Goal: Task Accomplishment & Management: Complete application form

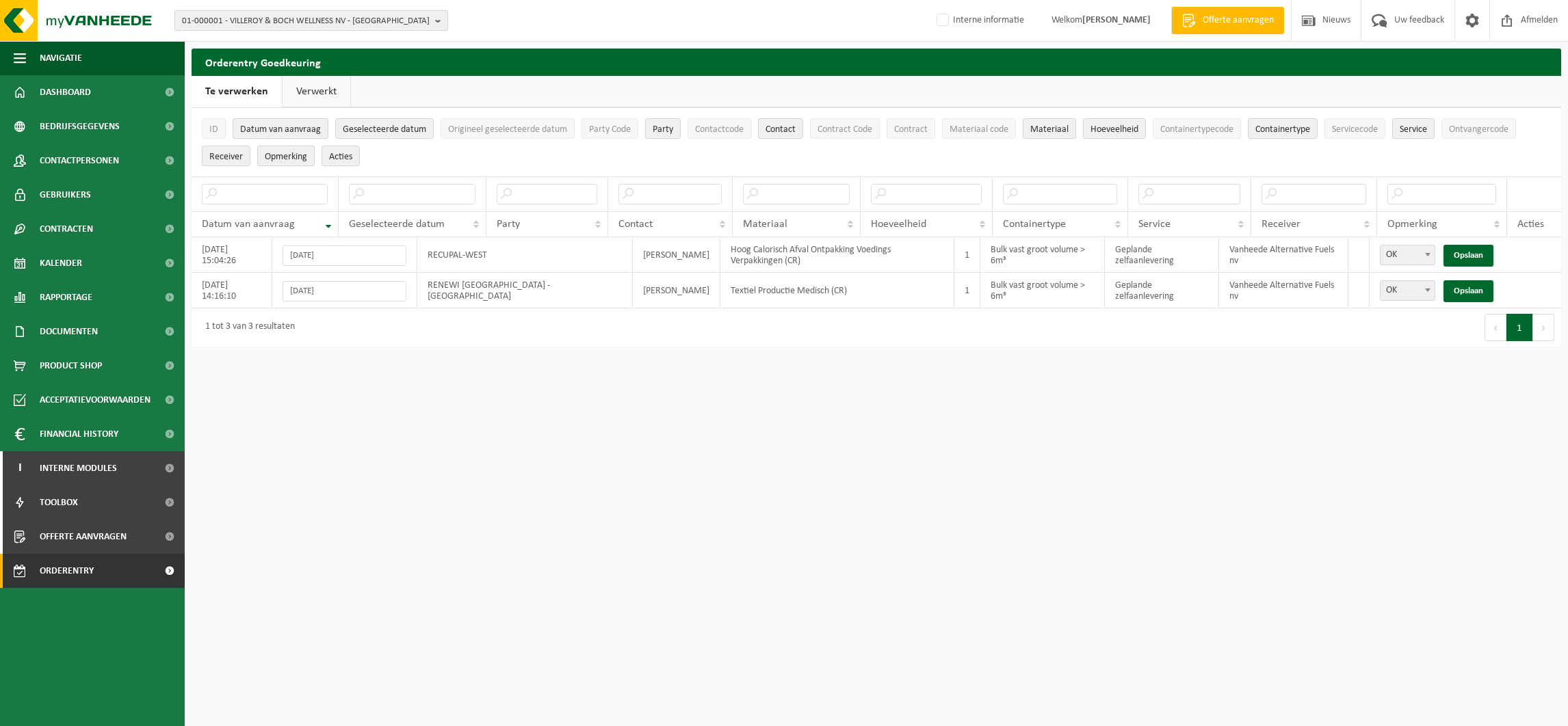
click at [255, 19] on span "01-000001 - VILLEROY & BOCH WELLNESS NV - ROESELARE" at bounding box center [305, 20] width 248 height 20
click at [234, 40] on input "text" at bounding box center [311, 42] width 267 height 17
paste input "10-972897"
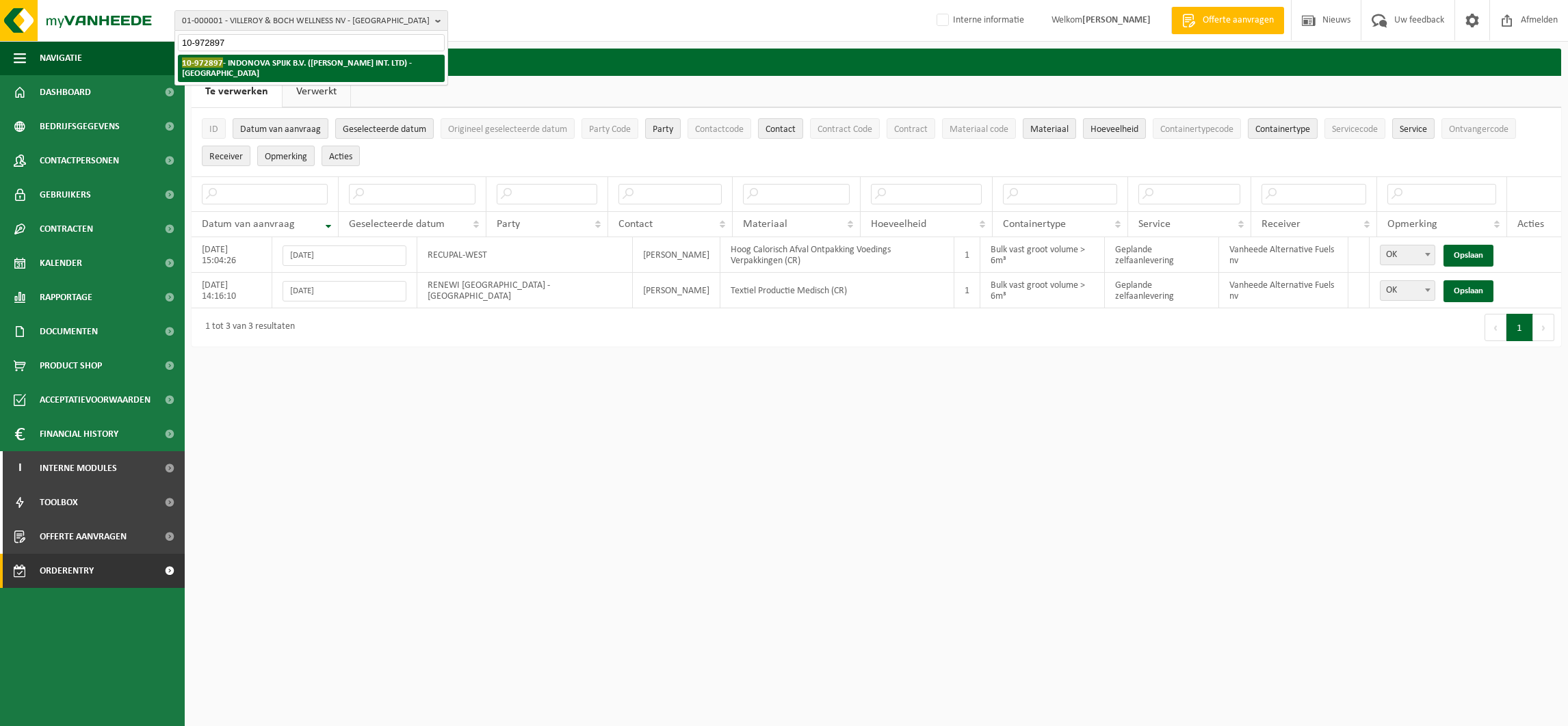
type input "10-972897"
click at [225, 60] on strong "10-972897 - INDONOVA SPIJK B.V. (WELLMAN INT. LTD) - SPIJK" at bounding box center [296, 67] width 230 height 20
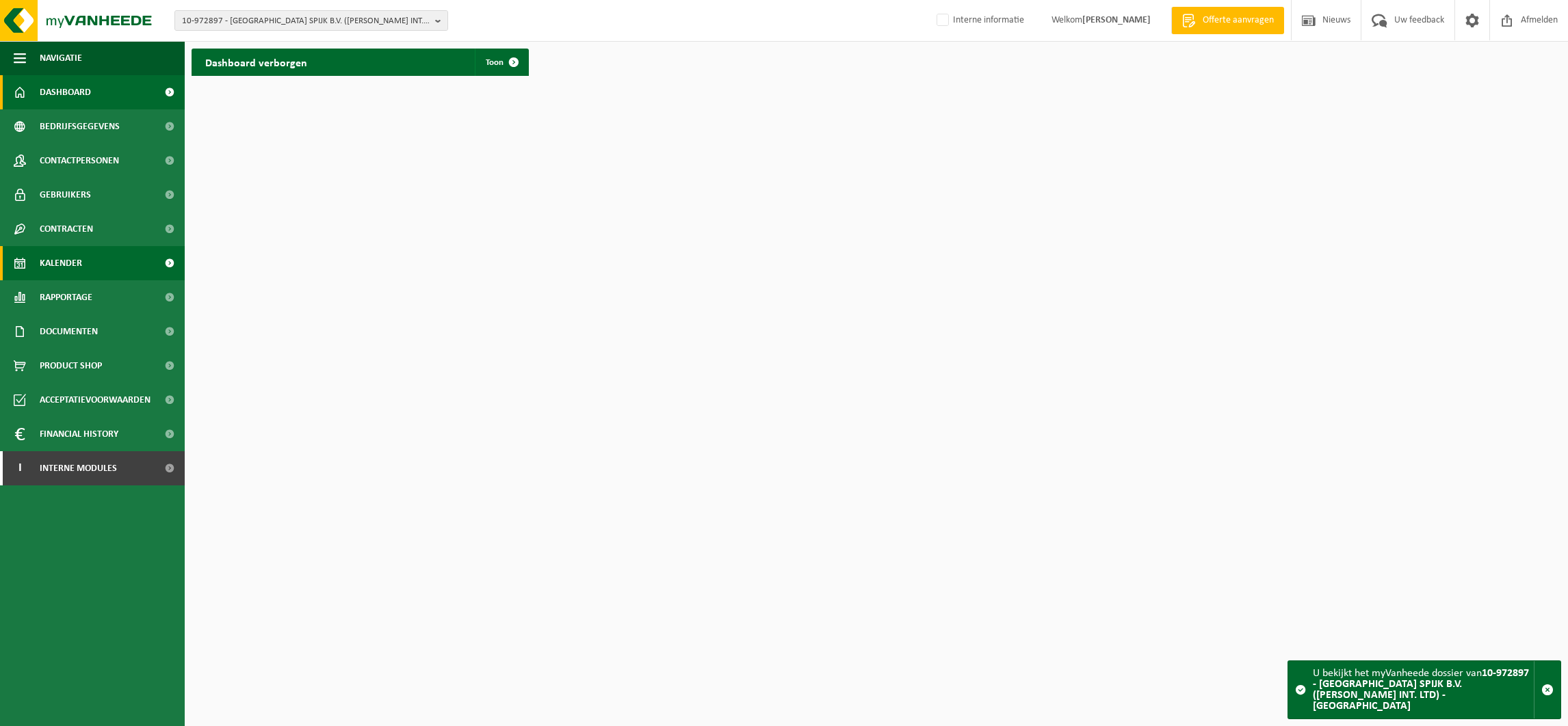
click at [60, 262] on span "Kalender" at bounding box center [61, 263] width 42 height 34
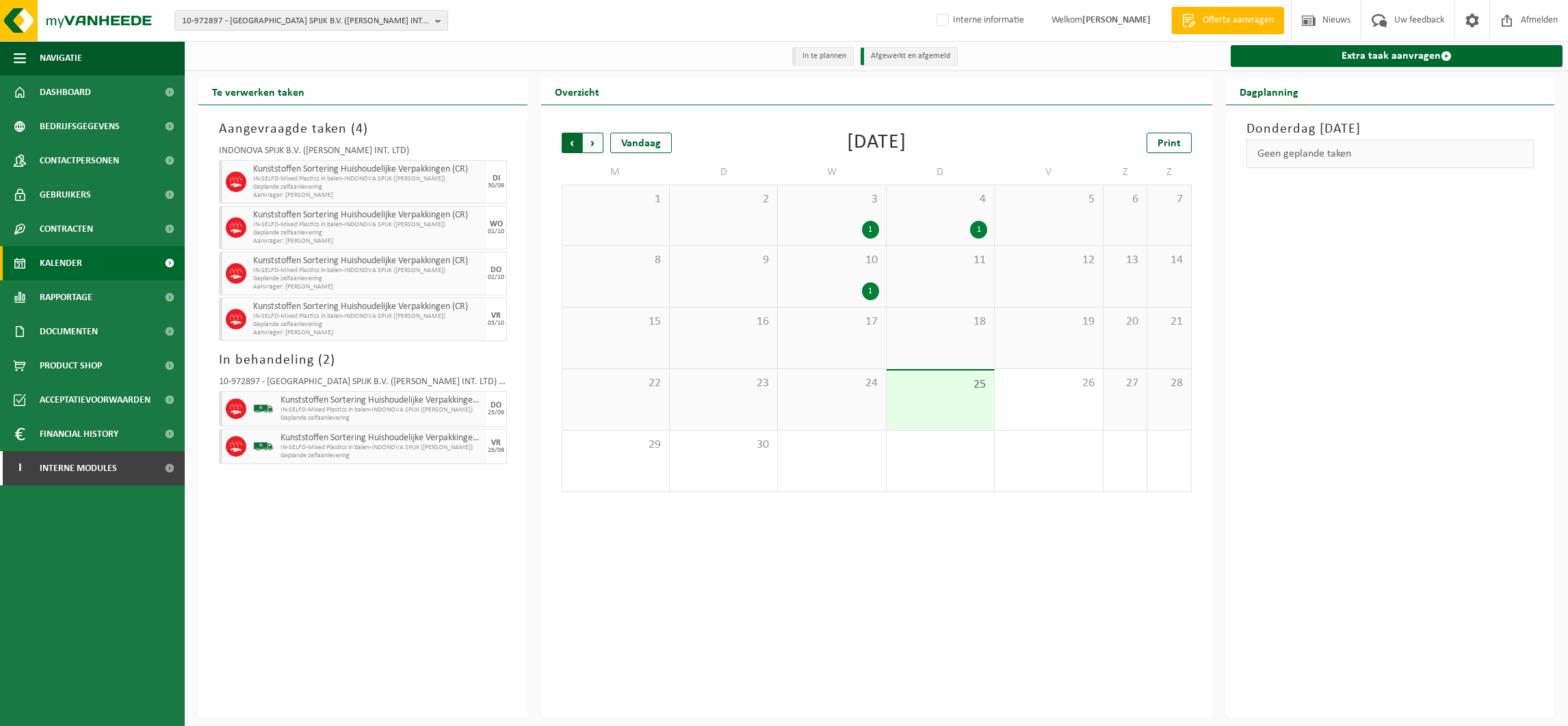
click at [591, 140] on span "Volgende" at bounding box center [592, 143] width 20 height 20
click at [571, 142] on span "Vorige" at bounding box center [571, 143] width 20 height 20
click at [1382, 56] on link "Extra taak aanvragen" at bounding box center [1396, 56] width 332 height 22
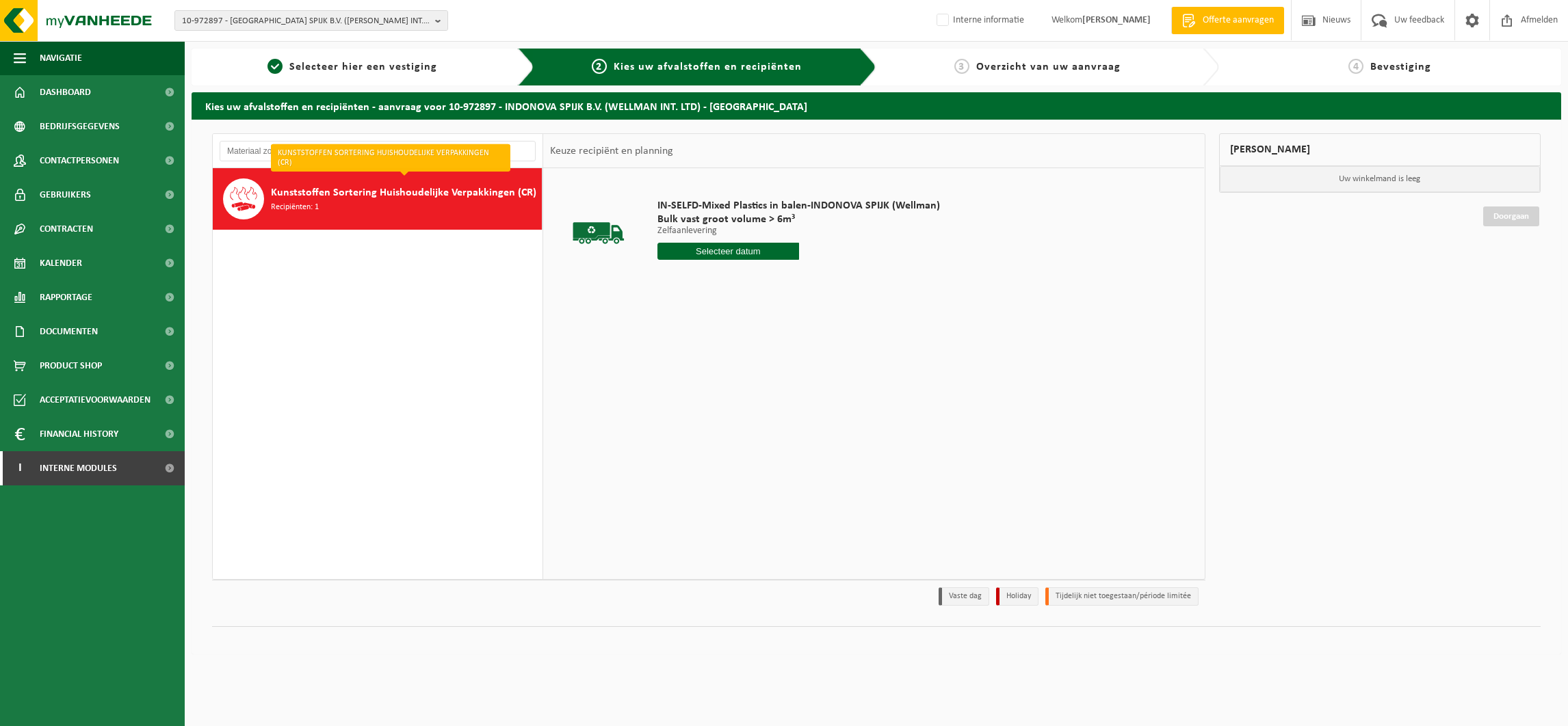
click at [740, 253] on input "text" at bounding box center [728, 251] width 142 height 17
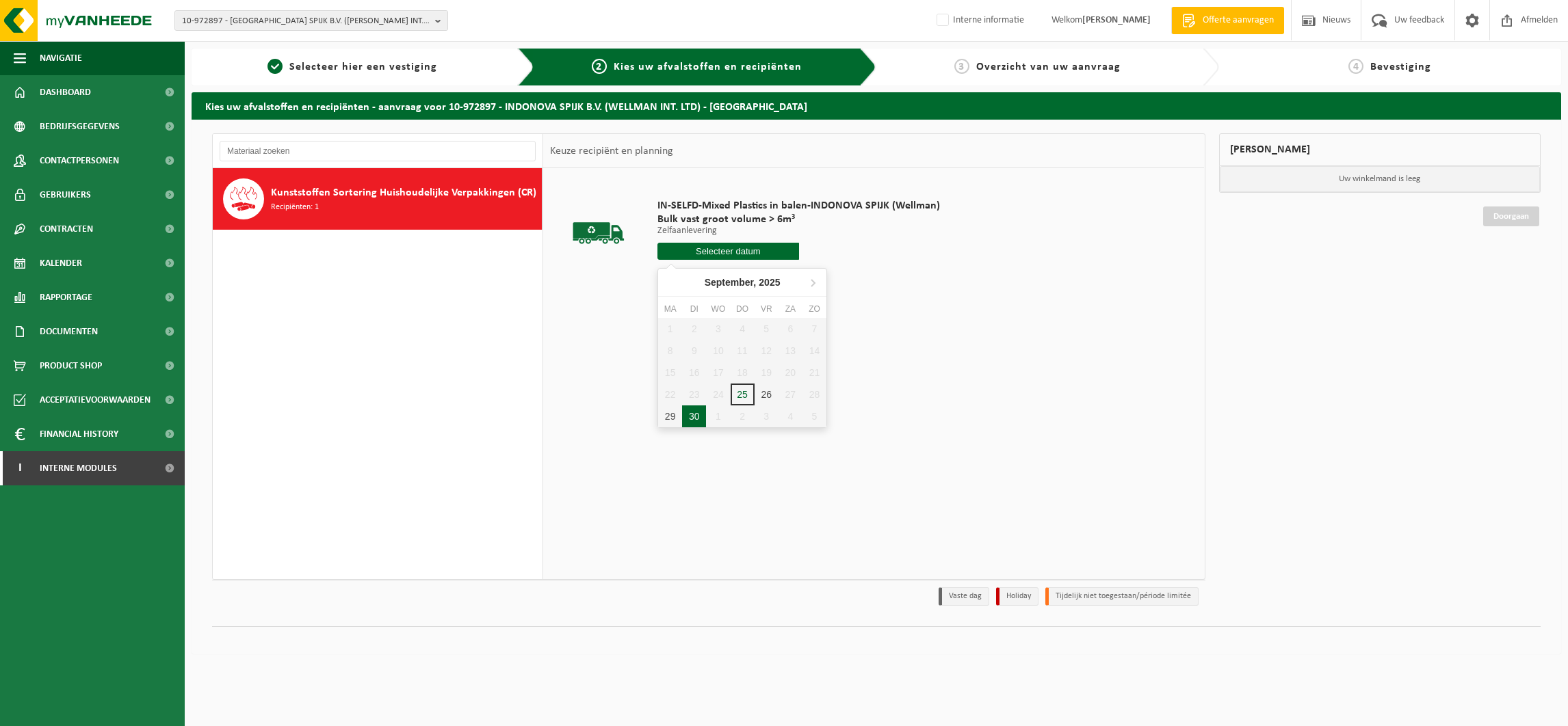
click at [687, 415] on div "30" at bounding box center [694, 416] width 24 height 22
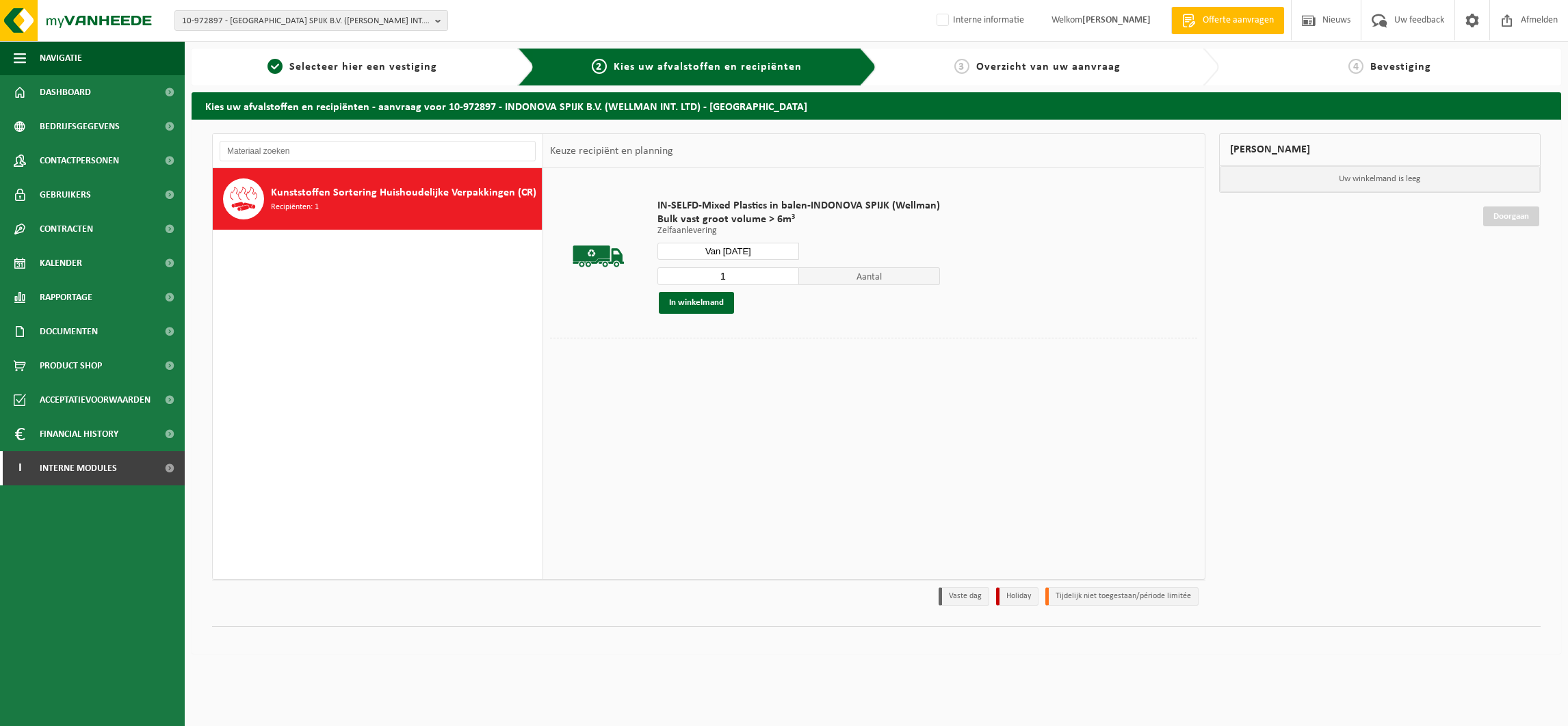
click at [885, 281] on span "Aantal" at bounding box center [870, 276] width 142 height 18
click at [695, 303] on button "In winkelmand" at bounding box center [695, 302] width 75 height 22
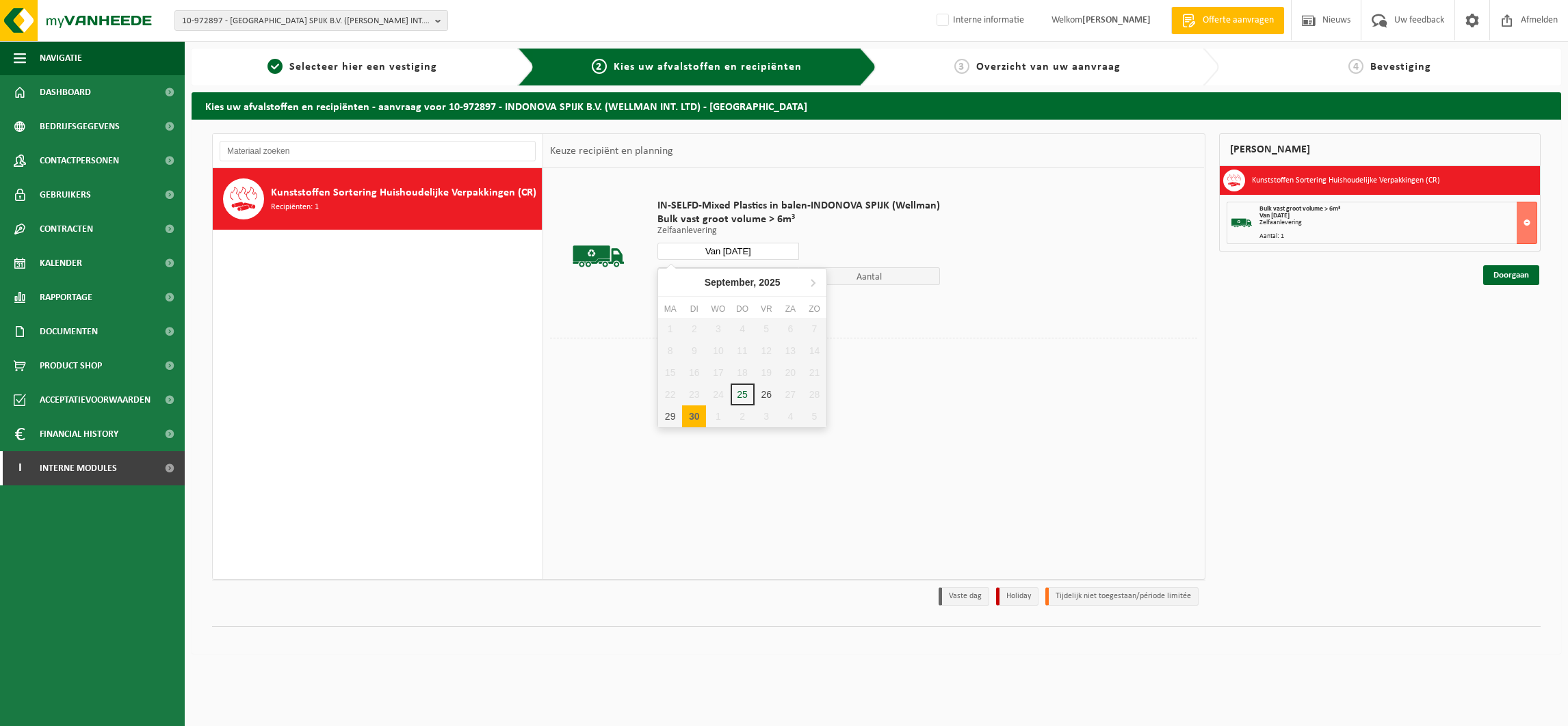
click at [764, 248] on input "Van [DATE]" at bounding box center [728, 251] width 142 height 17
click at [713, 413] on div "1" at bounding box center [717, 416] width 24 height 22
click at [695, 299] on button "In winkelmand" at bounding box center [695, 302] width 75 height 22
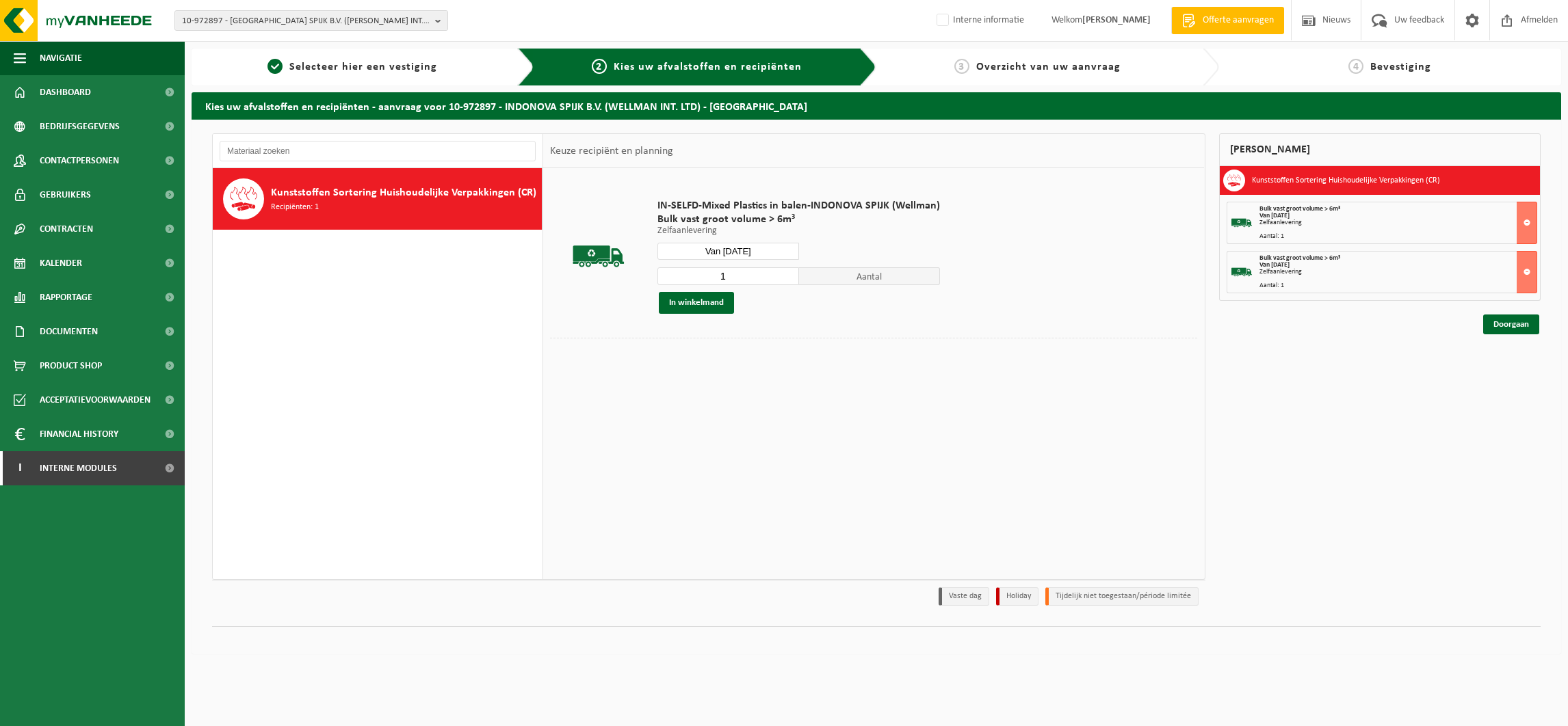
click at [734, 249] on input "Van 2025-10-01" at bounding box center [728, 251] width 142 height 17
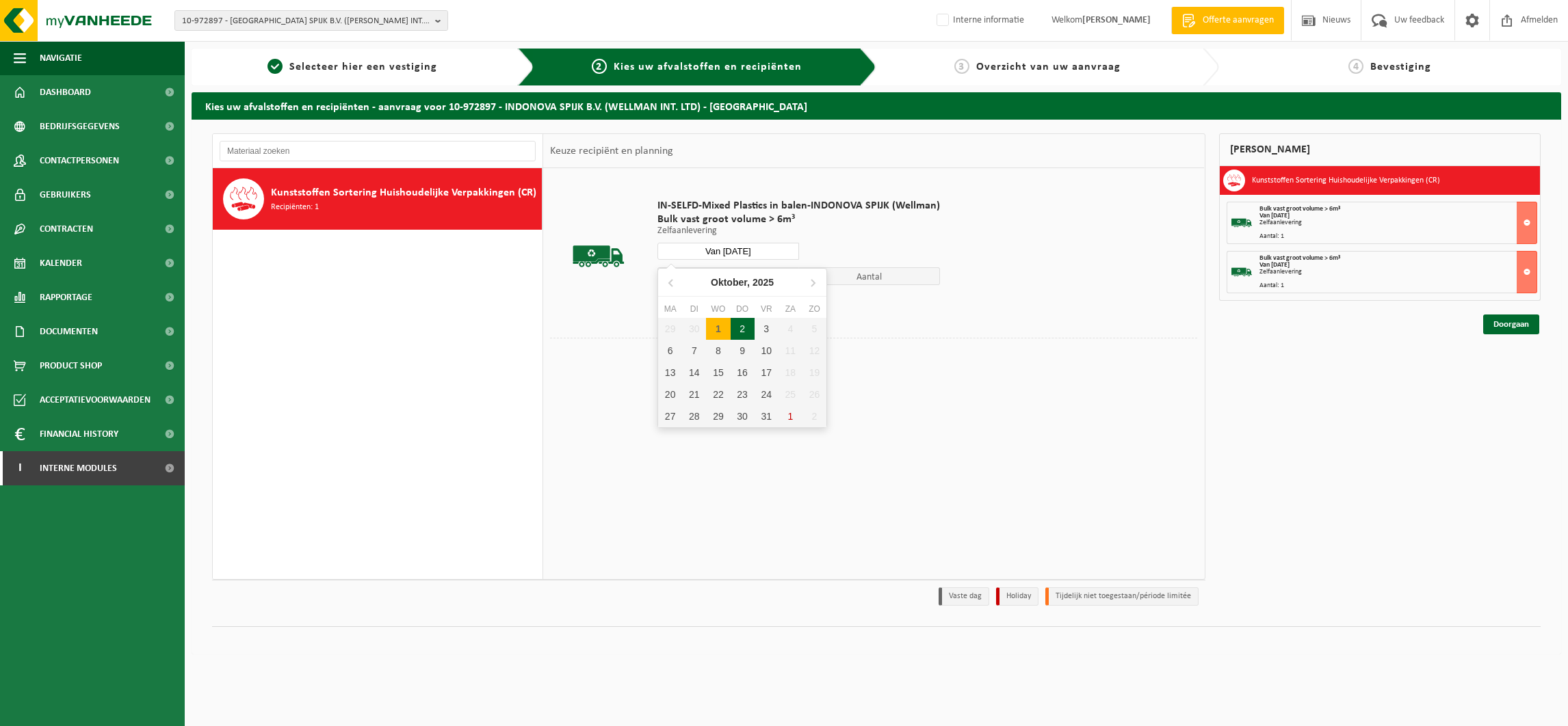
click at [745, 325] on div "2" at bounding box center [742, 329] width 24 height 22
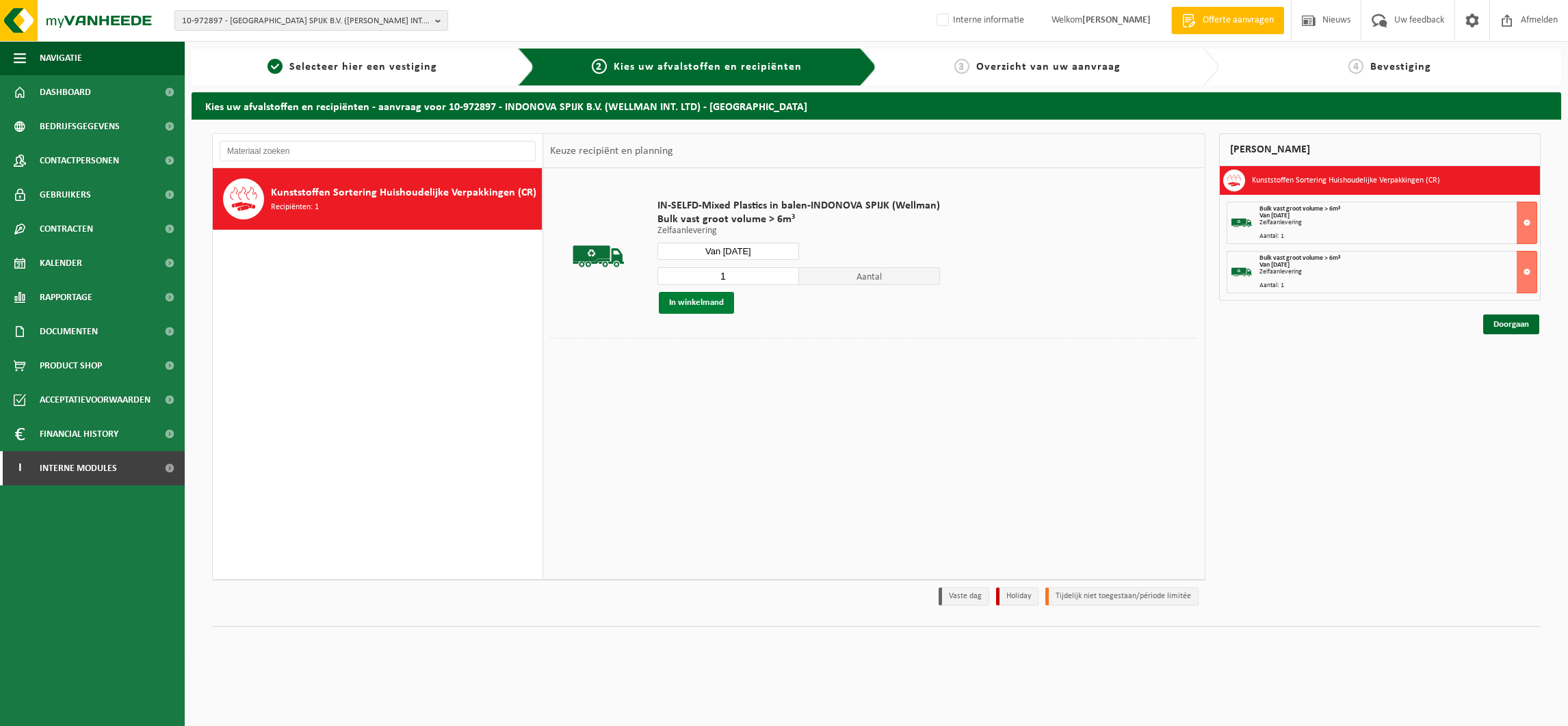
click at [696, 304] on button "In winkelmand" at bounding box center [695, 302] width 75 height 22
click at [729, 251] on input "Van 2025-10-02" at bounding box center [728, 251] width 142 height 17
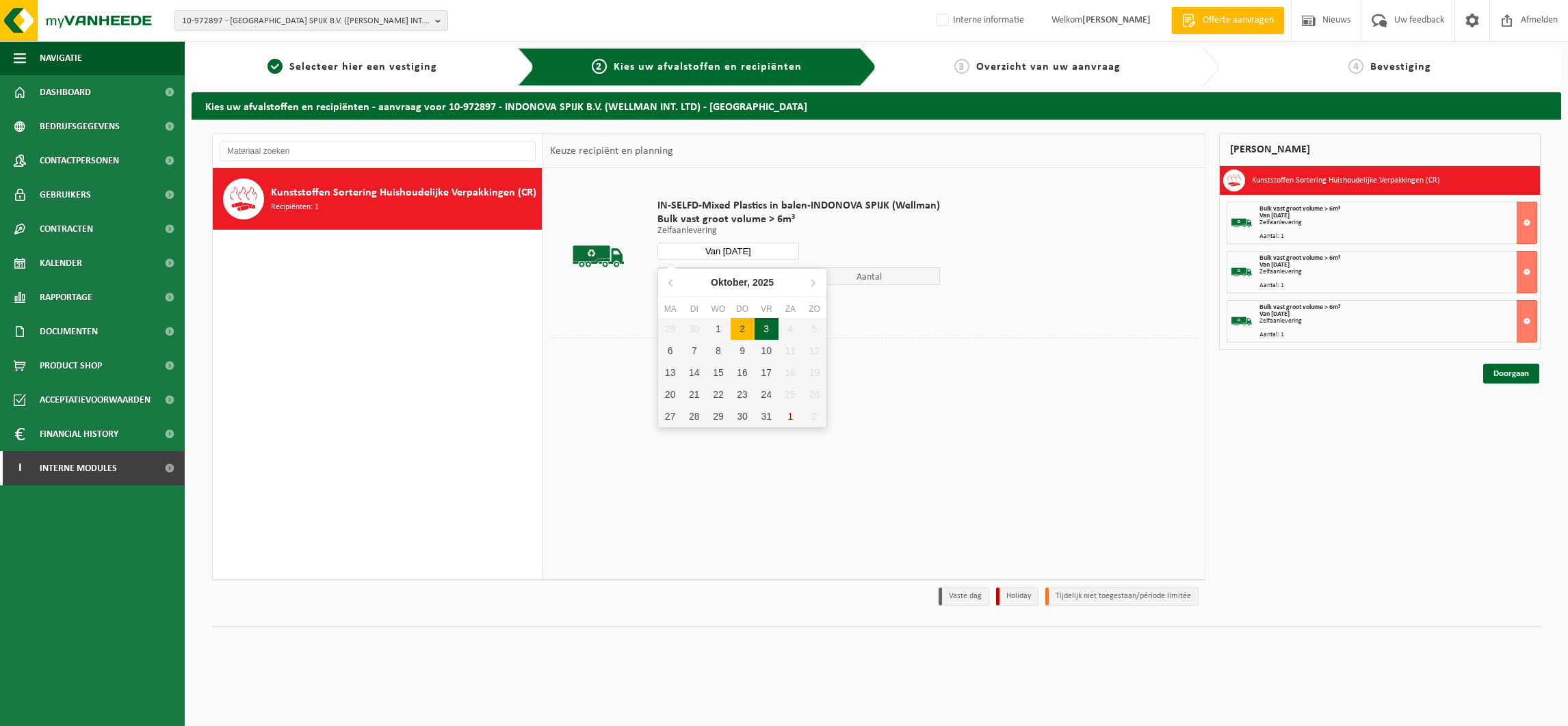
click at [765, 327] on div "3" at bounding box center [766, 329] width 24 height 22
type input "Van 2025-10-03"
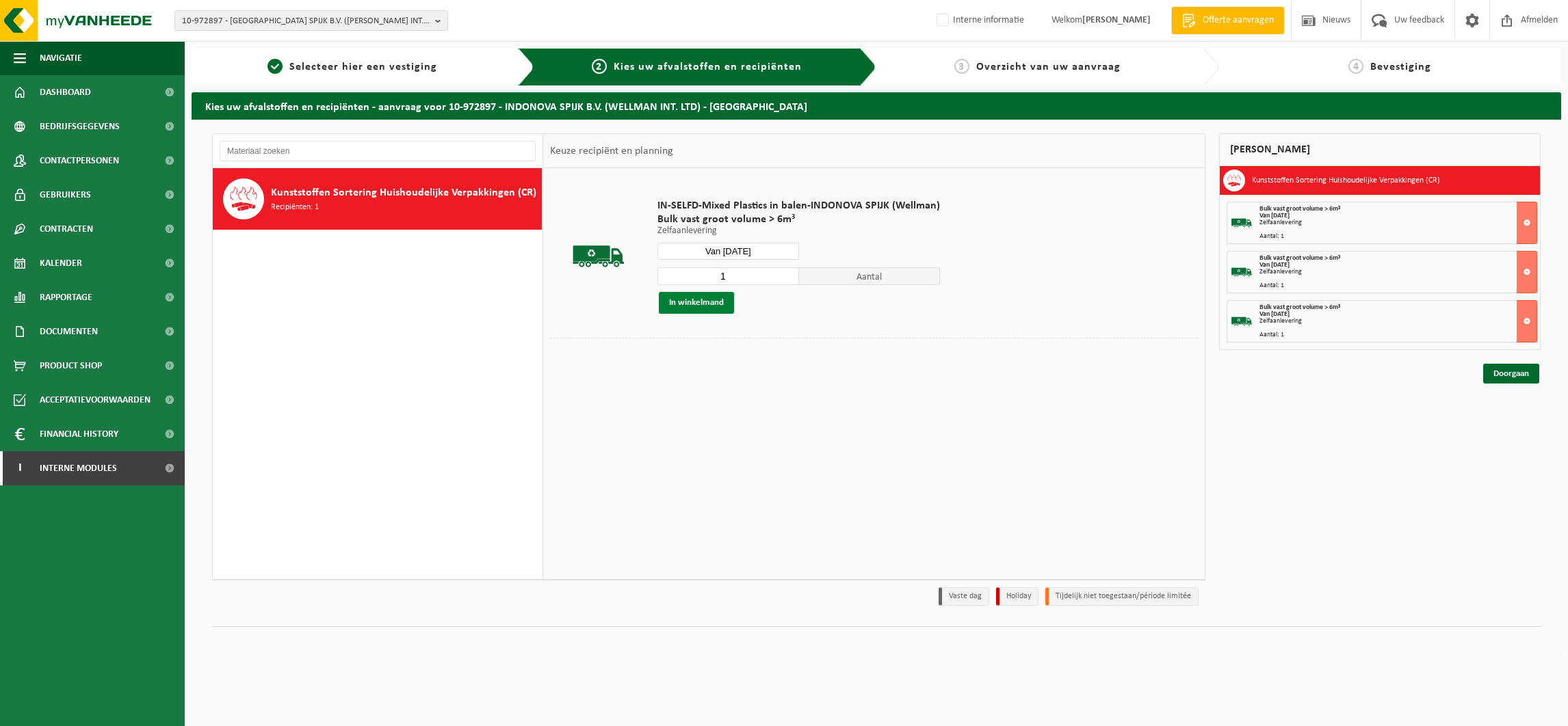
click at [701, 301] on button "In winkelmand" at bounding box center [695, 302] width 75 height 22
click at [1499, 417] on link "Doorgaan" at bounding box center [1512, 423] width 56 height 20
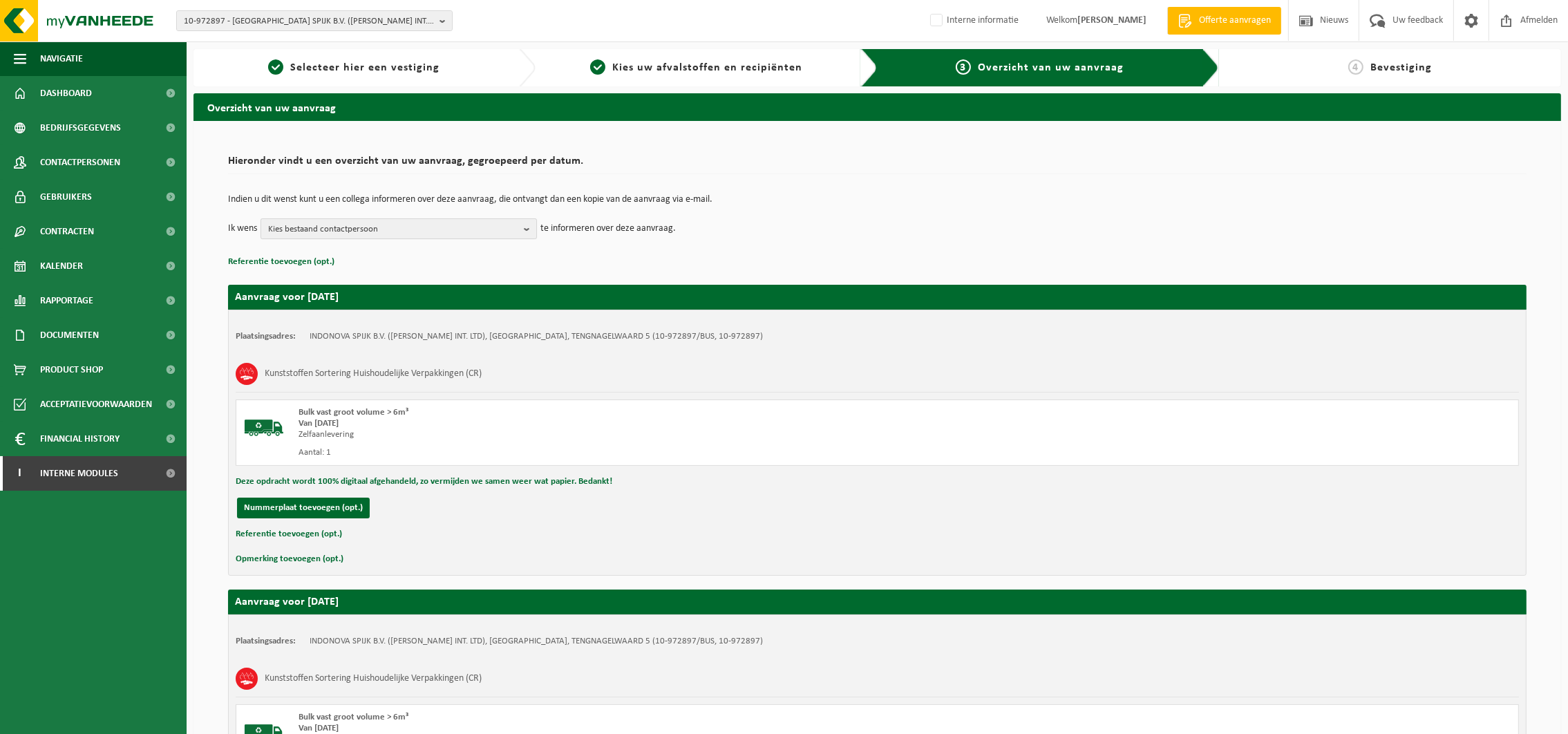
click at [350, 232] on span "Kies bestaand contactpersoon" at bounding box center [393, 229] width 250 height 20
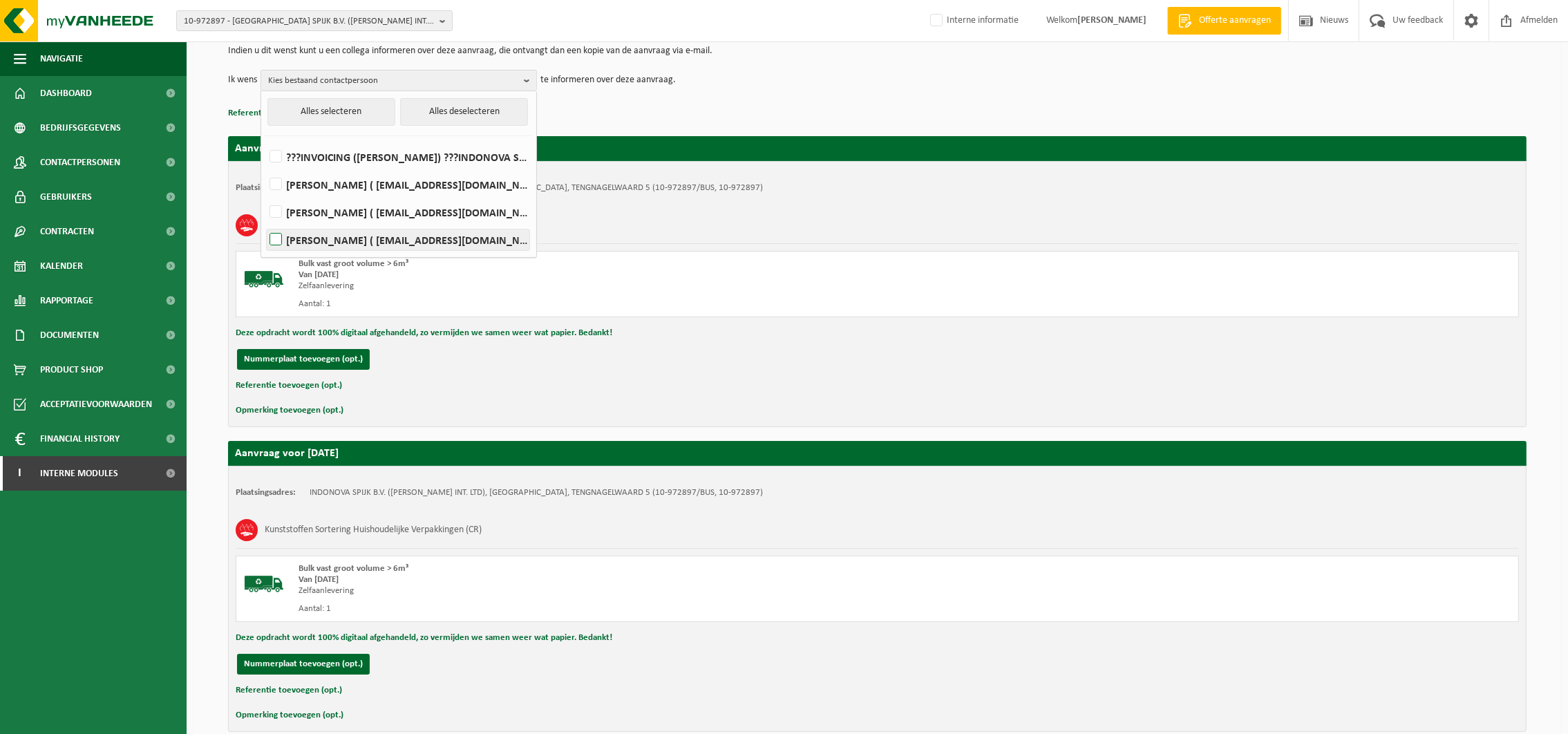
scroll to position [208, 0]
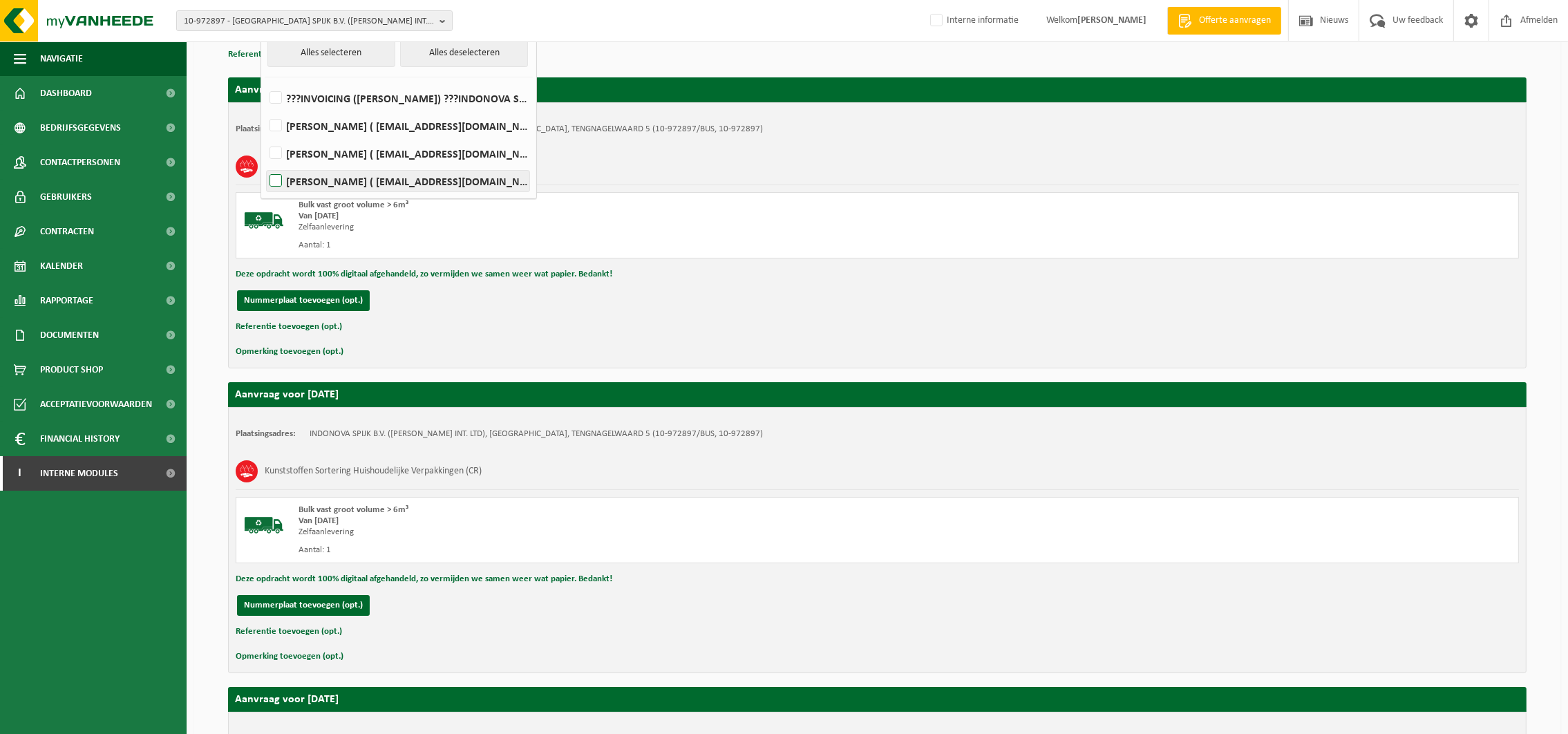
click at [272, 176] on label "[PERSON_NAME] ( [EMAIL_ADDRESS][DOMAIN_NAME] )" at bounding box center [398, 181] width 263 height 20
click at [264, 164] on input "[PERSON_NAME] ( [EMAIL_ADDRESS][DOMAIN_NAME] )" at bounding box center [264, 163] width 1 height 1
click at [272, 179] on label "[PERSON_NAME] ( [EMAIL_ADDRESS][DOMAIN_NAME] )" at bounding box center [398, 181] width 263 height 20
click at [264, 164] on input "[PERSON_NAME] ( [EMAIL_ADDRESS][DOMAIN_NAME] )" at bounding box center [264, 163] width 1 height 1
click at [276, 176] on label "PETER VAN RIJN ( planningspijk@nl.indorama.net )" at bounding box center [398, 181] width 263 height 20
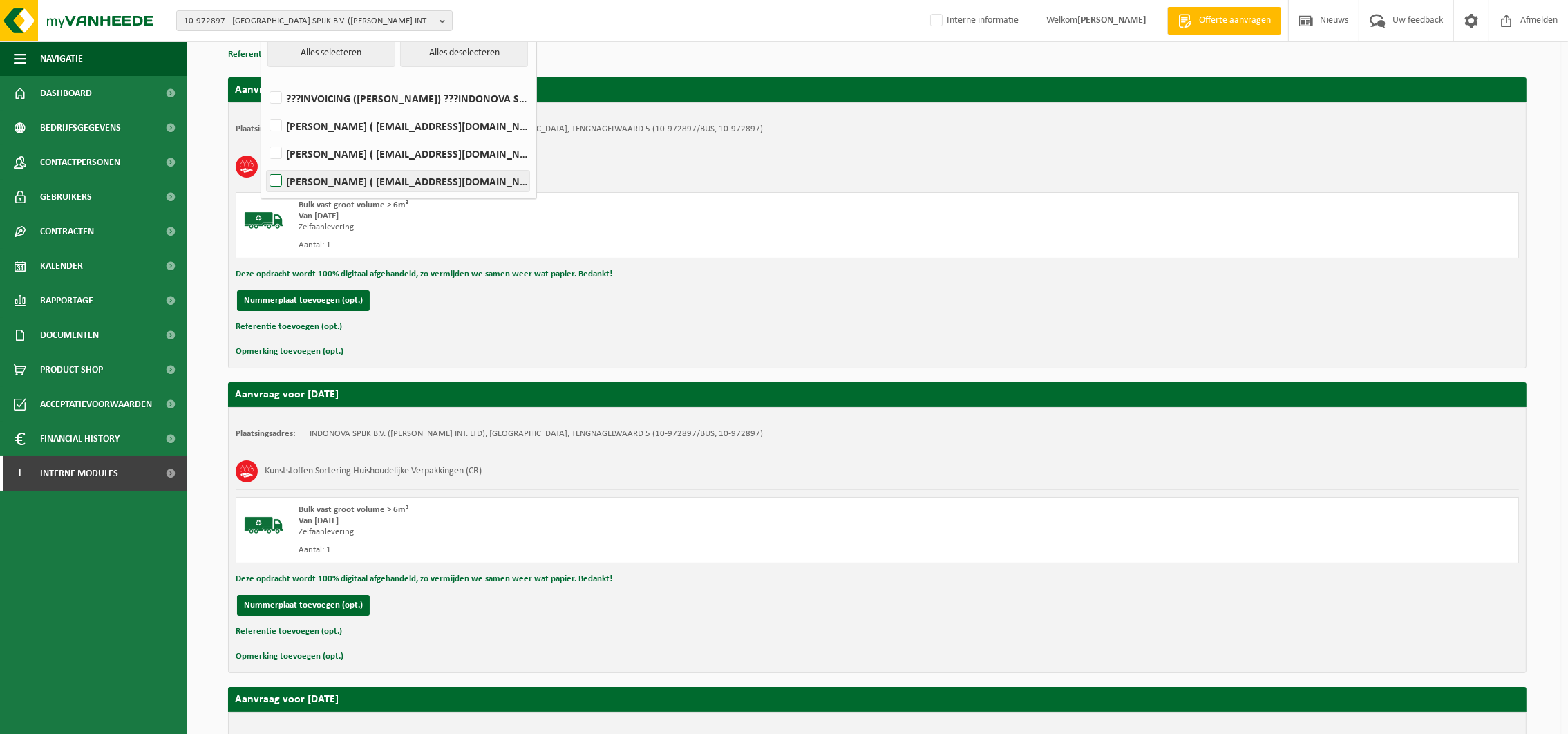
click at [264, 164] on input "PETER VAN RIJN ( planningspijk@nl.indorama.net )" at bounding box center [264, 163] width 1 height 1
checkbox input "true"
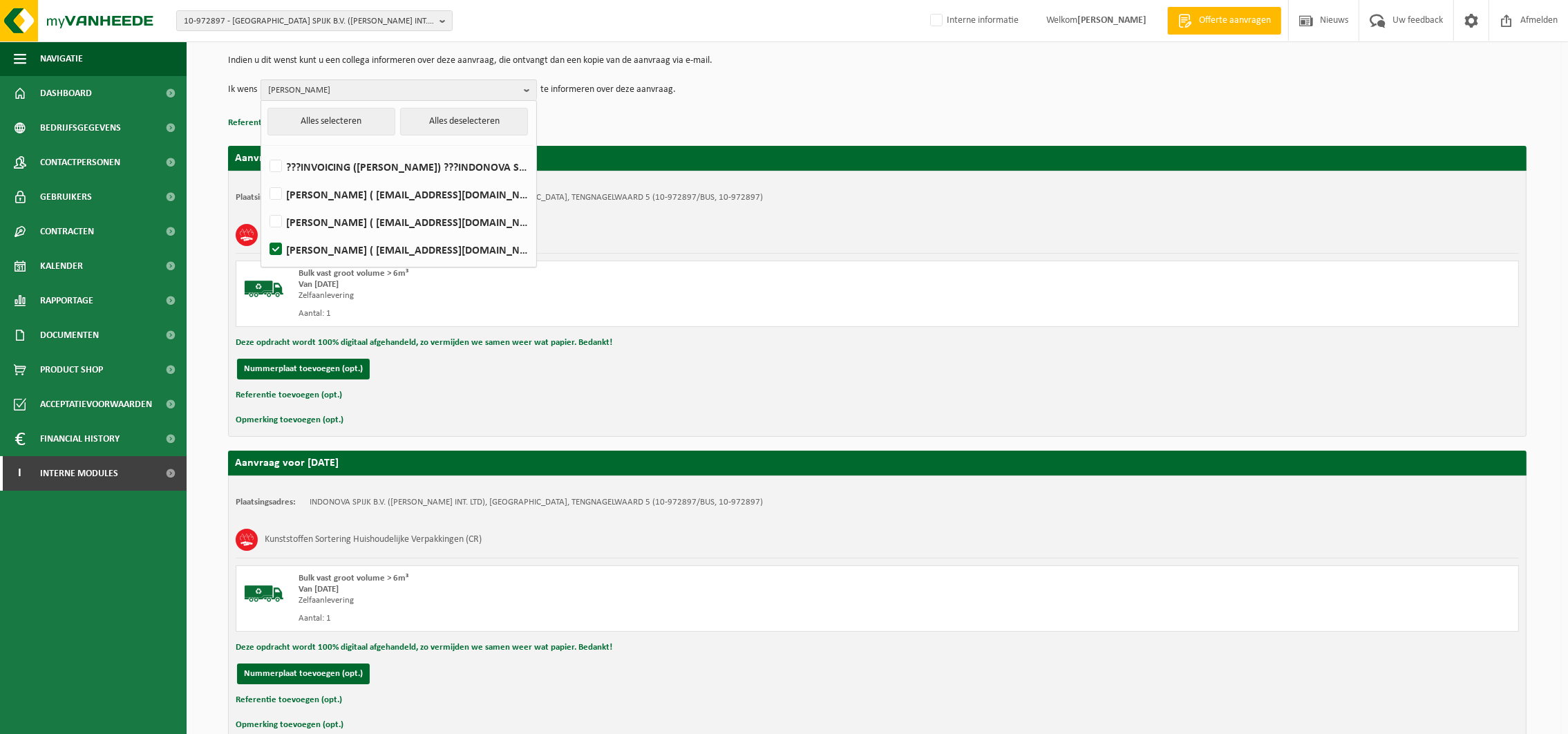
scroll to position [0, 0]
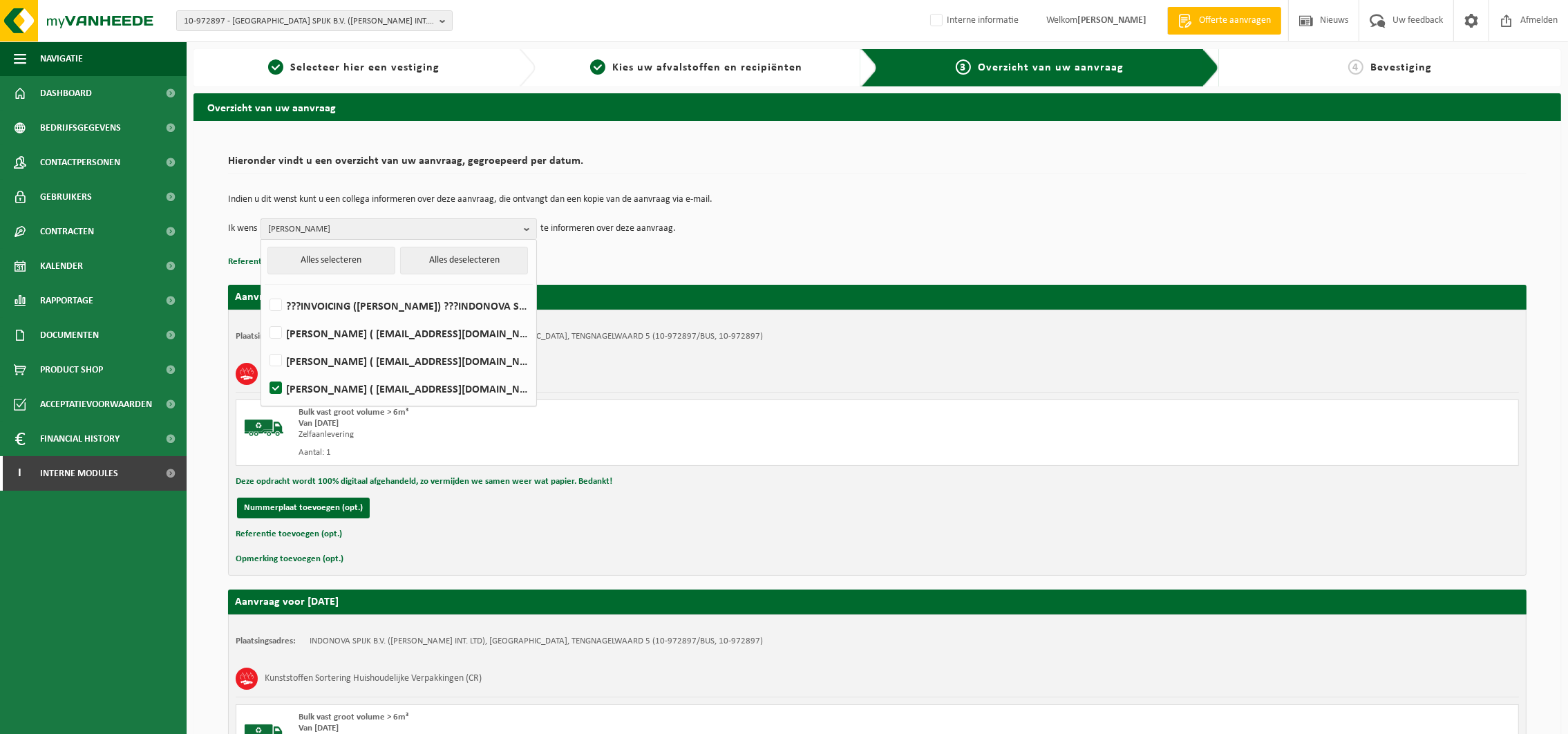
click at [887, 402] on div "Bulk vast groot volume > 6m³ Van 2025-09-30 Zelfaanlevering Aantal: 1" at bounding box center [877, 433] width 1283 height 67
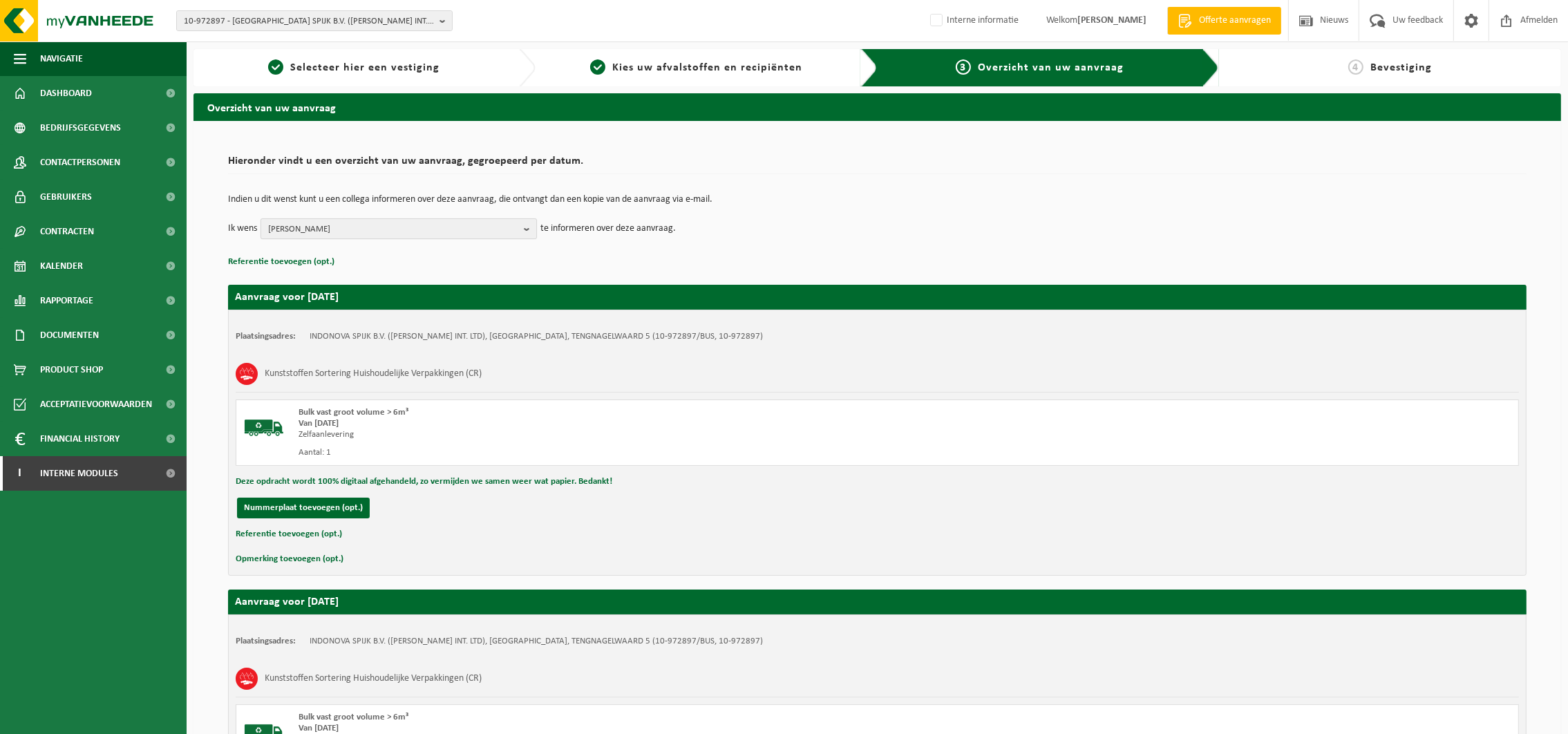
click at [334, 221] on span "PETER VAN RIJN" at bounding box center [393, 229] width 250 height 20
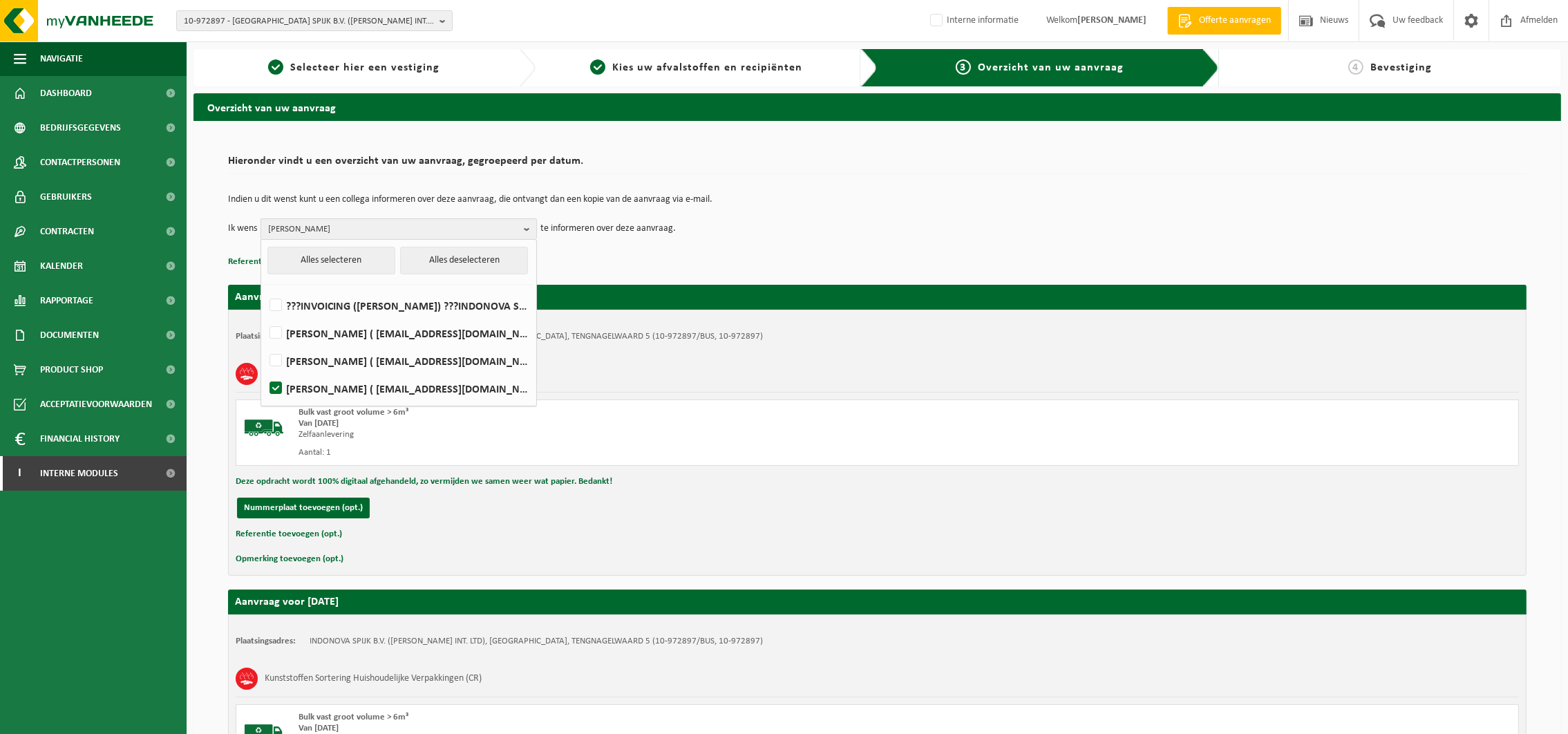
click at [334, 221] on span "PETER VAN RIJN" at bounding box center [393, 229] width 250 height 20
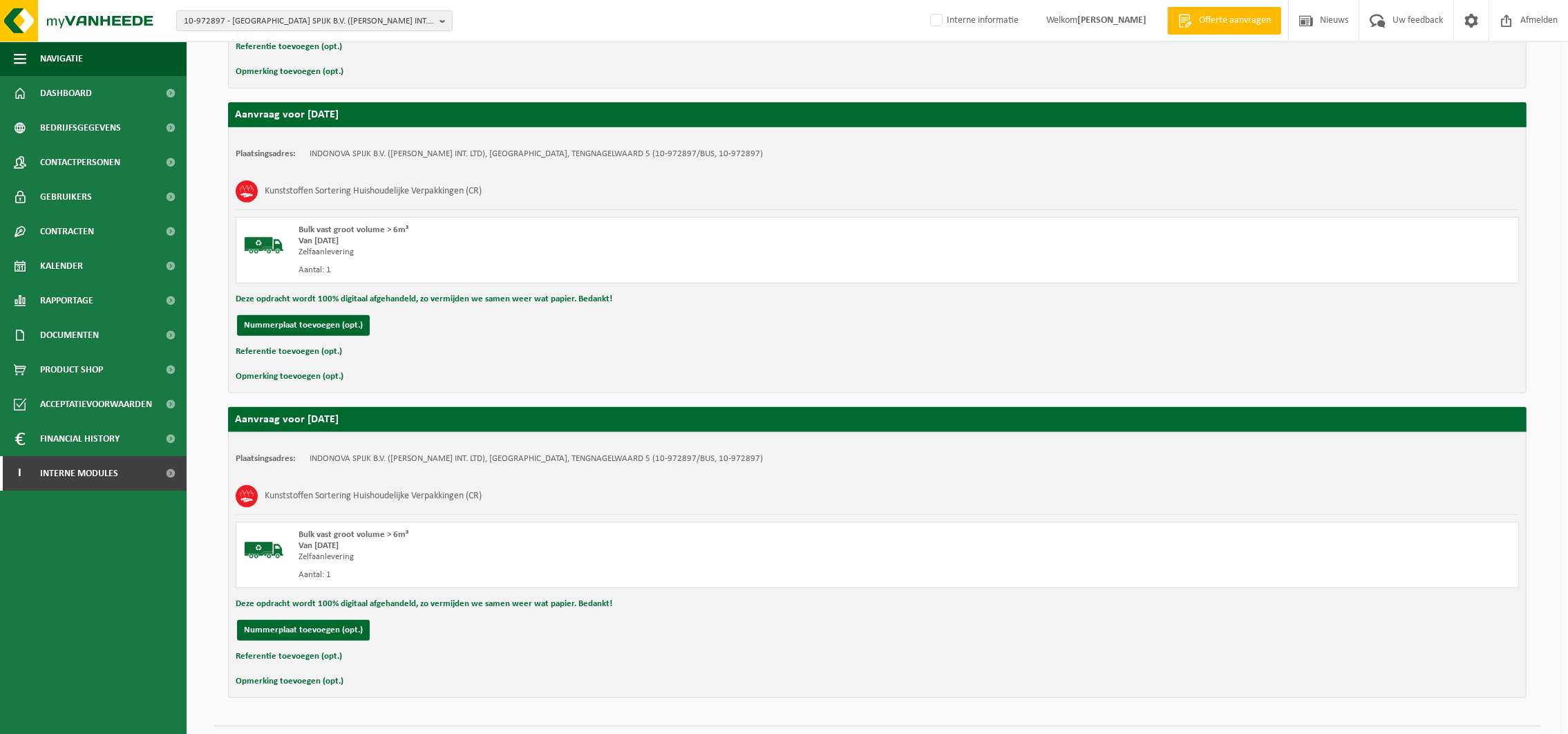
scroll to position [828, 0]
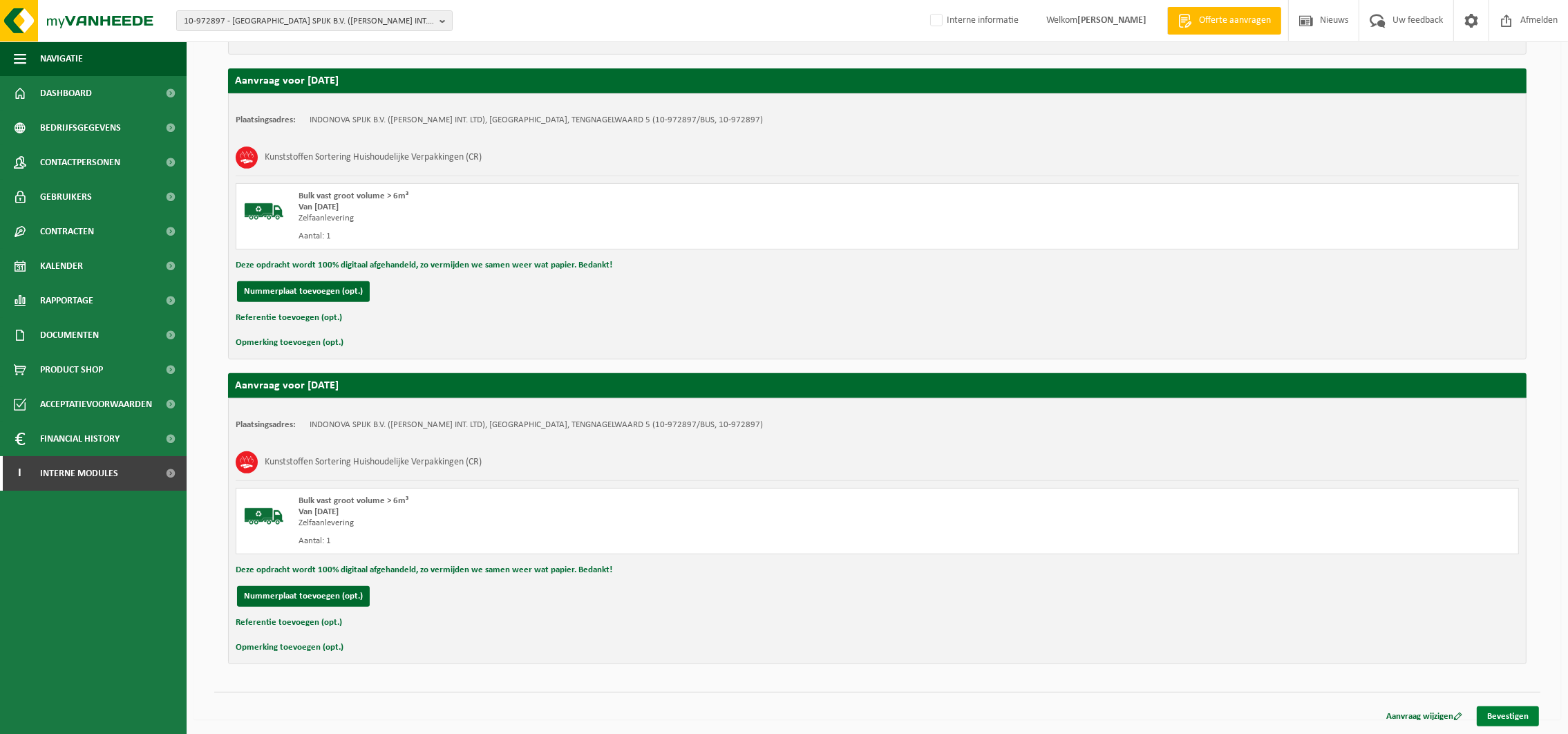
click at [1511, 711] on link "Bevestigen" at bounding box center [1508, 716] width 62 height 20
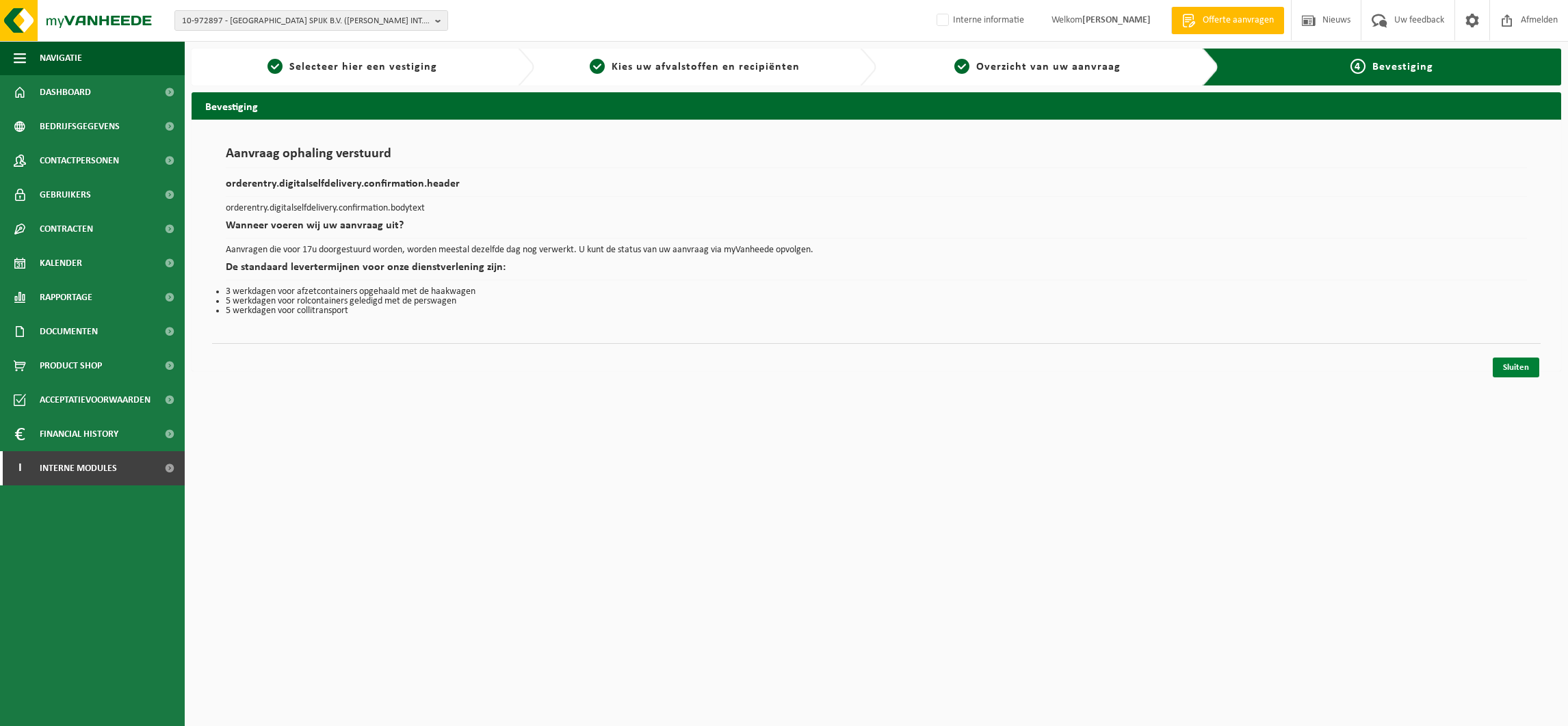
click at [1513, 368] on link "Sluiten" at bounding box center [1516, 367] width 47 height 20
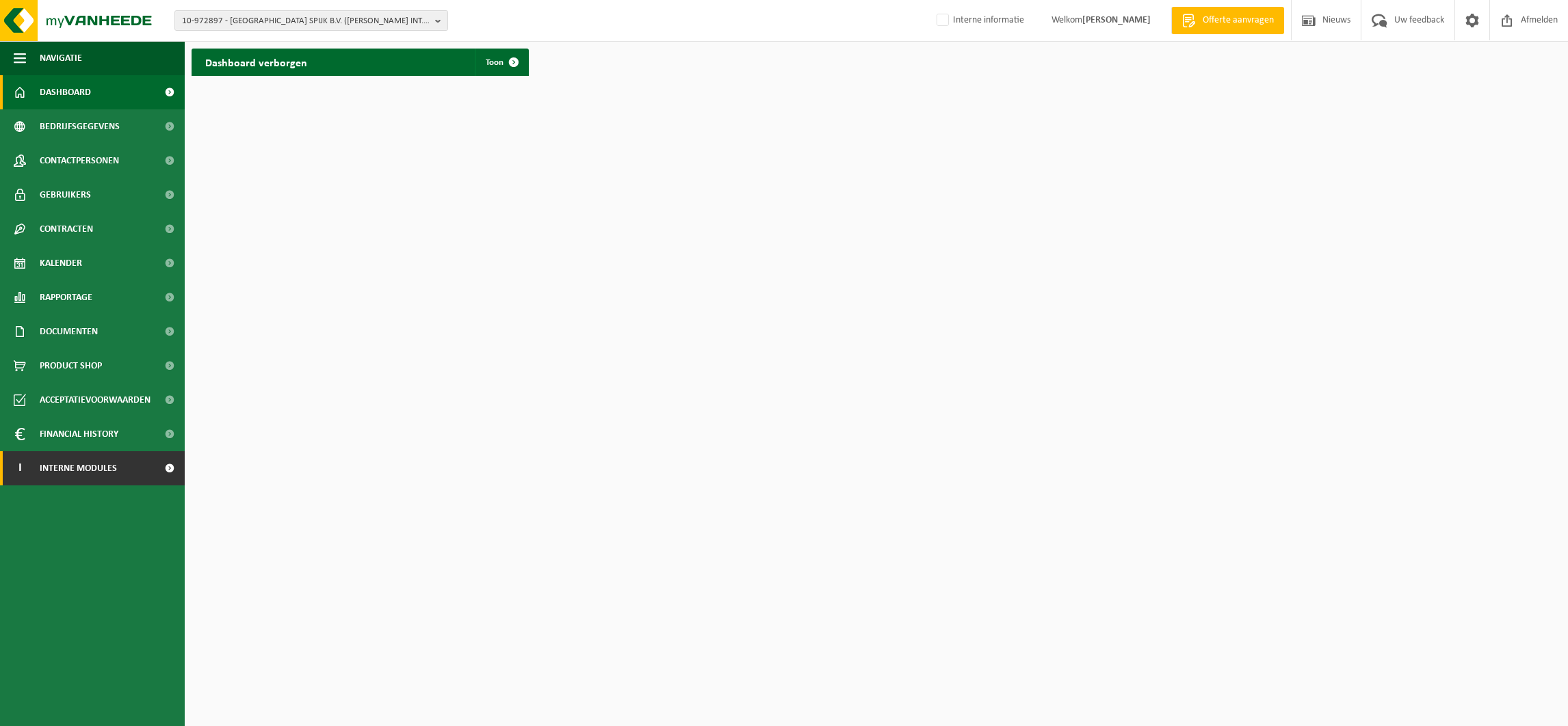
click at [76, 470] on span "Interne modules" at bounding box center [78, 468] width 78 height 34
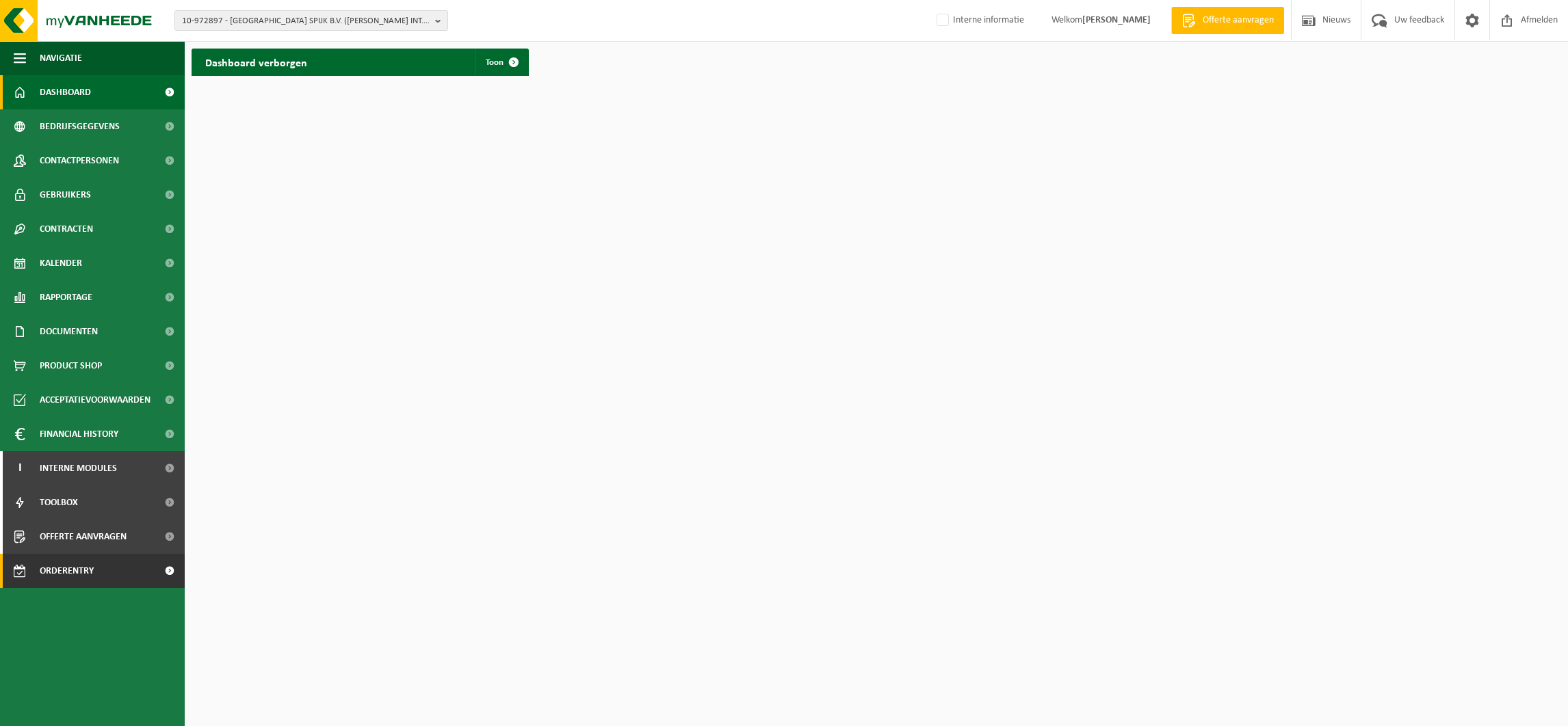
click at [78, 573] on span "Orderentry Goedkeuring" at bounding box center [97, 571] width 115 height 34
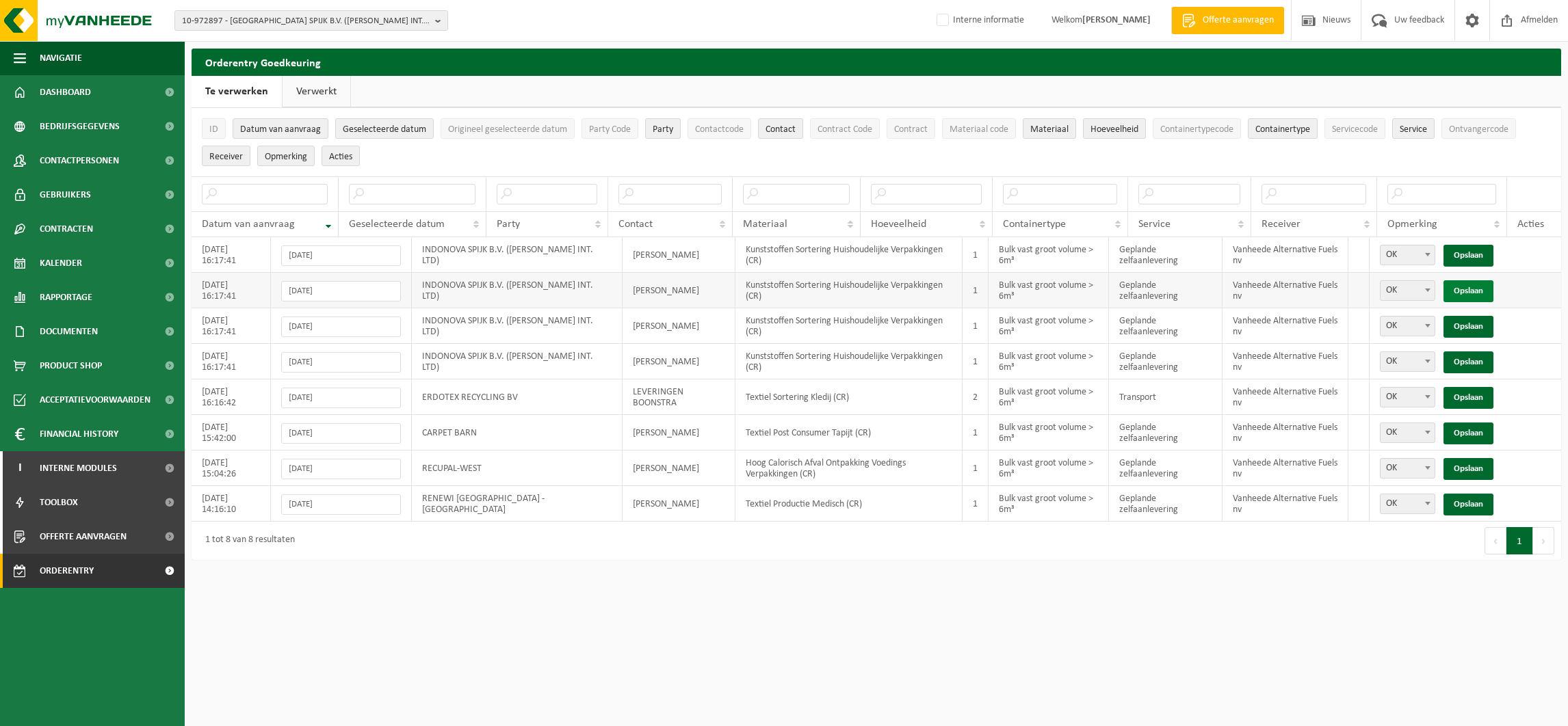
click at [1477, 289] on link "Opslaan" at bounding box center [1468, 291] width 50 height 22
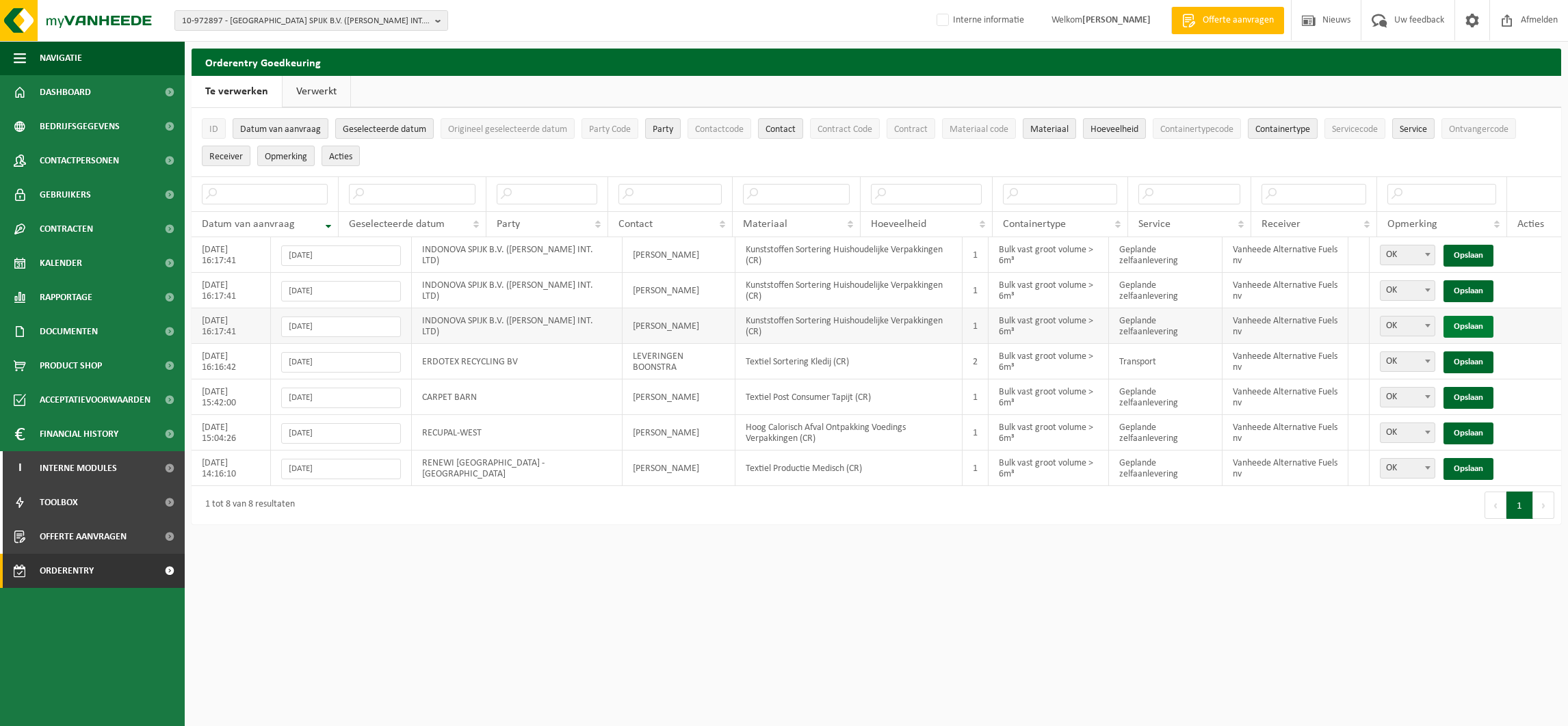
click at [1466, 322] on link "Opslaan" at bounding box center [1468, 327] width 50 height 22
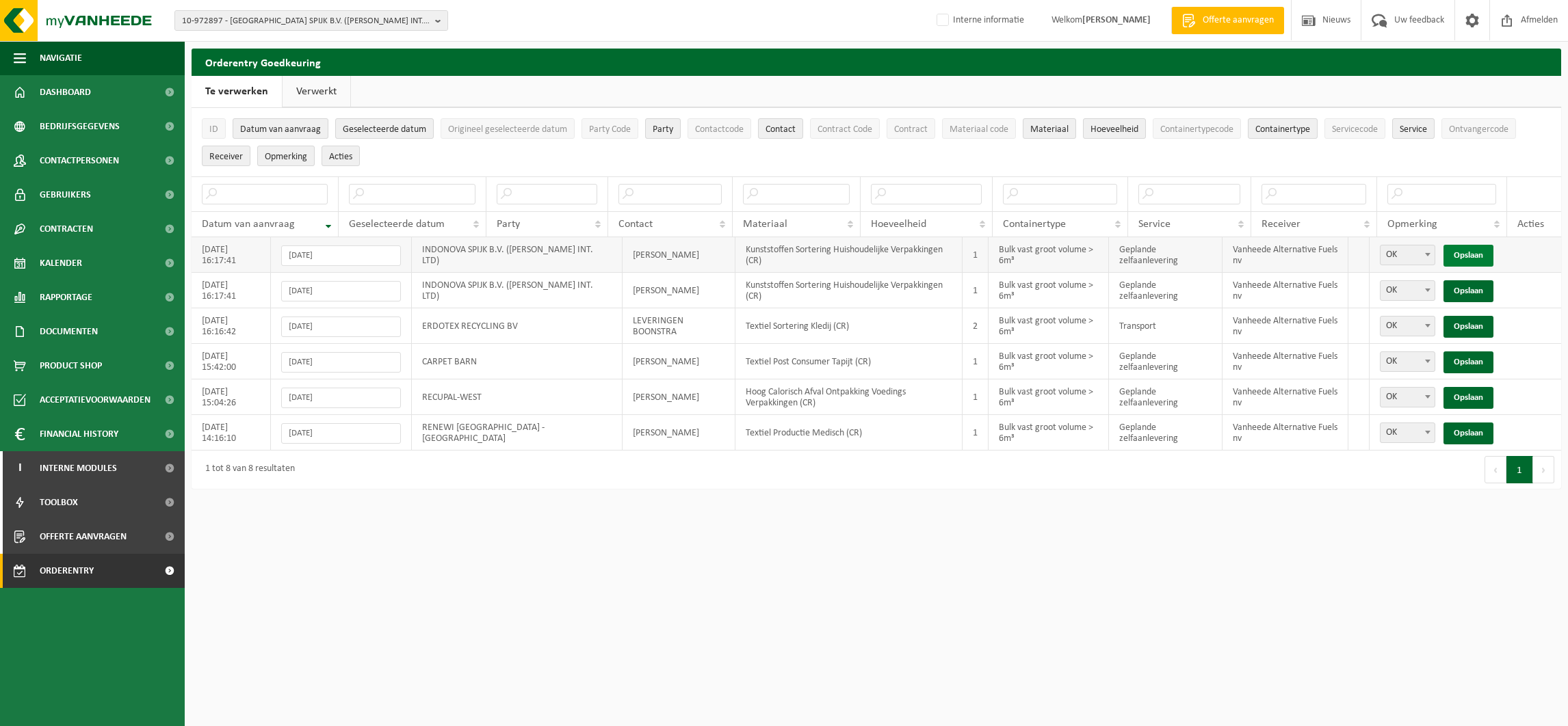
click at [1475, 255] on link "Opslaan" at bounding box center [1468, 256] width 50 height 22
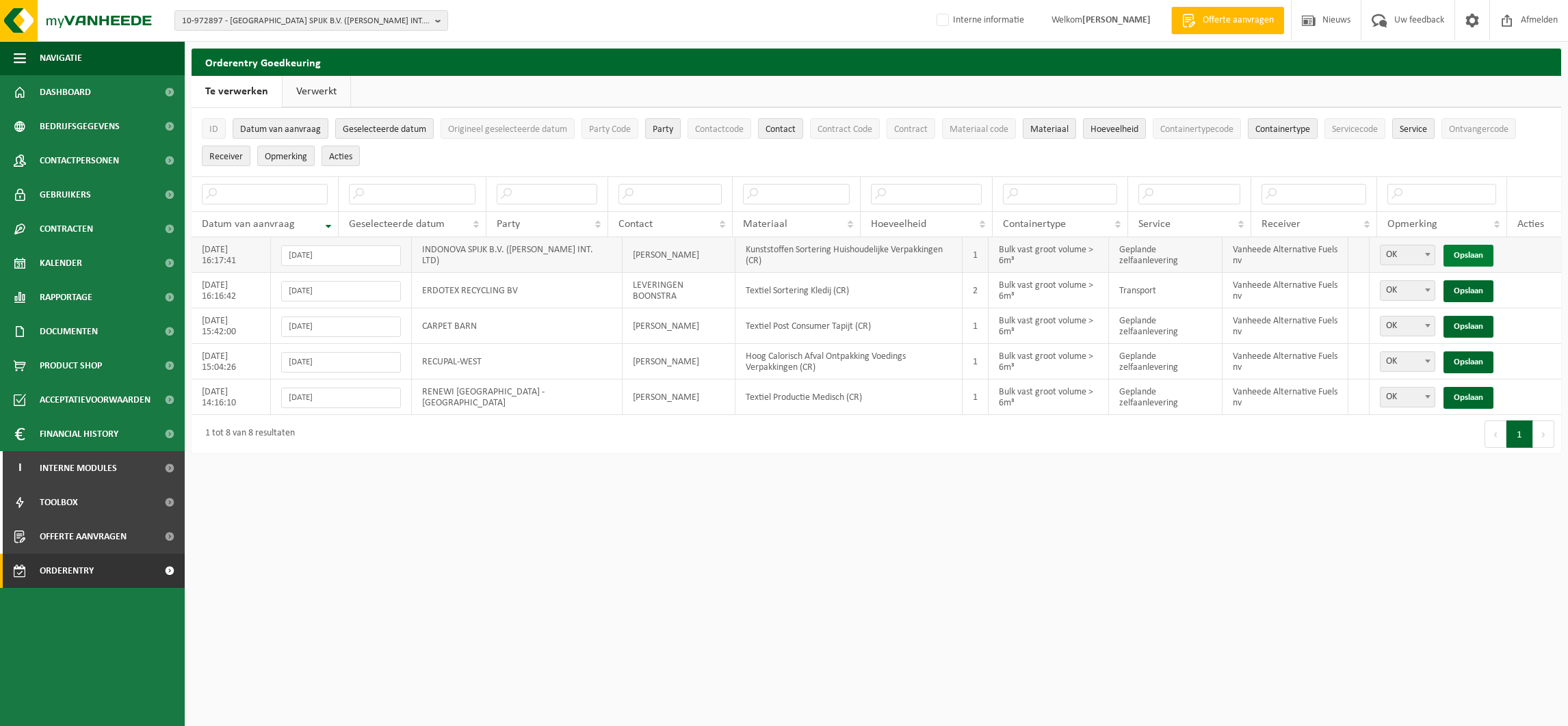
click at [1471, 254] on link "Opslaan" at bounding box center [1468, 256] width 50 height 22
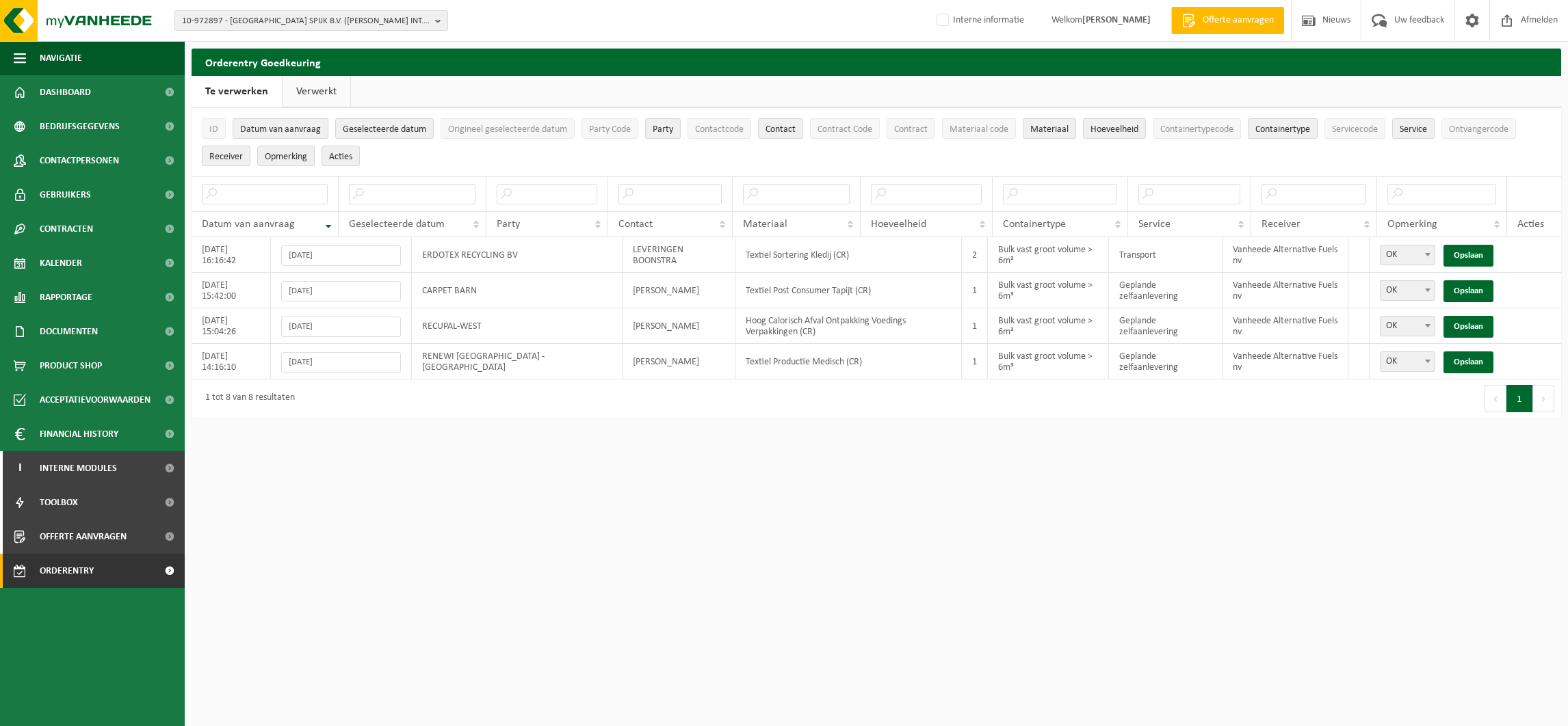
click at [1471, 254] on link "Opslaan" at bounding box center [1468, 256] width 50 height 22
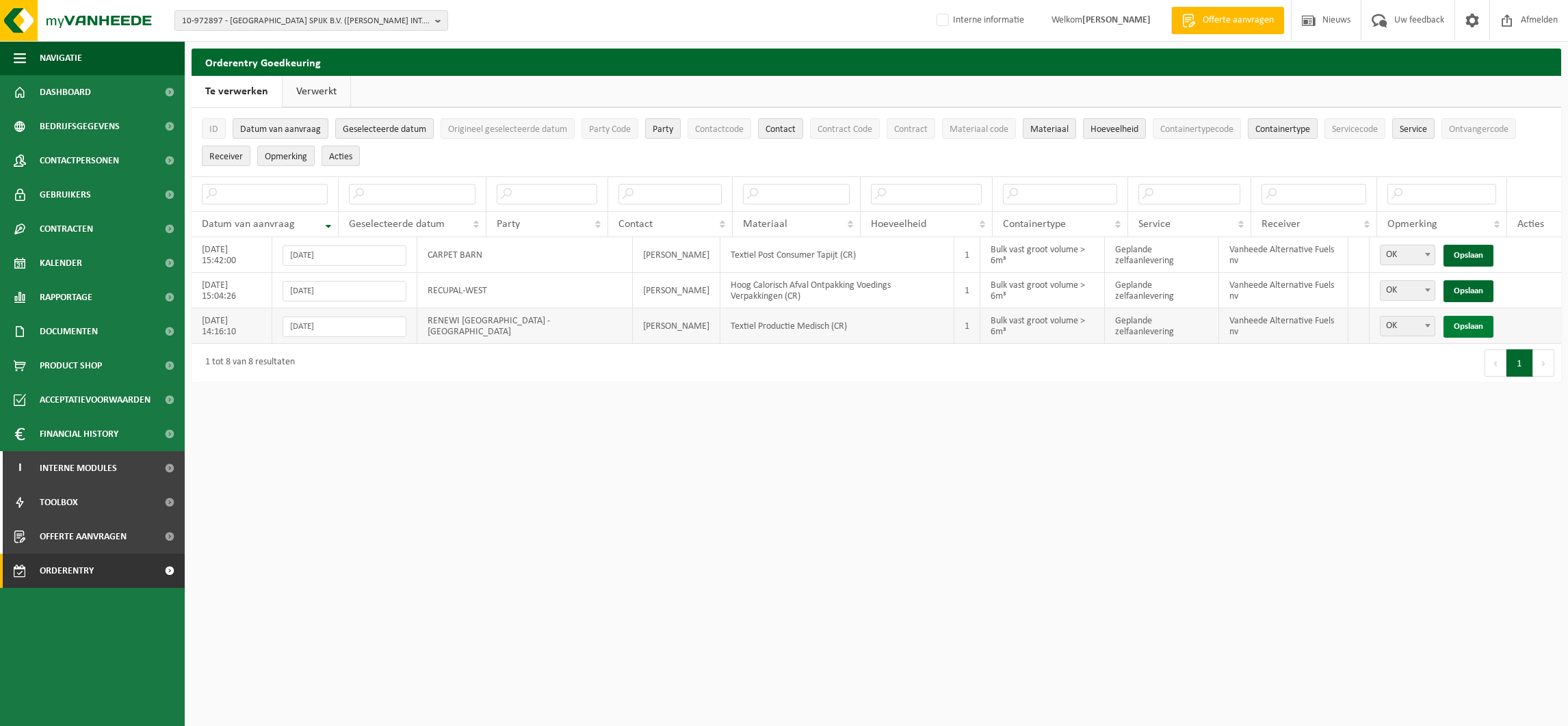
click at [1470, 327] on link "Opslaan" at bounding box center [1468, 327] width 50 height 22
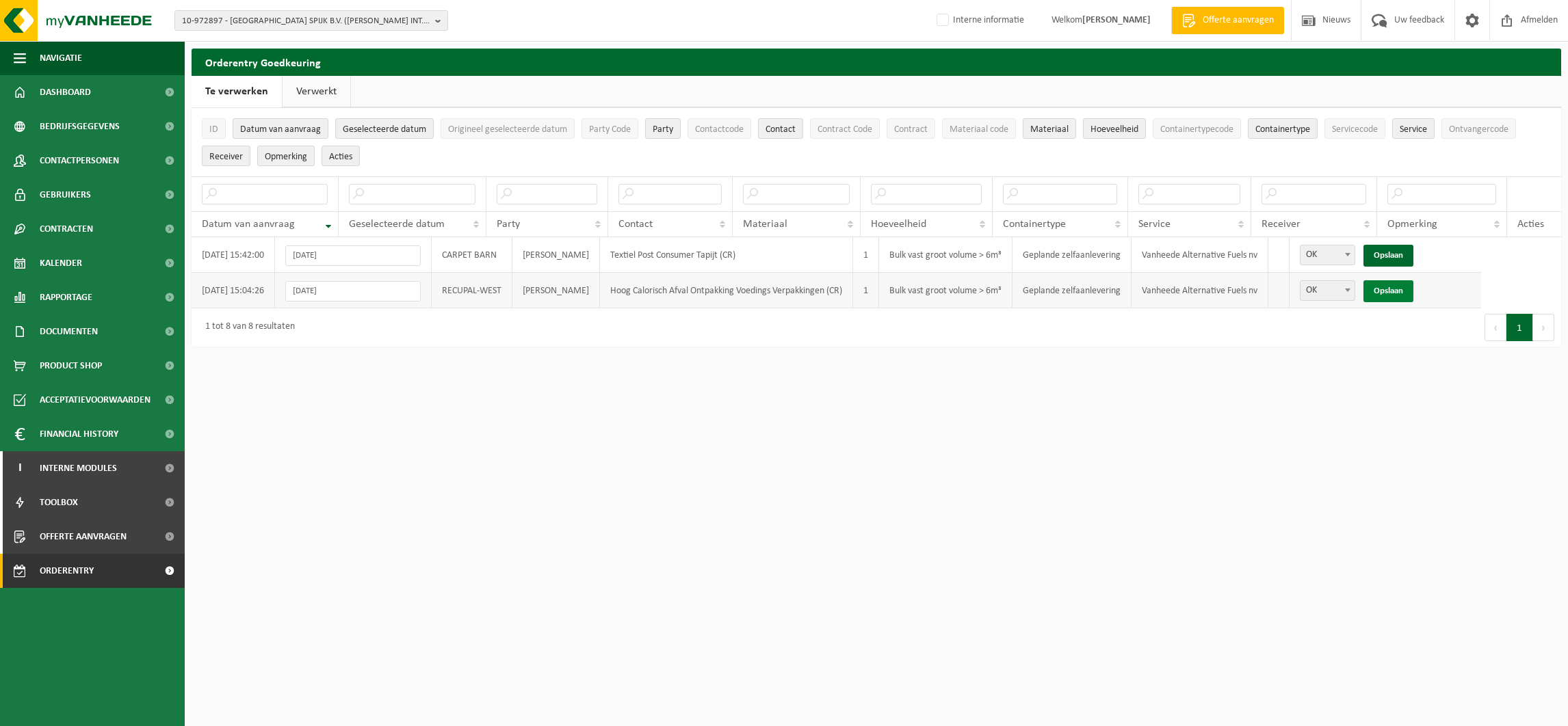
click at [1414, 293] on link "Opslaan" at bounding box center [1388, 291] width 50 height 22
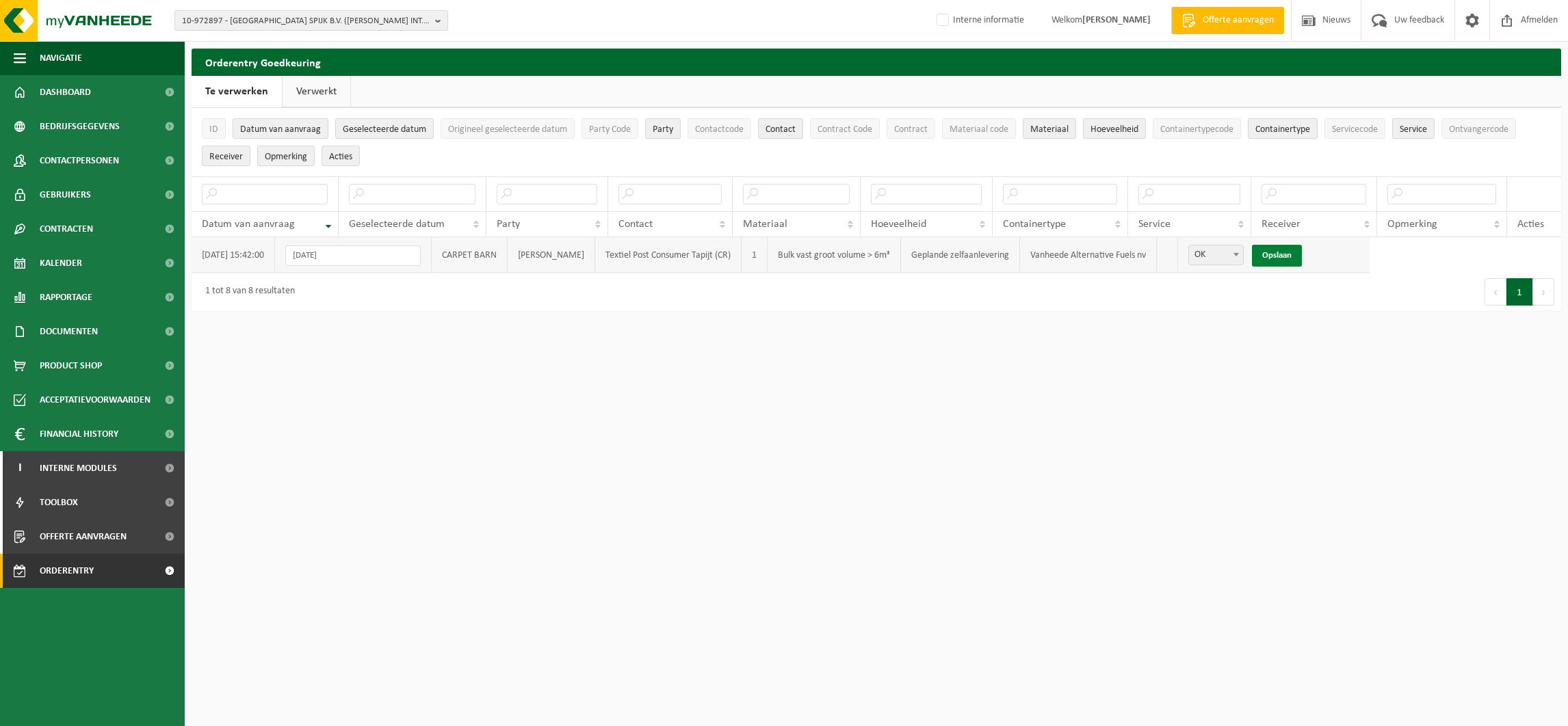
click at [1302, 249] on link "Opslaan" at bounding box center [1276, 256] width 50 height 22
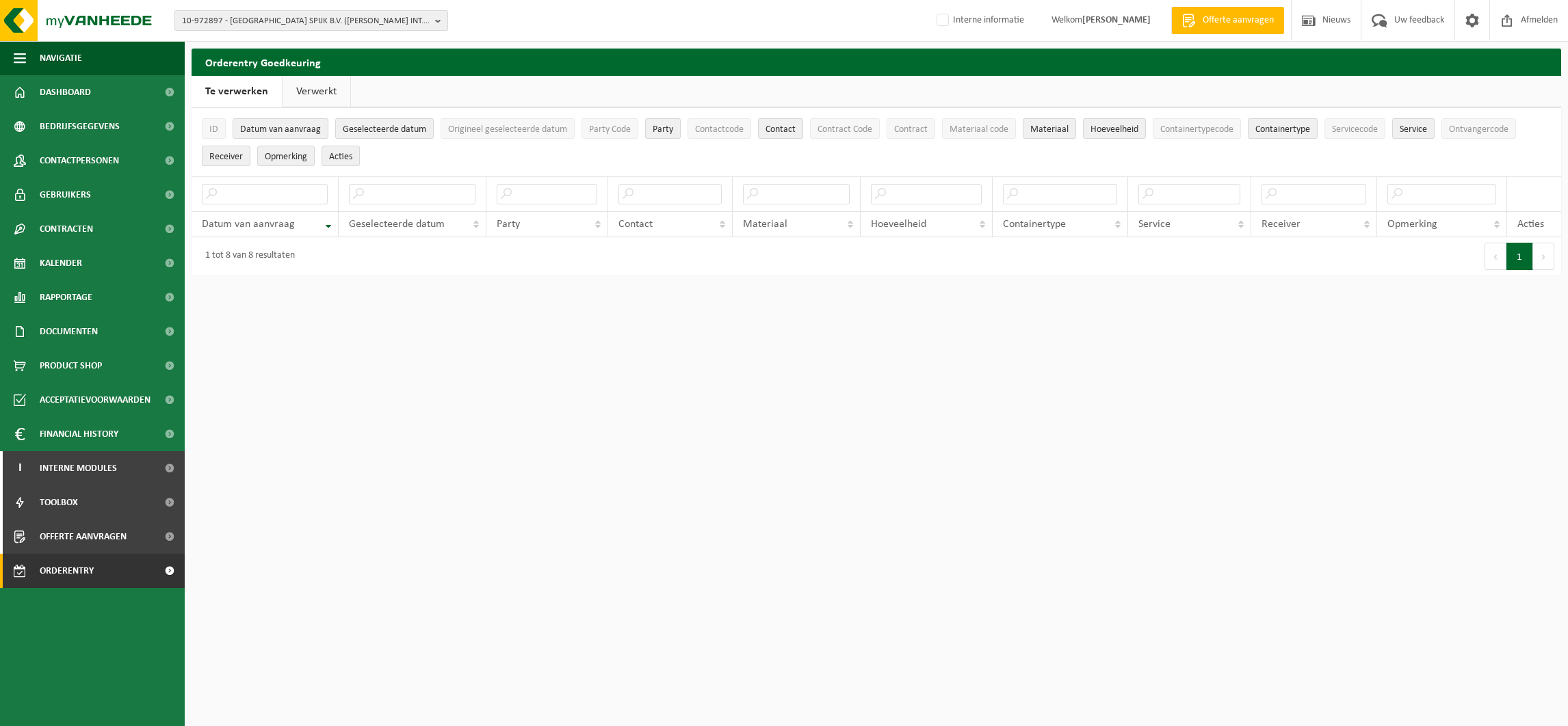
click at [264, 11] on span "10-972897 - INDONOVA SPIJK B.V. (WELLMAN INT. LTD) - SPIJK" at bounding box center [305, 20] width 248 height 20
click at [241, 38] on input "text" at bounding box center [311, 42] width 267 height 17
paste input "10-762974"
click at [215, 50] on input "10-762974" at bounding box center [311, 42] width 267 height 17
type input "10-762974"
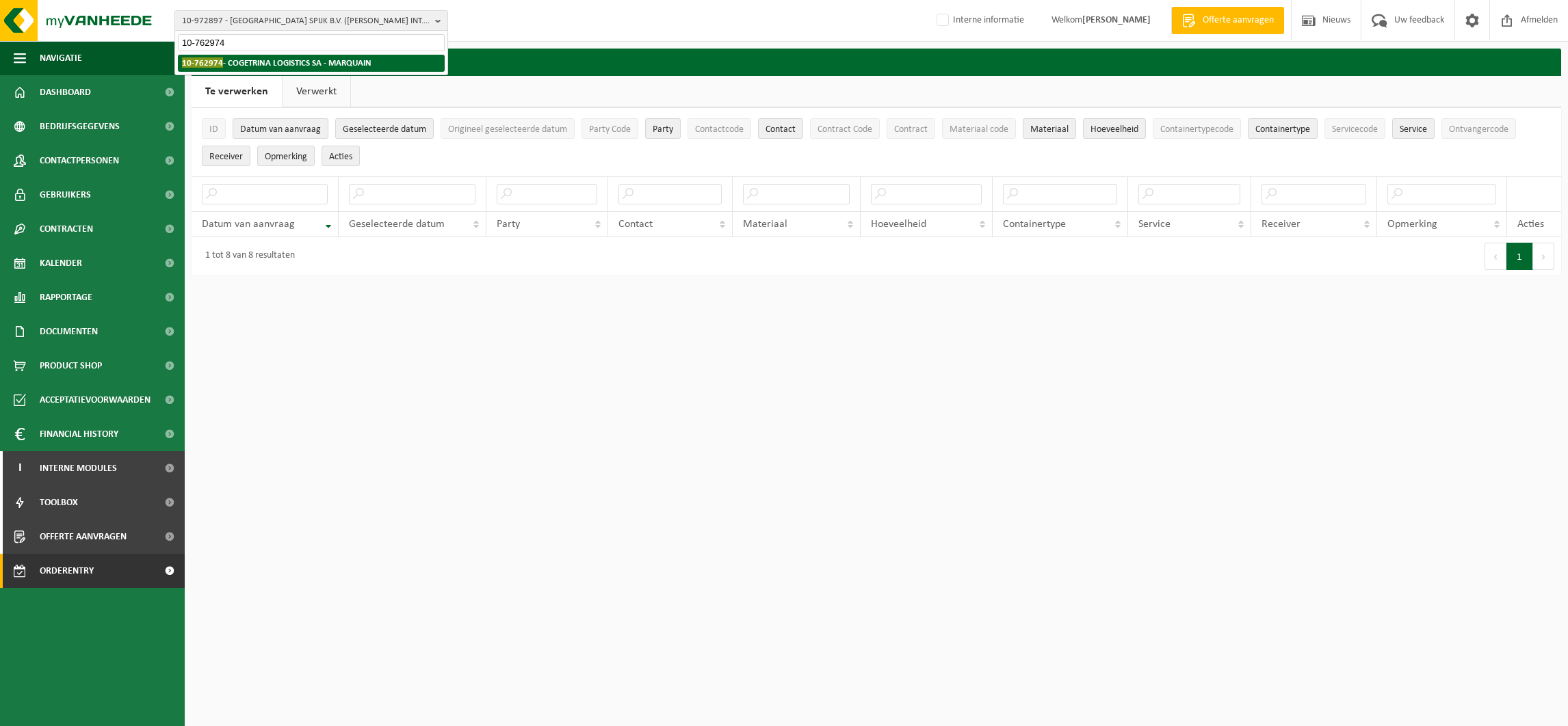
click at [225, 61] on strong "10-762974 - COGETRINA LOGISTICS SA - MARQUAIN" at bounding box center [276, 63] width 189 height 11
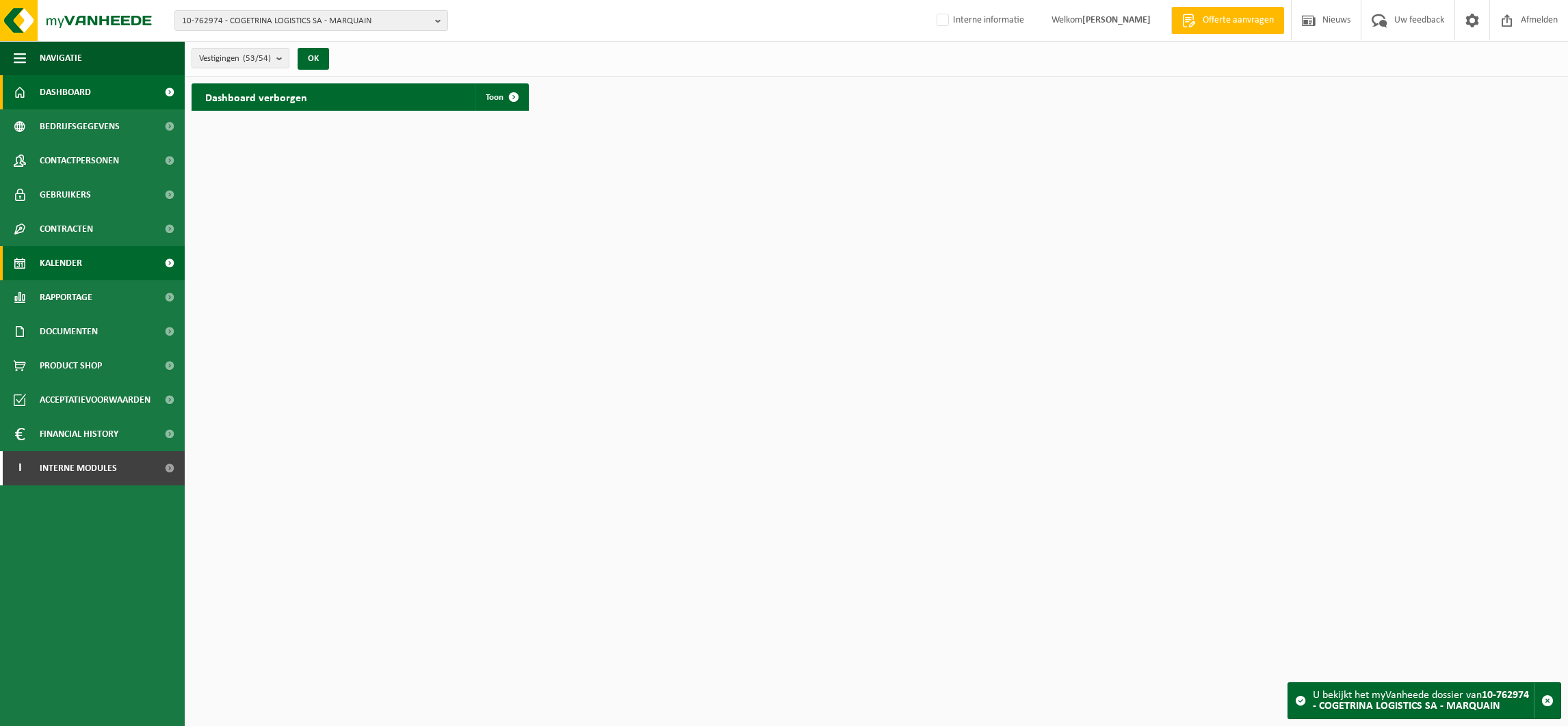
click at [66, 261] on span "Kalender" at bounding box center [61, 263] width 42 height 34
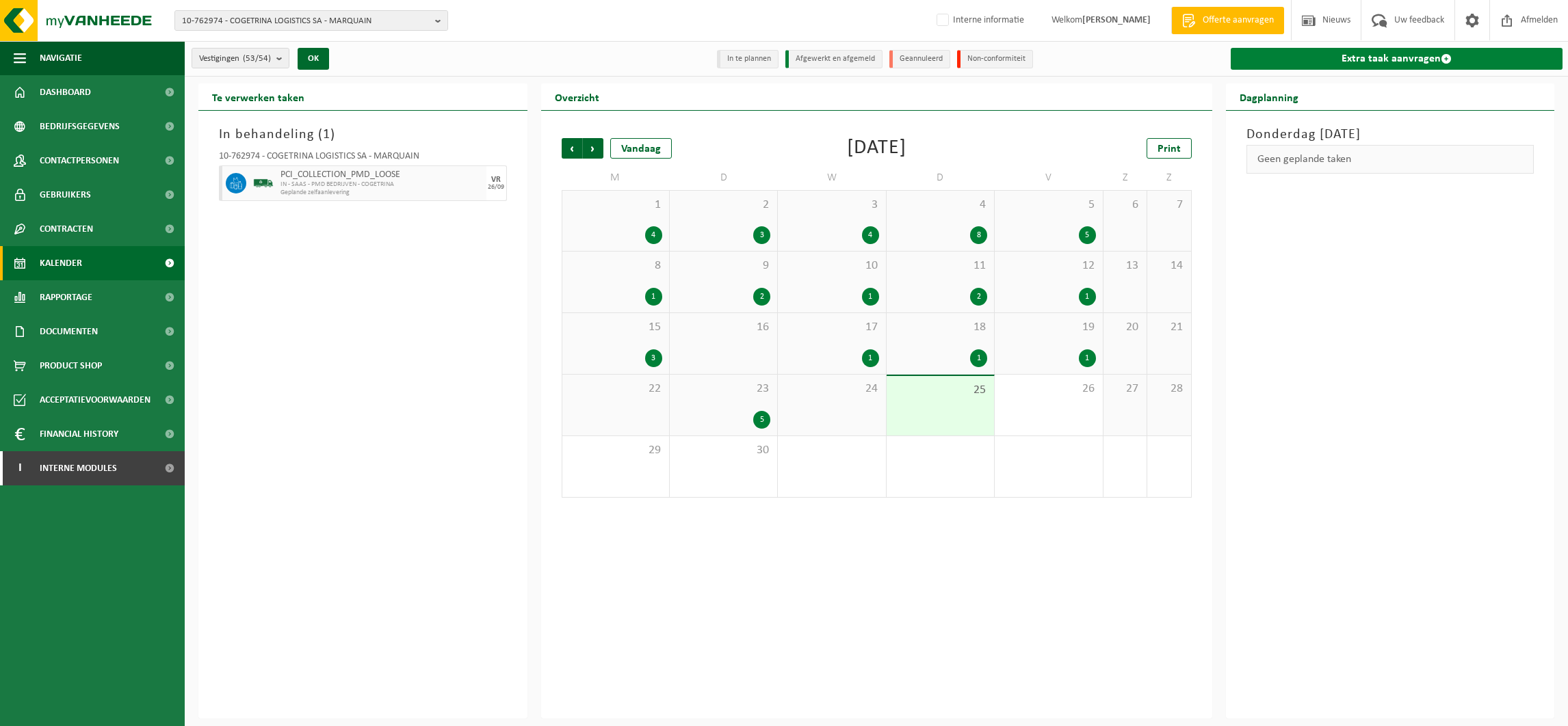
click at [1388, 61] on link "Extra taak aanvragen" at bounding box center [1396, 58] width 332 height 22
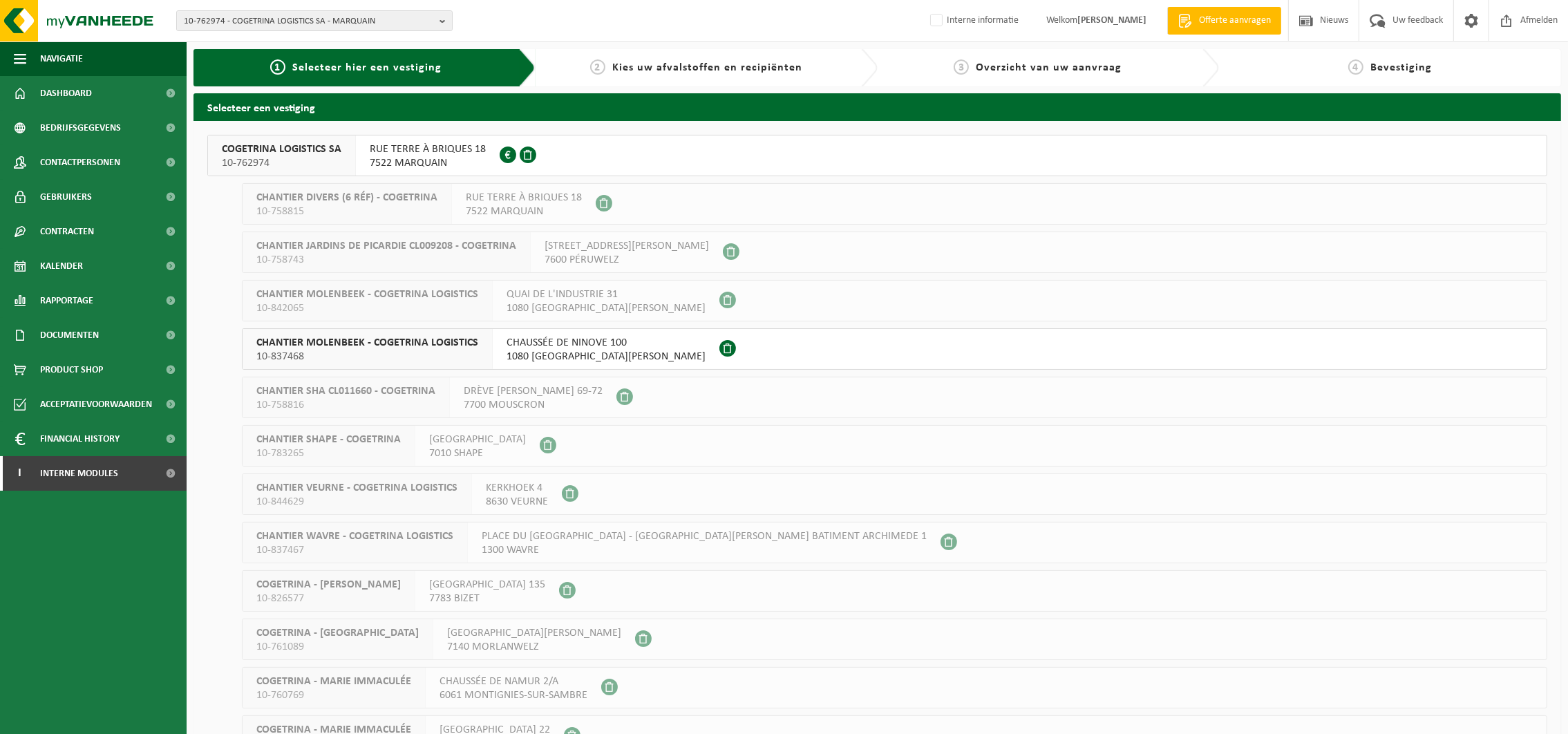
click at [246, 156] on span "10-762974" at bounding box center [281, 163] width 119 height 14
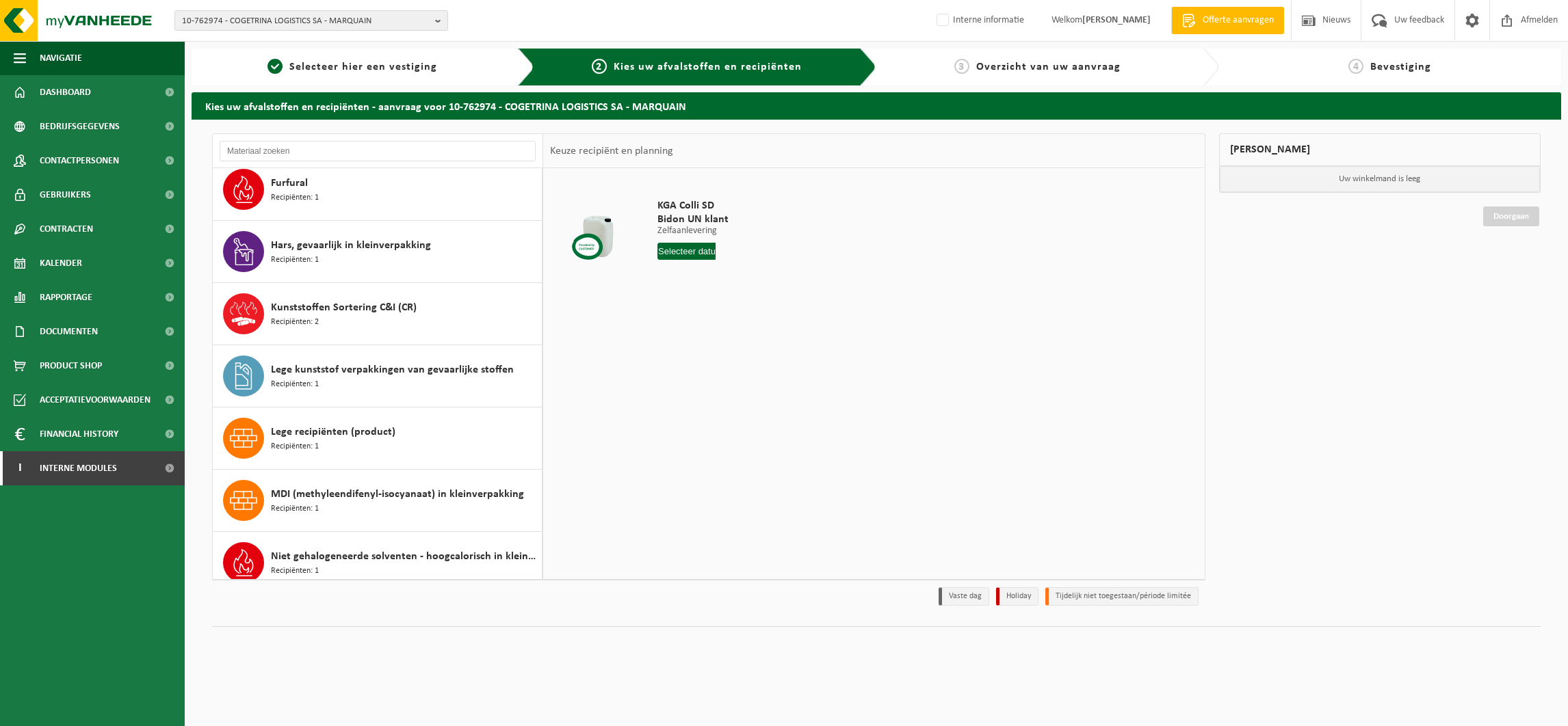
scroll to position [512, 0]
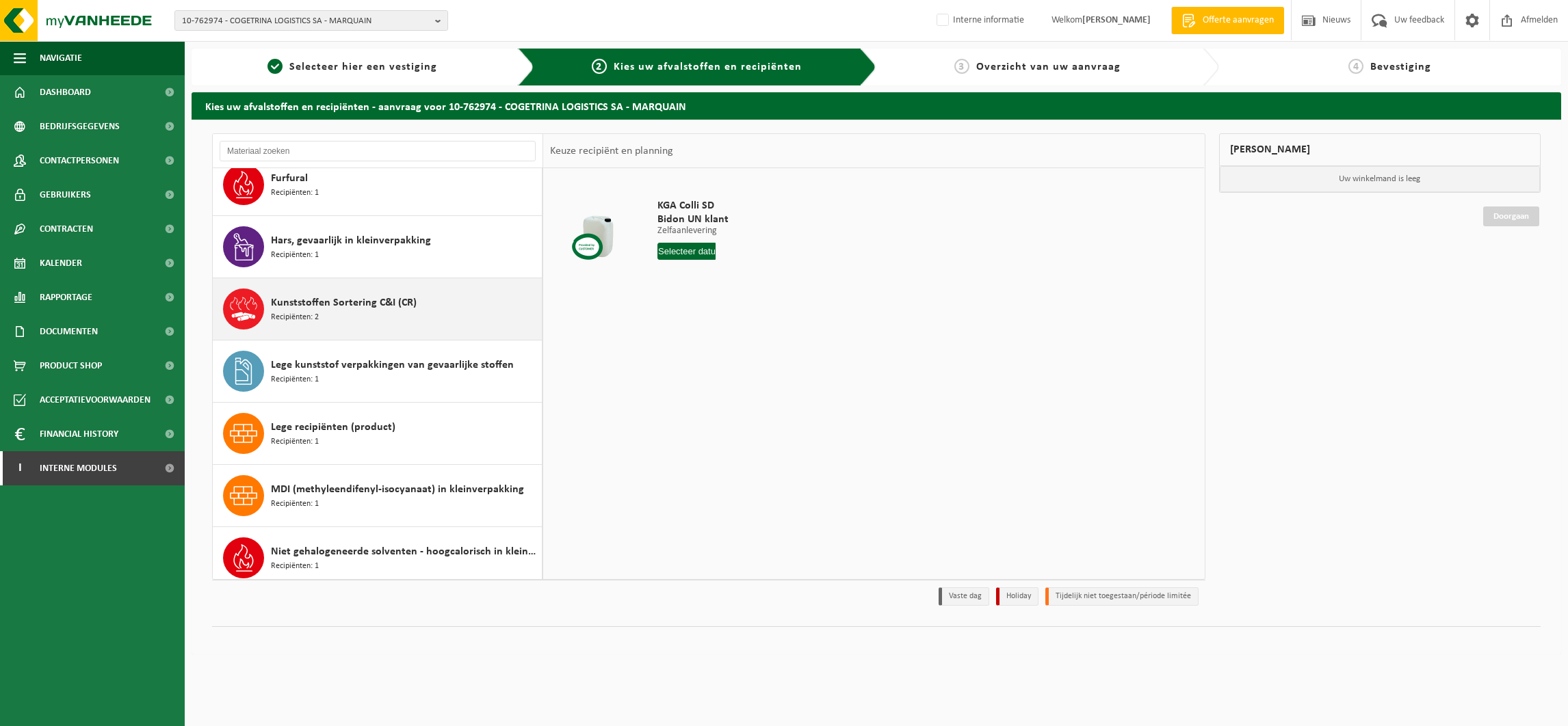
click at [328, 305] on span "Kunststoffen Sortering C&I (CR)" at bounding box center [343, 303] width 145 height 17
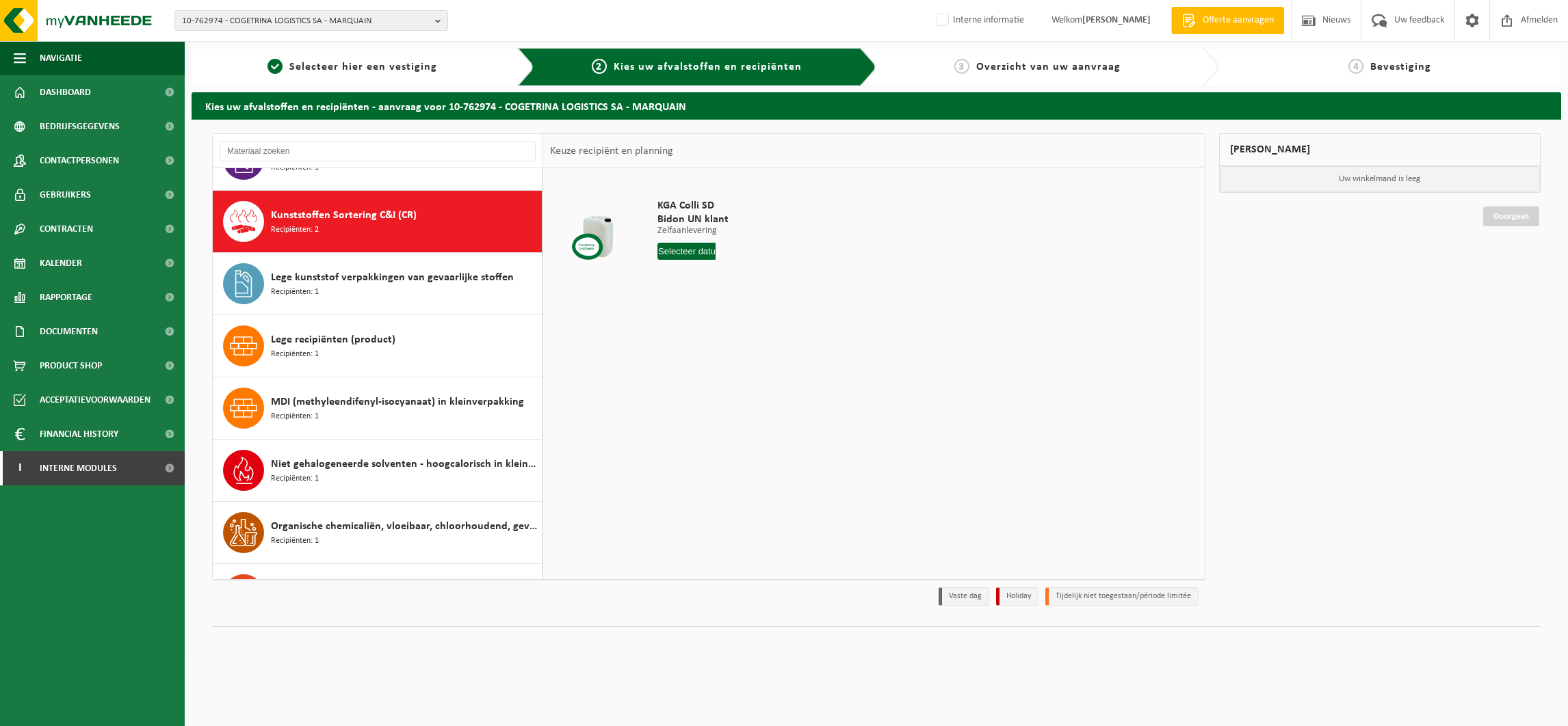
scroll to position [623, 0]
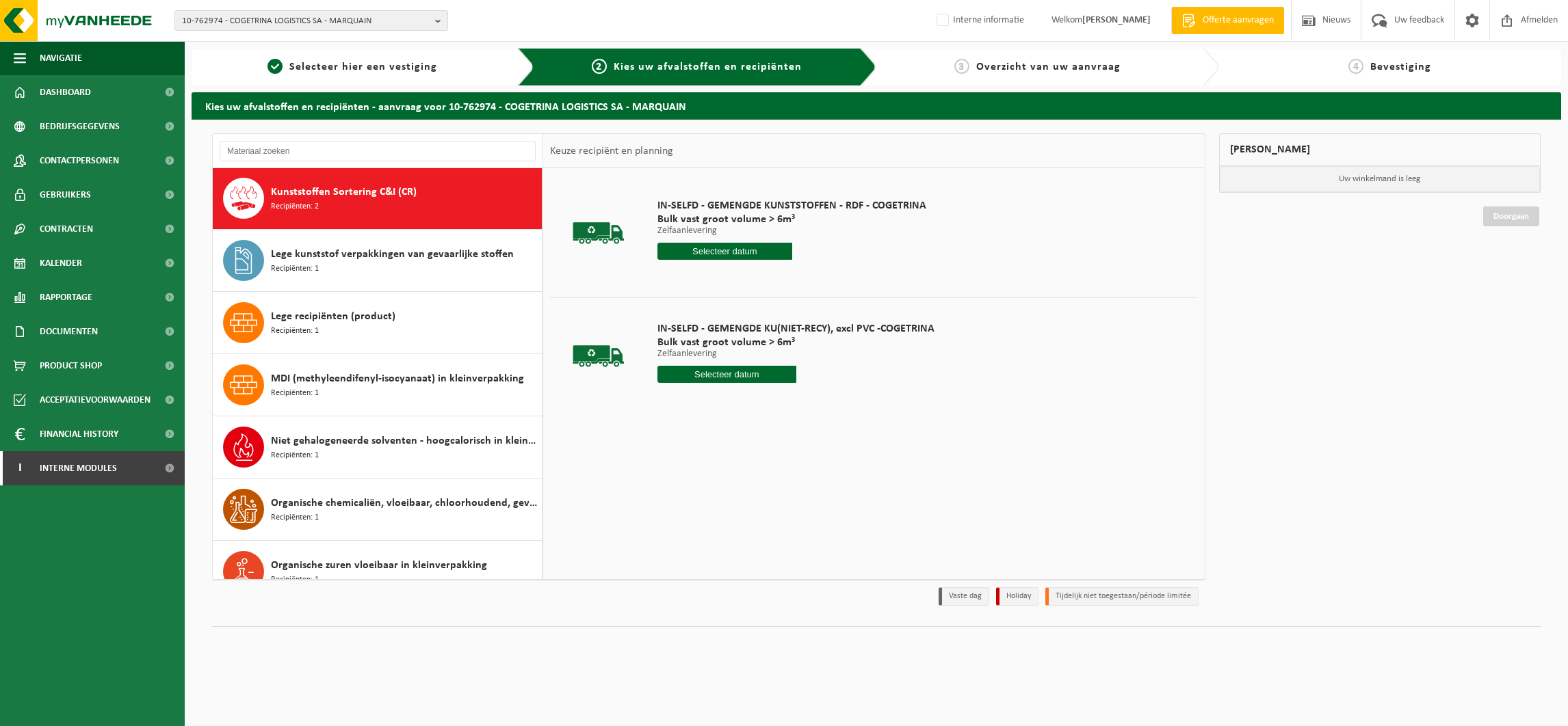
click at [707, 248] on input "text" at bounding box center [725, 251] width 135 height 17
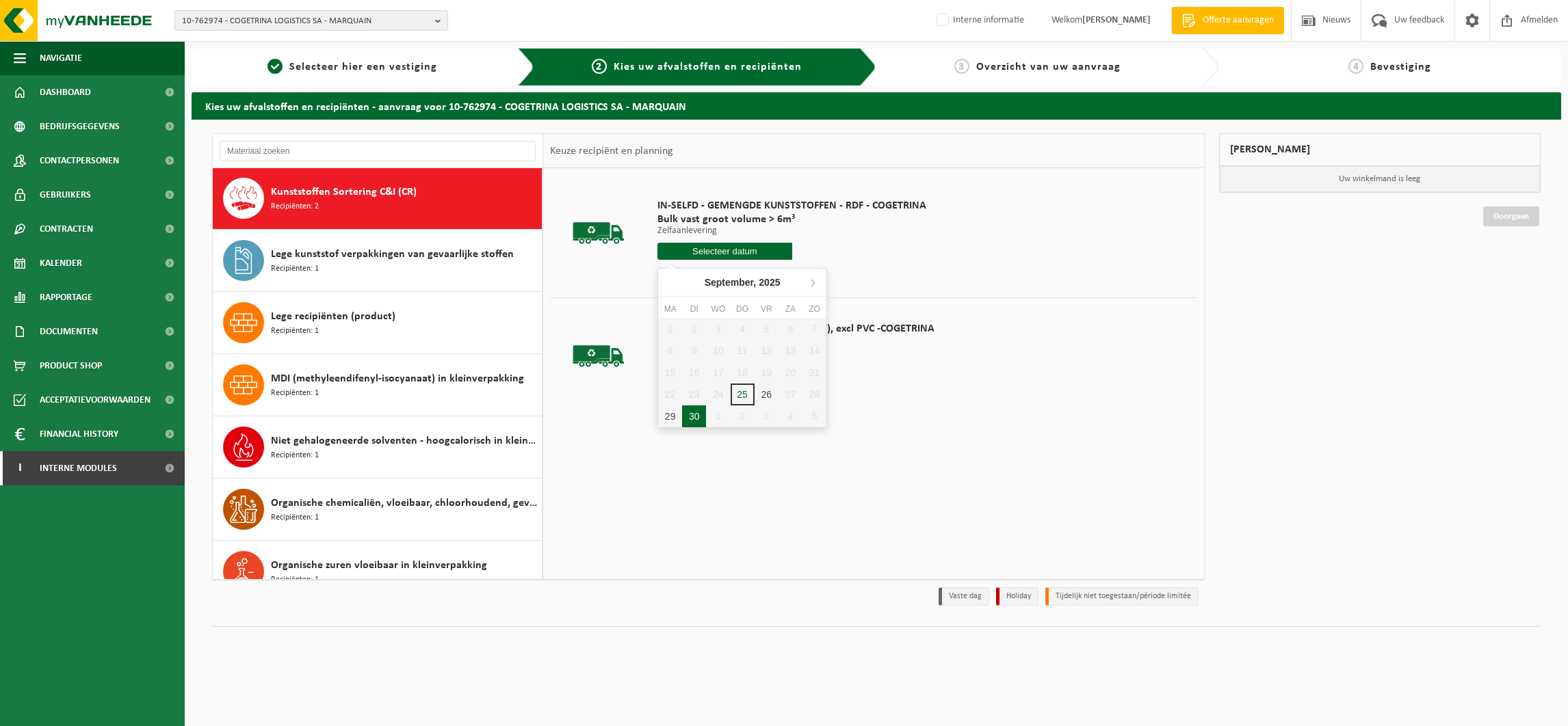
click at [690, 417] on div "30" at bounding box center [694, 416] width 24 height 22
type input "Van [DATE]"
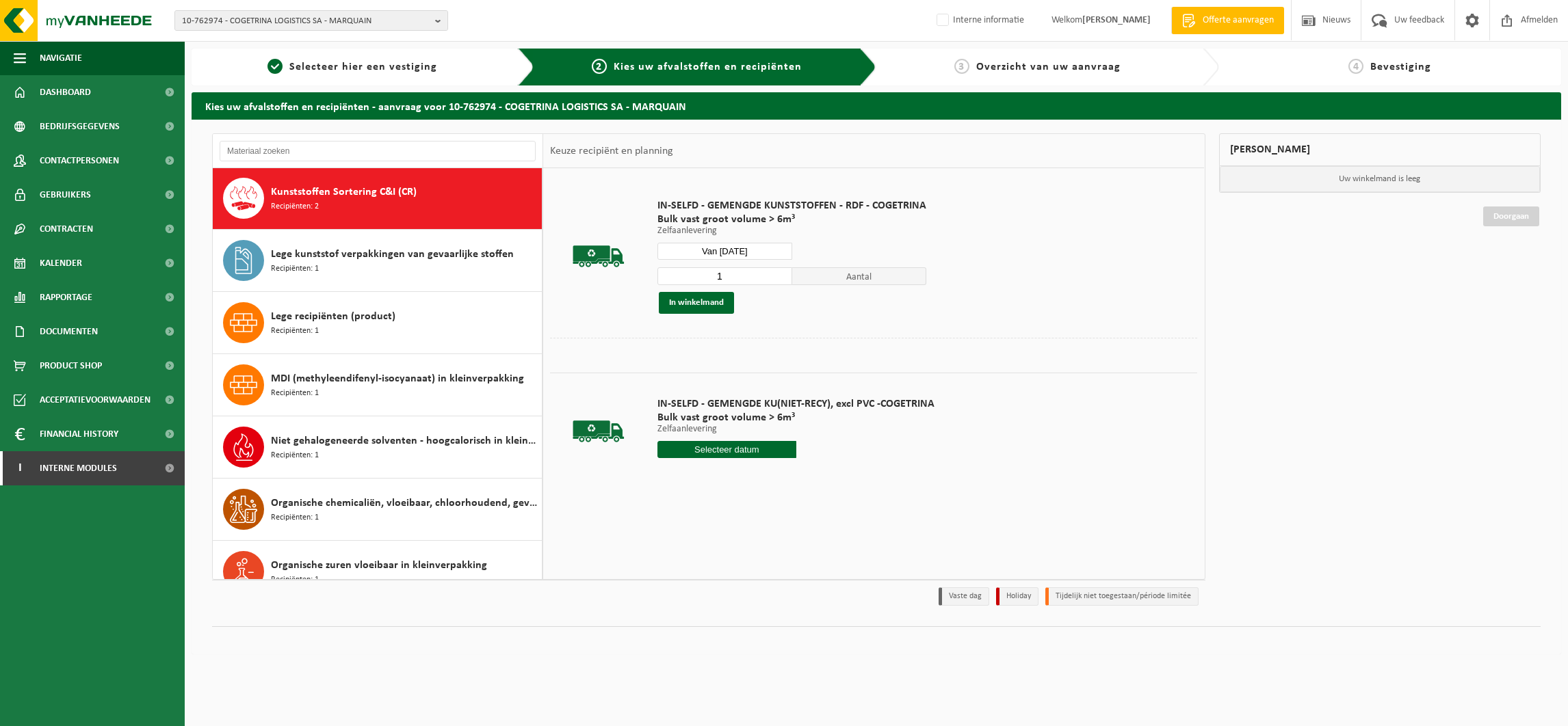
click at [778, 270] on input "1" at bounding box center [725, 276] width 135 height 18
type input "2"
click at [784, 271] on input "2" at bounding box center [725, 276] width 135 height 18
click at [710, 301] on button "In winkelmand" at bounding box center [695, 302] width 75 height 22
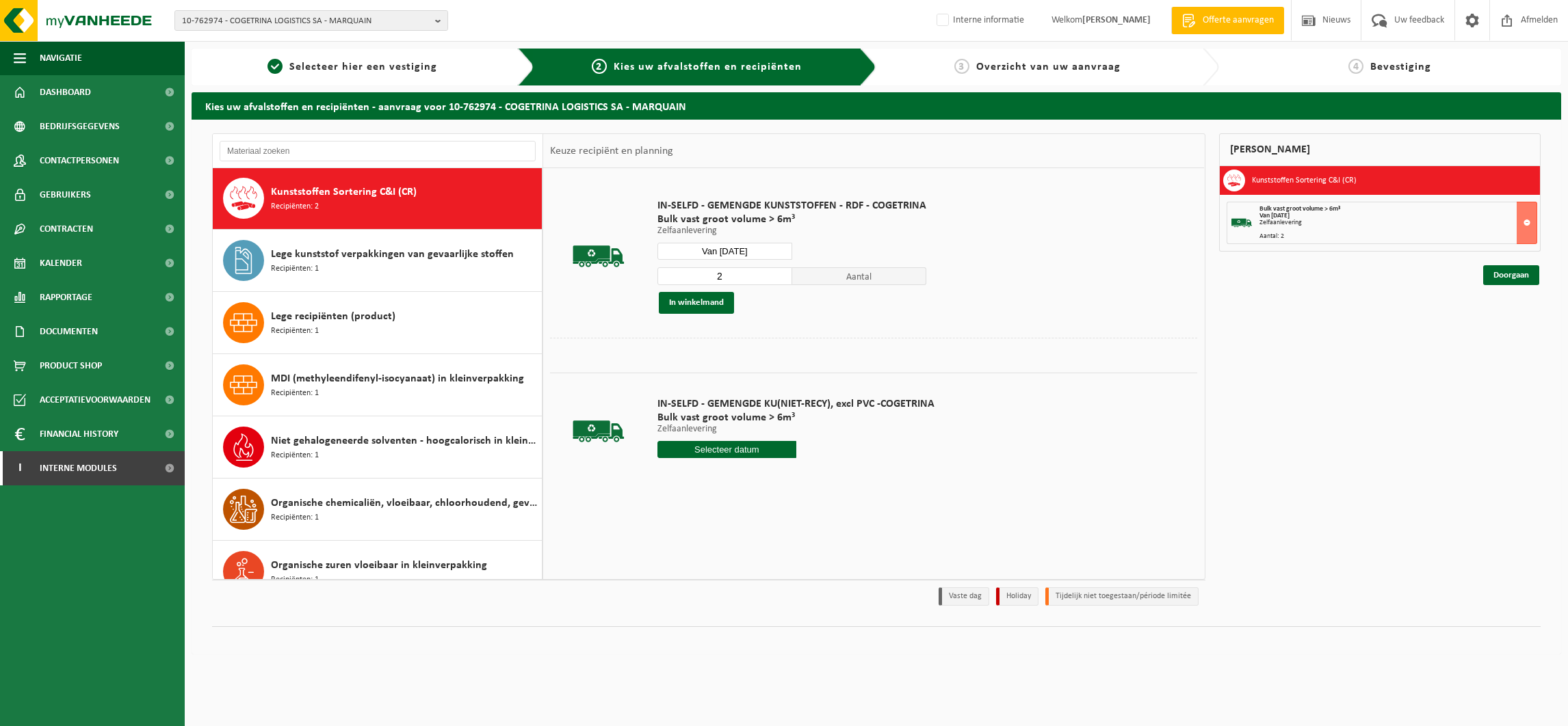
click at [732, 247] on input "Van 2025-09-30" at bounding box center [725, 251] width 135 height 17
click at [716, 418] on div "1" at bounding box center [717, 416] width 24 height 22
type input "Van 2025-10-01"
click at [705, 300] on button "In winkelmand" at bounding box center [695, 302] width 75 height 22
click at [1505, 322] on link "Doorgaan" at bounding box center [1512, 324] width 56 height 20
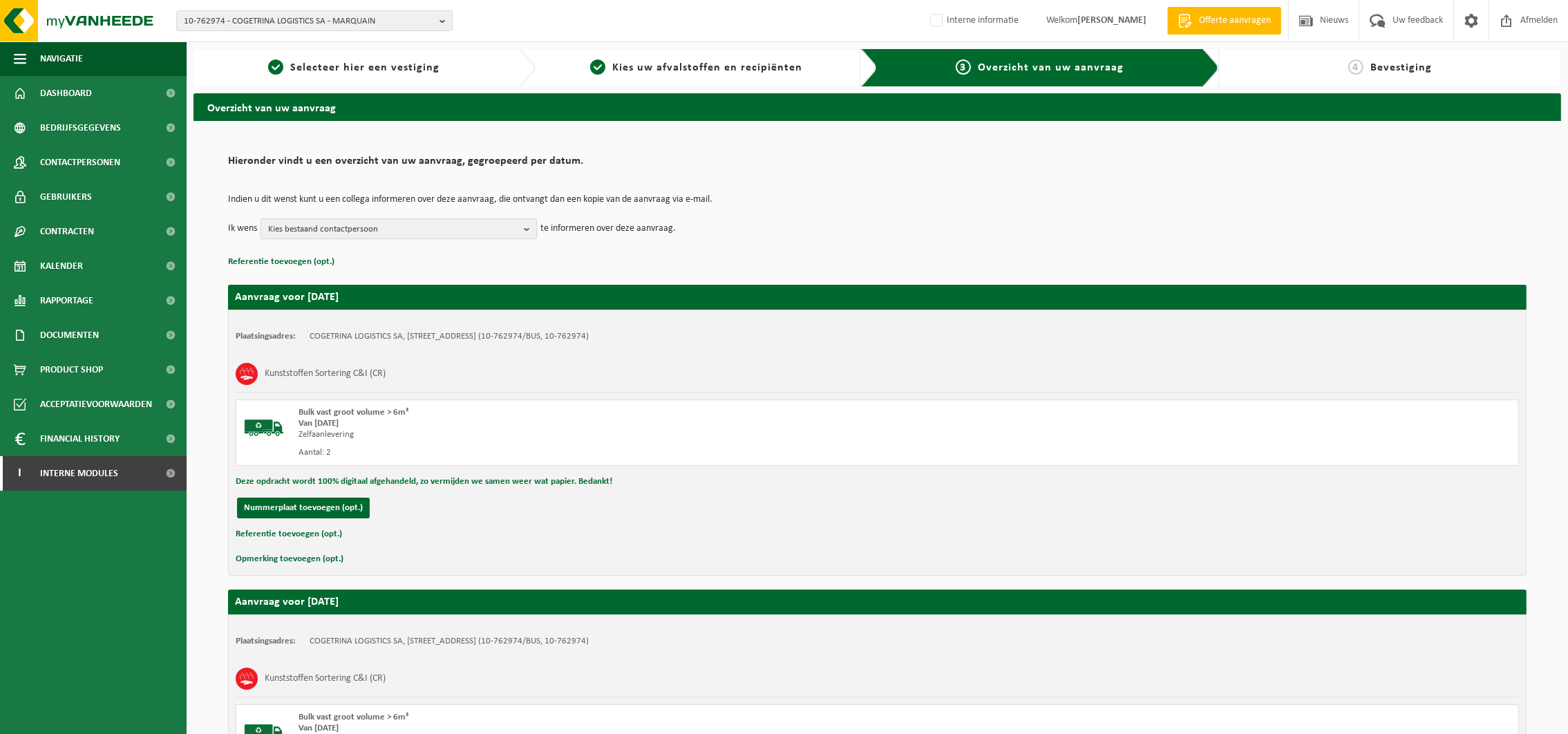
click at [378, 226] on span "Kies bestaand contactpersoon" at bounding box center [393, 229] width 250 height 20
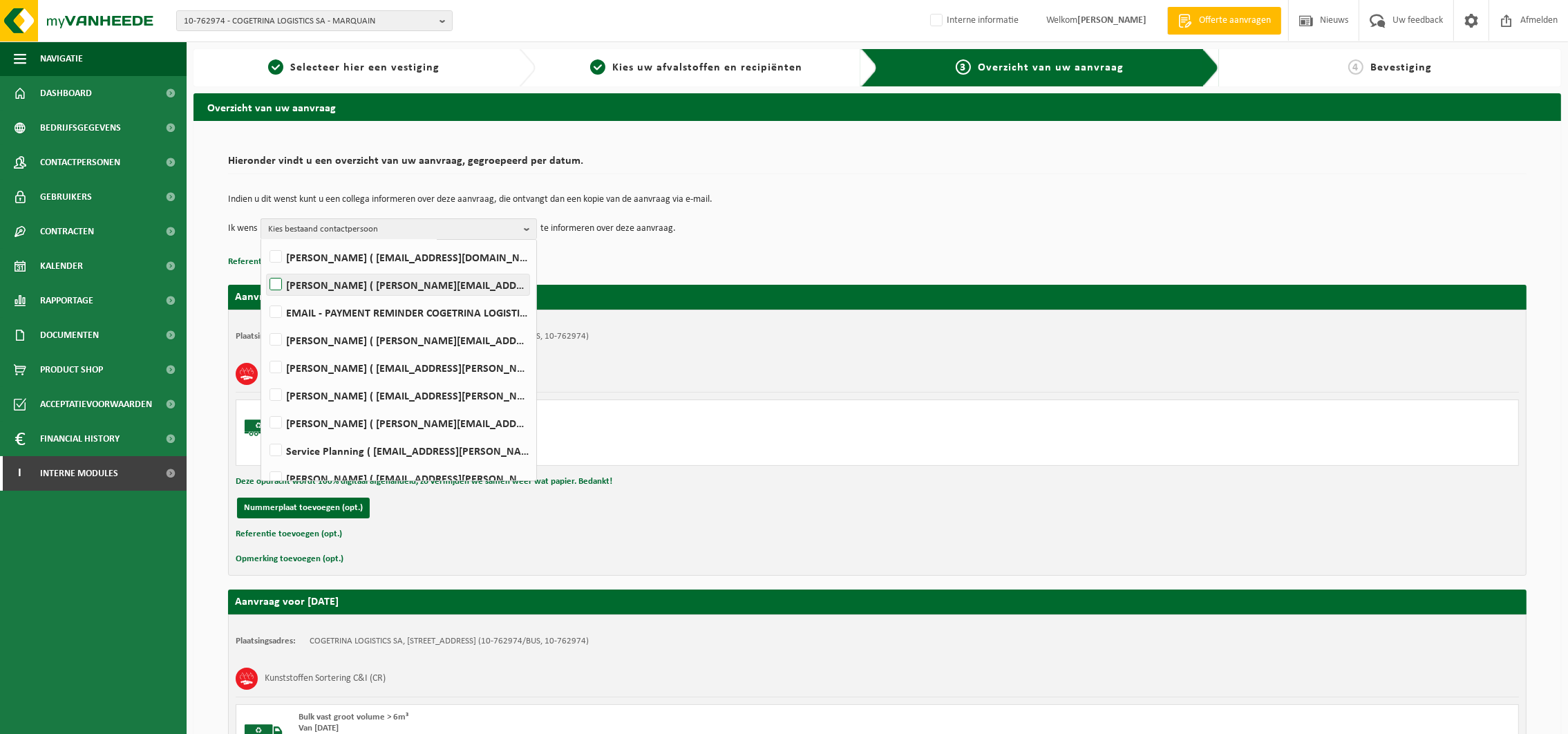
scroll to position [200, 0]
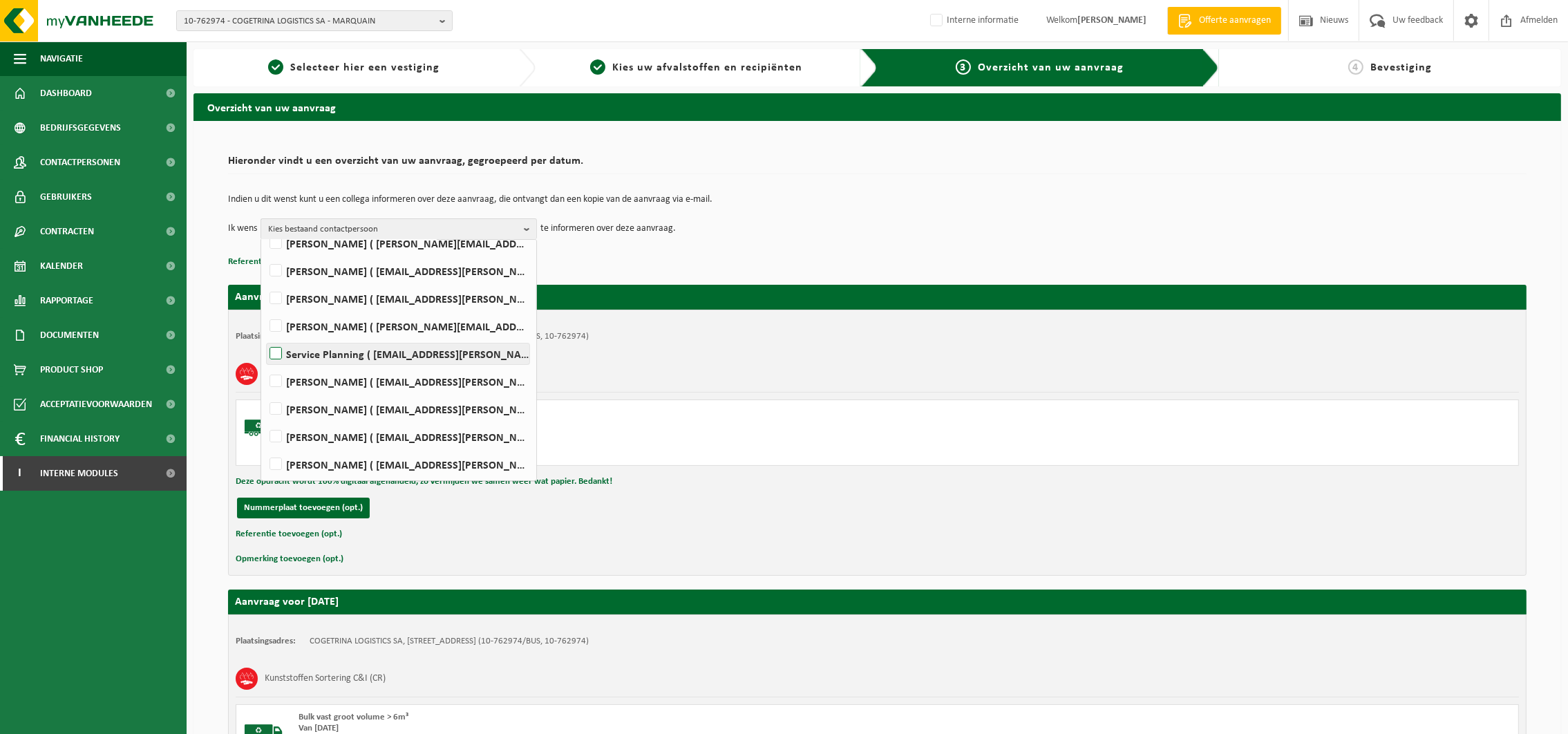
click at [276, 350] on label "Service Planning ( [EMAIL_ADDRESS][PERSON_NAME][DOMAIN_NAME] )" at bounding box center [398, 354] width 263 height 20
click at [264, 337] on input "Service Planning ( [EMAIL_ADDRESS][PERSON_NAME][DOMAIN_NAME] )" at bounding box center [264, 336] width 1 height 1
checkbox input "true"
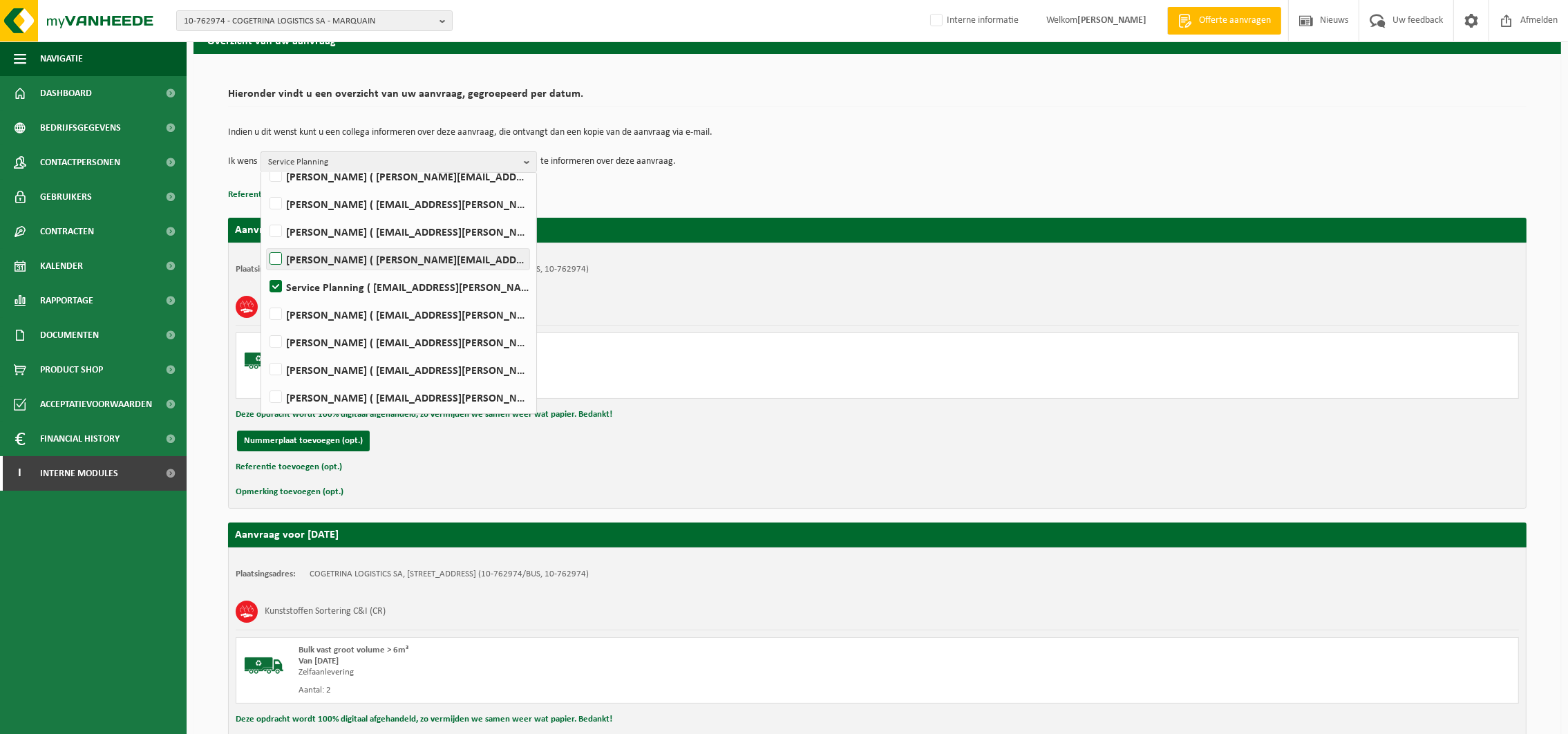
scroll to position [103, 0]
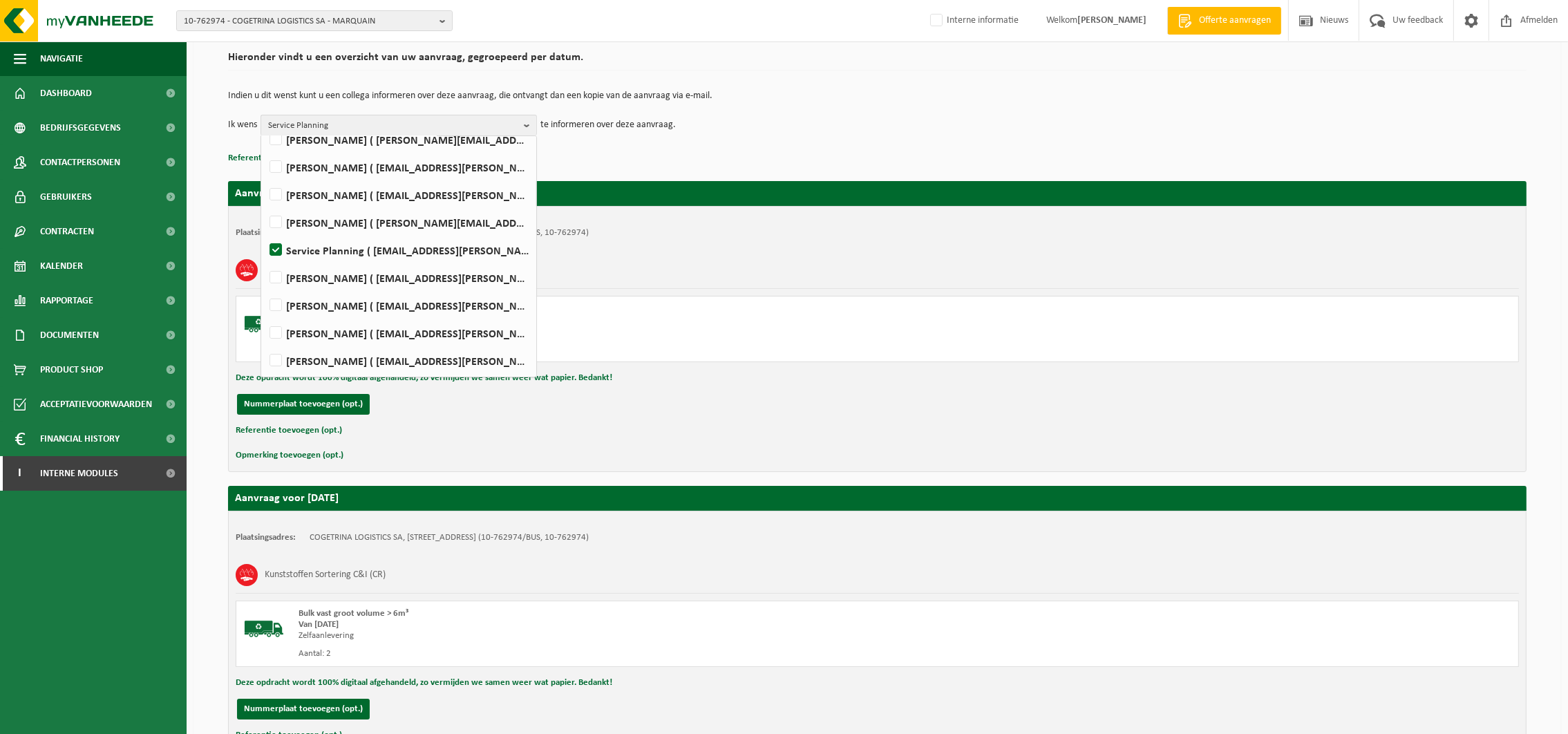
click at [971, 319] on div "Bulk vast groot volume > 6m³ Van 2025-09-30 Zelfaanlevering Aantal: 2" at bounding box center [877, 329] width 1283 height 67
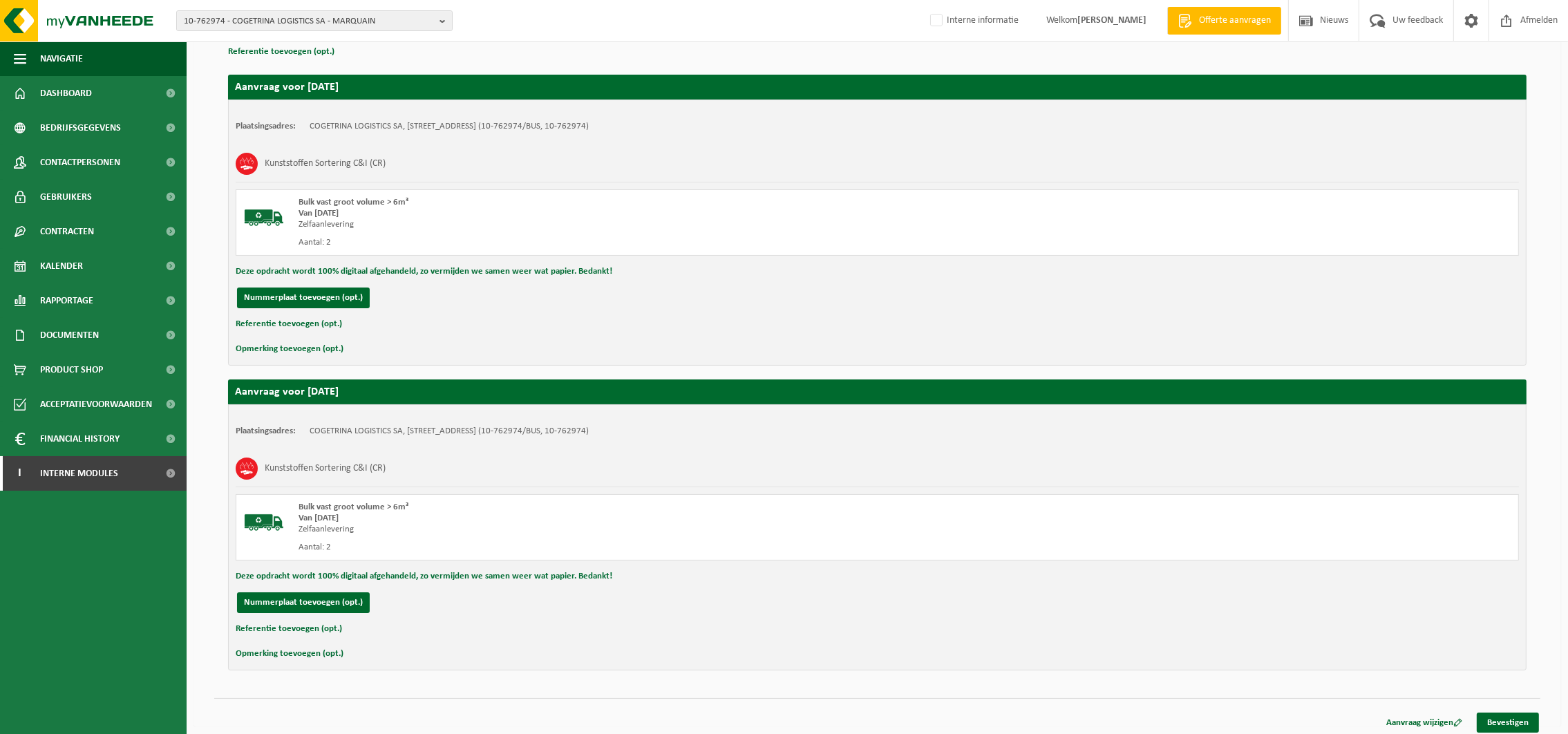
scroll to position [217, 0]
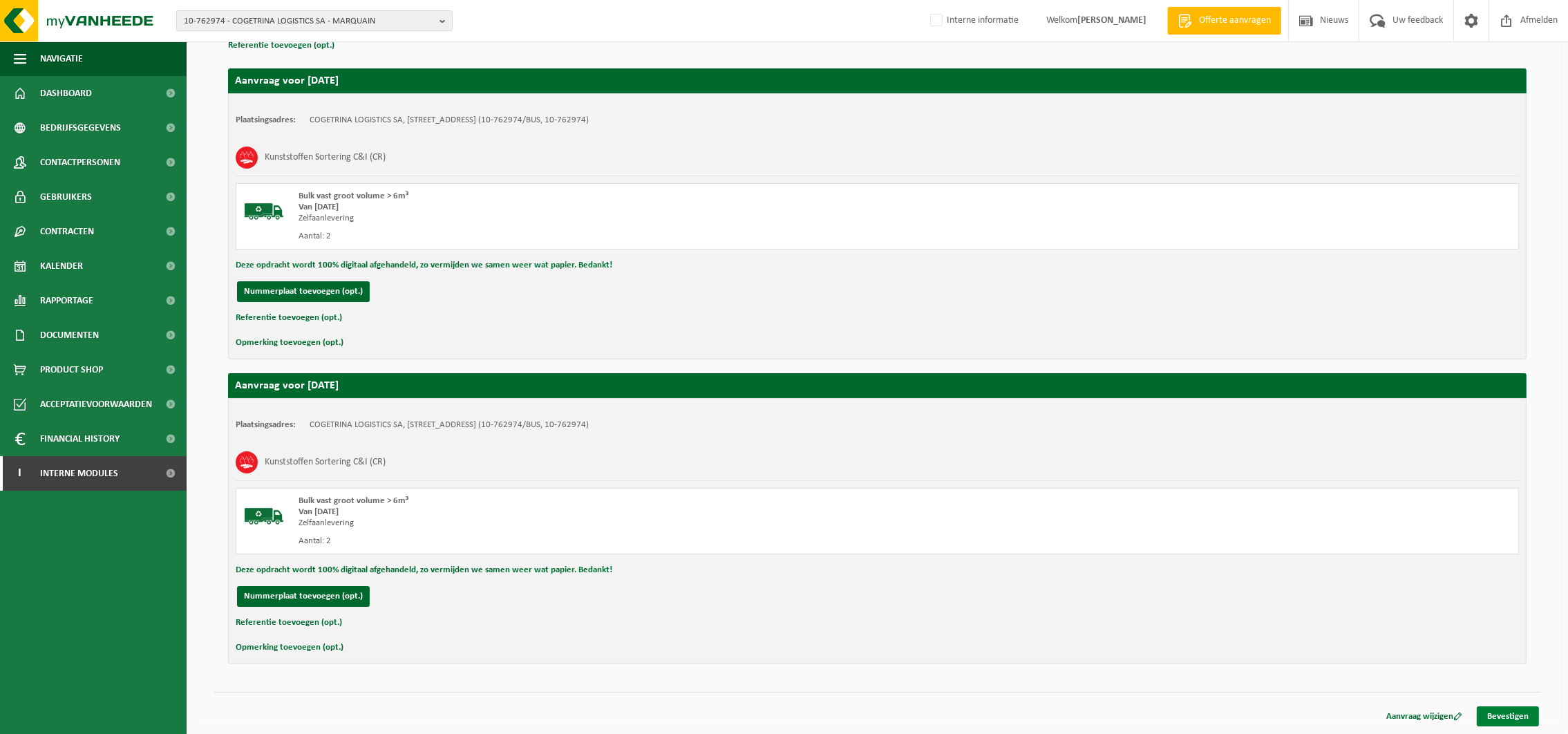
click at [1519, 712] on link "Bevestigen" at bounding box center [1508, 716] width 62 height 20
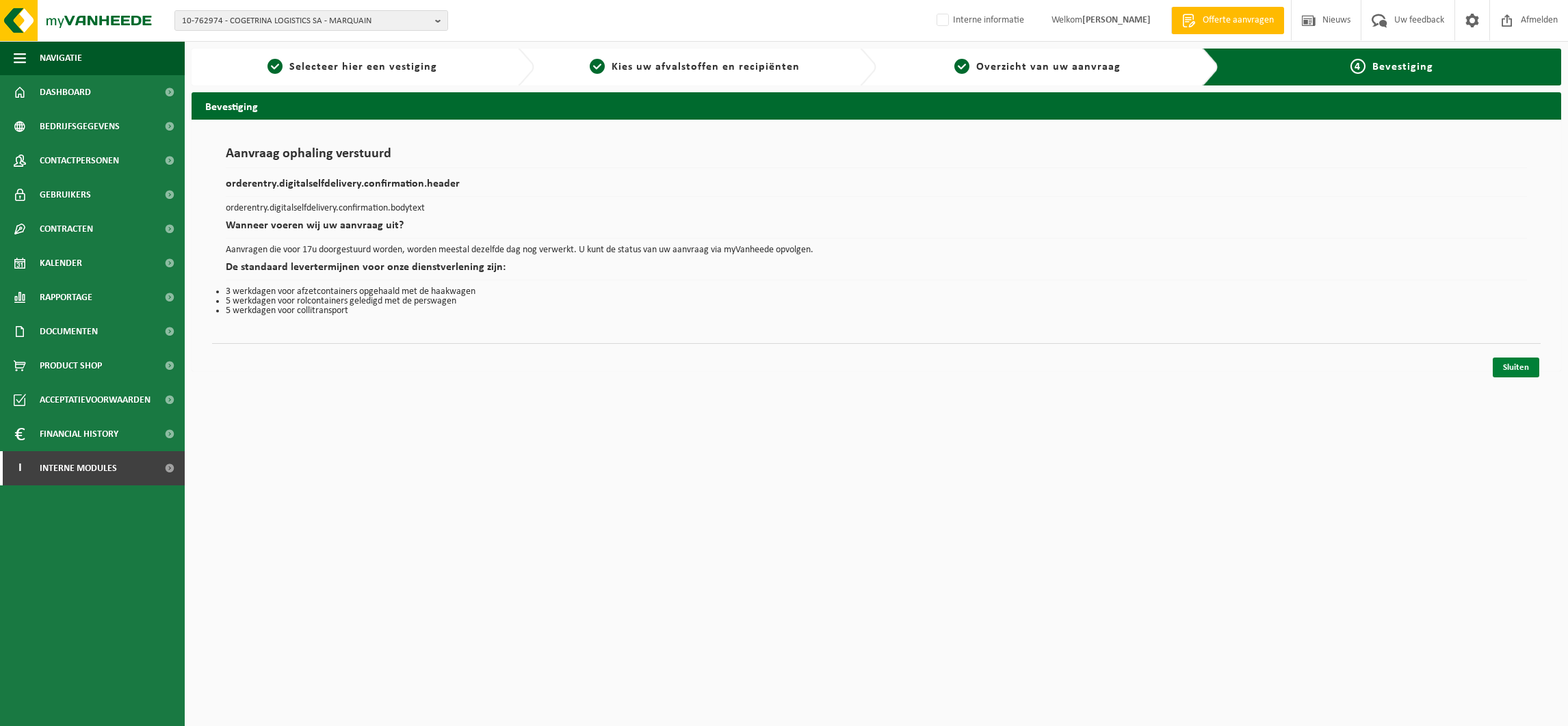
click at [1511, 362] on link "Sluiten" at bounding box center [1516, 367] width 47 height 20
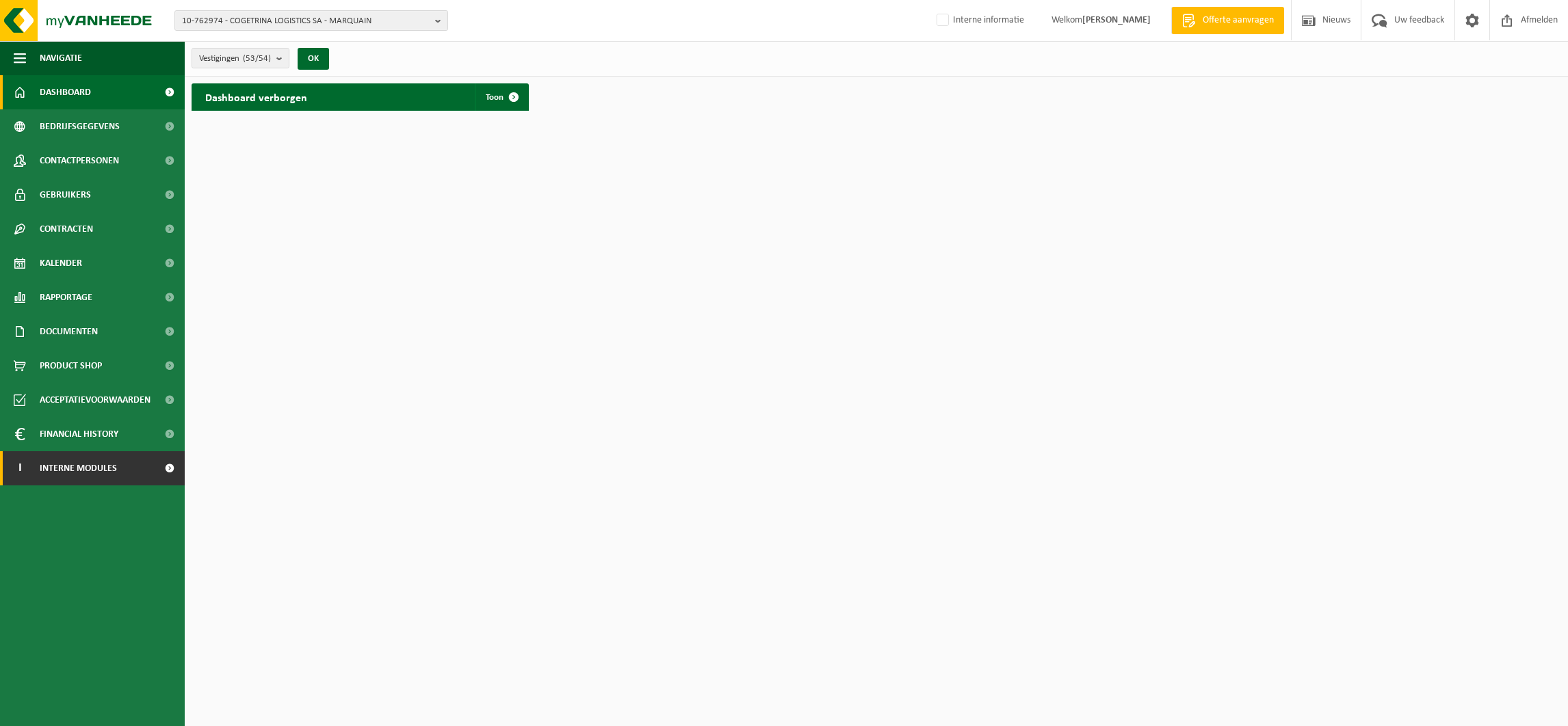
click at [66, 466] on span "Interne modules" at bounding box center [78, 468] width 78 height 34
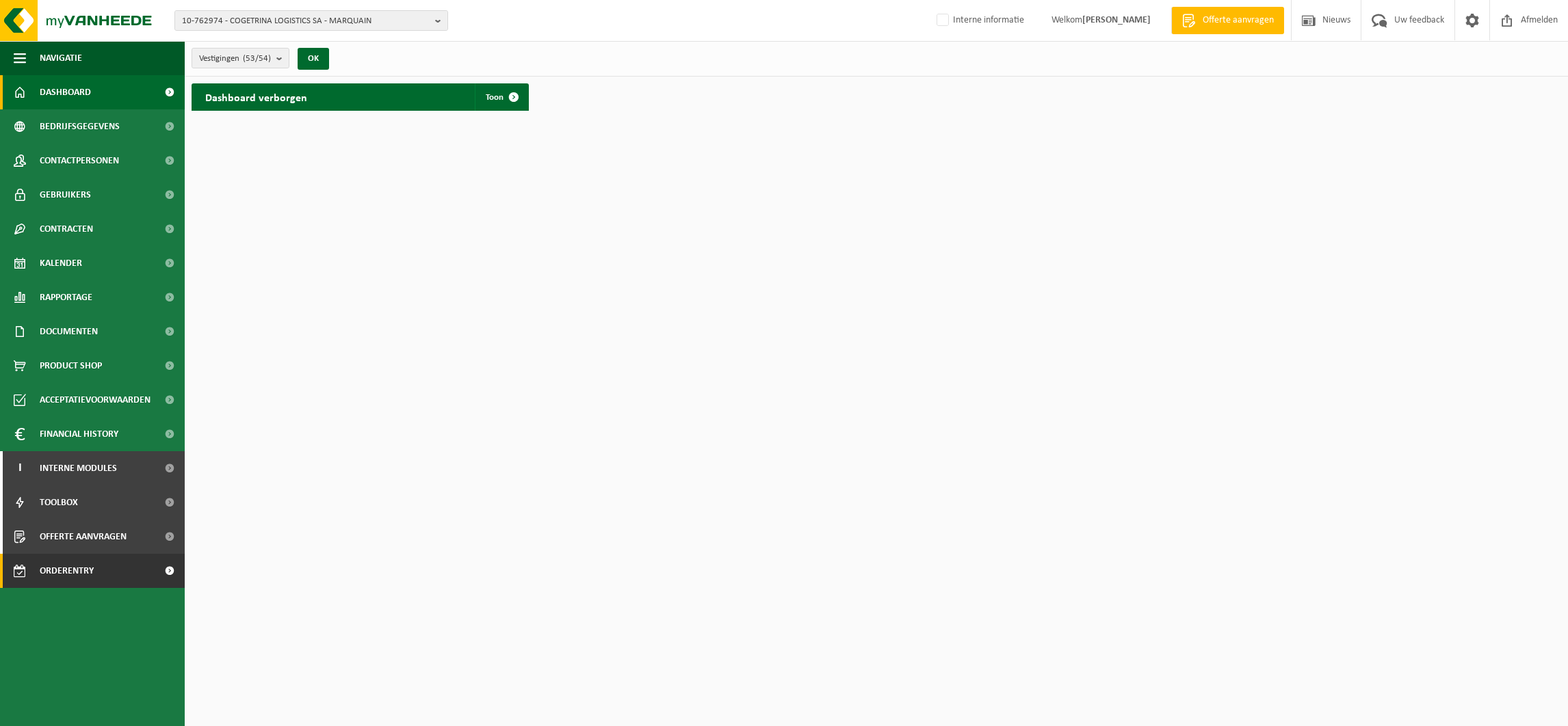
click at [72, 571] on span "Orderentry Goedkeuring" at bounding box center [97, 571] width 115 height 34
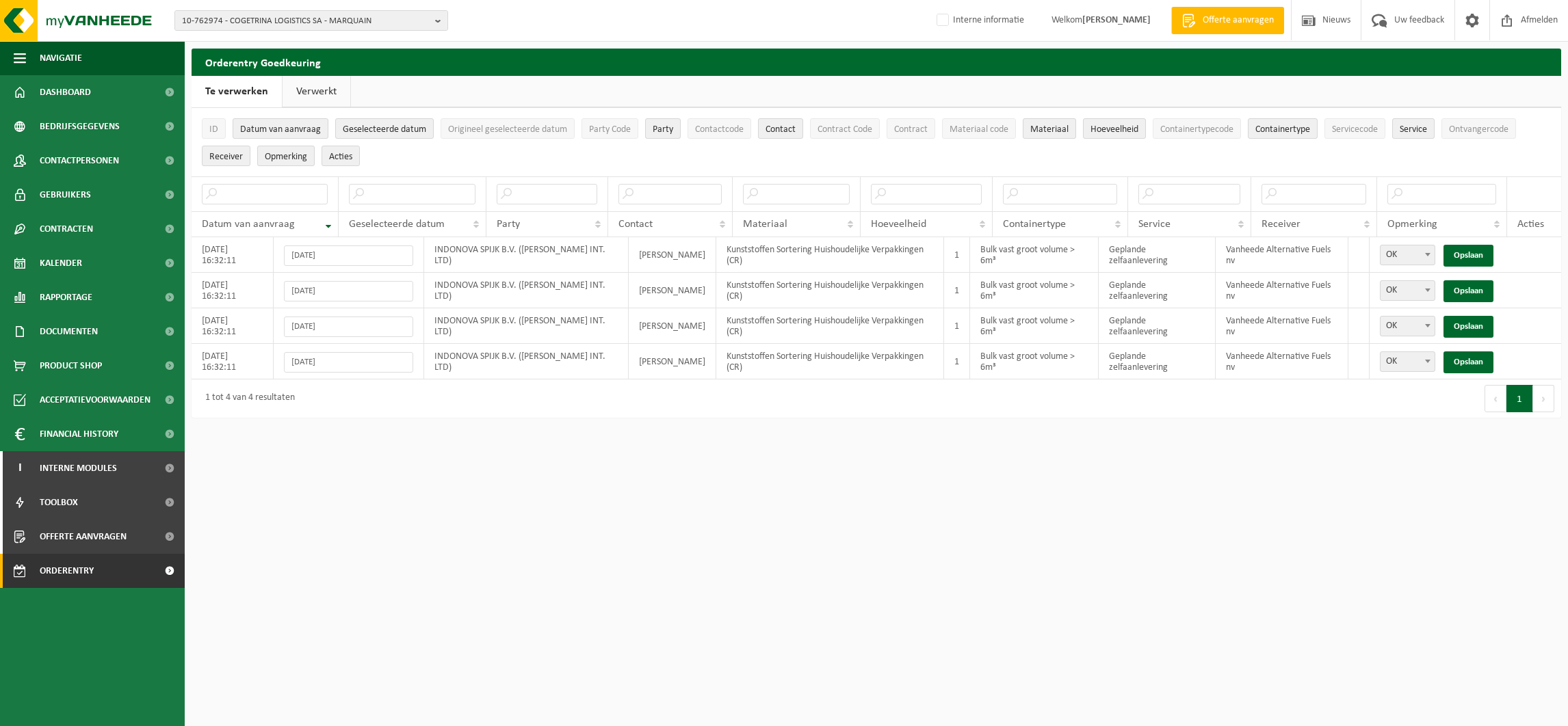
click at [310, 93] on link "Verwerkt" at bounding box center [316, 92] width 68 height 32
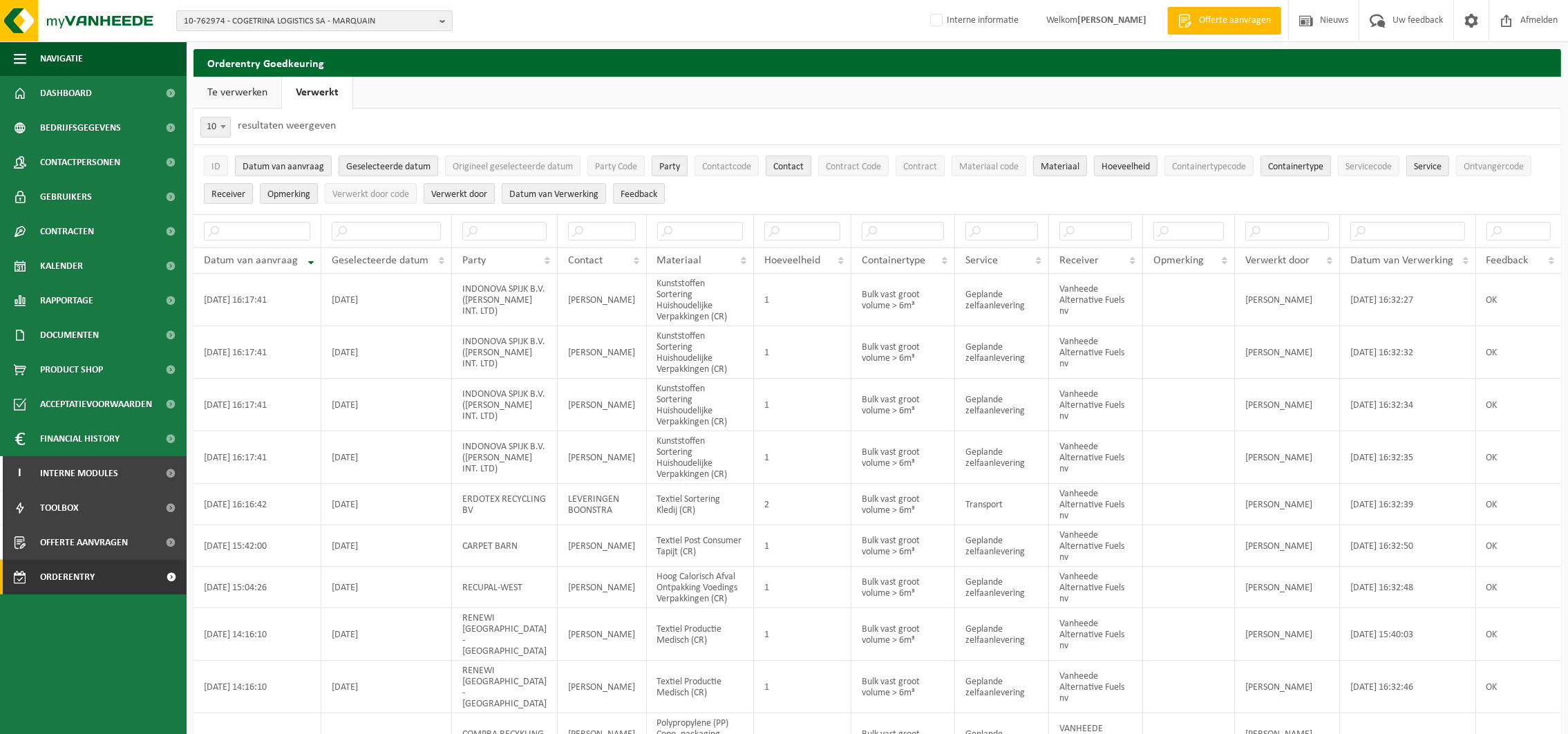
click at [242, 94] on link "Te verwerken" at bounding box center [237, 93] width 88 height 32
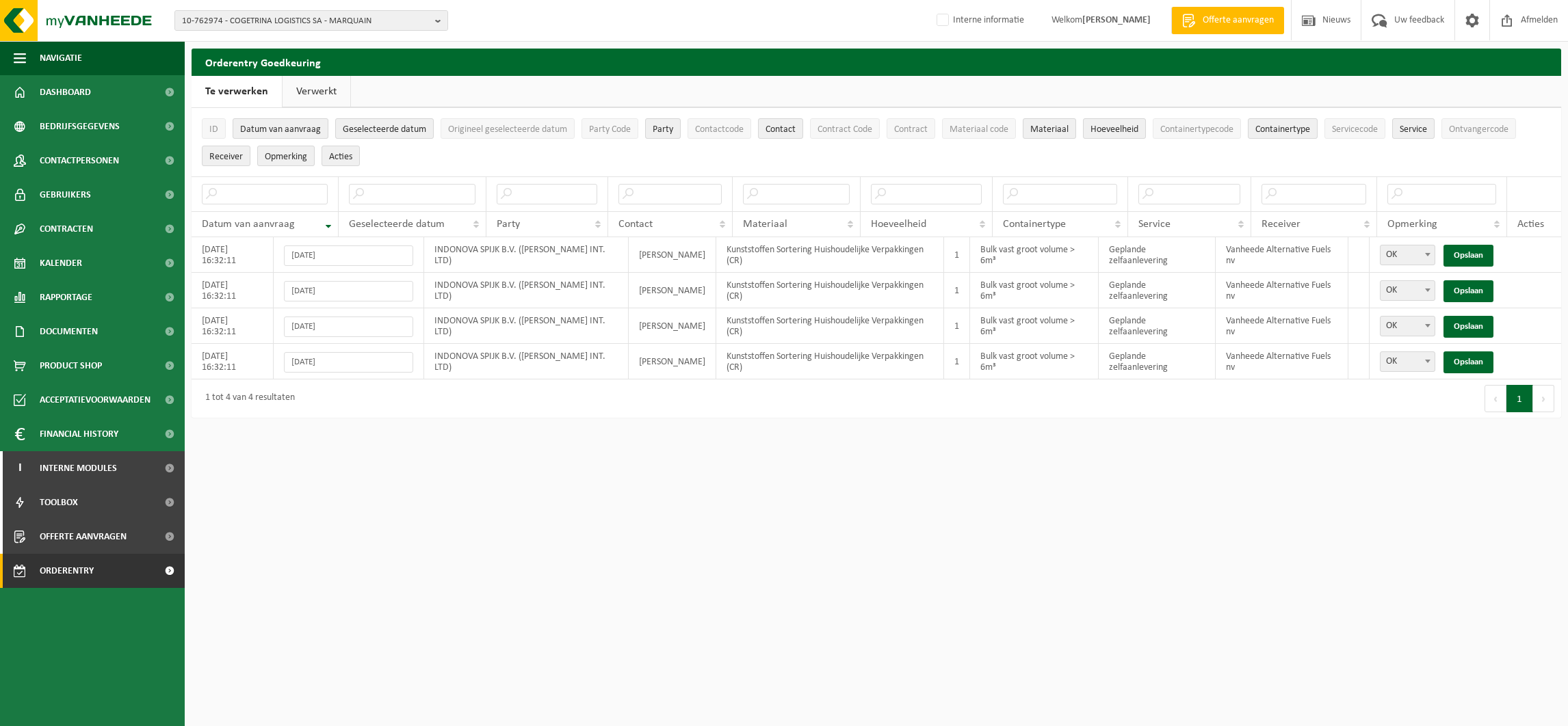
click at [313, 89] on link "Verwerkt" at bounding box center [316, 92] width 68 height 32
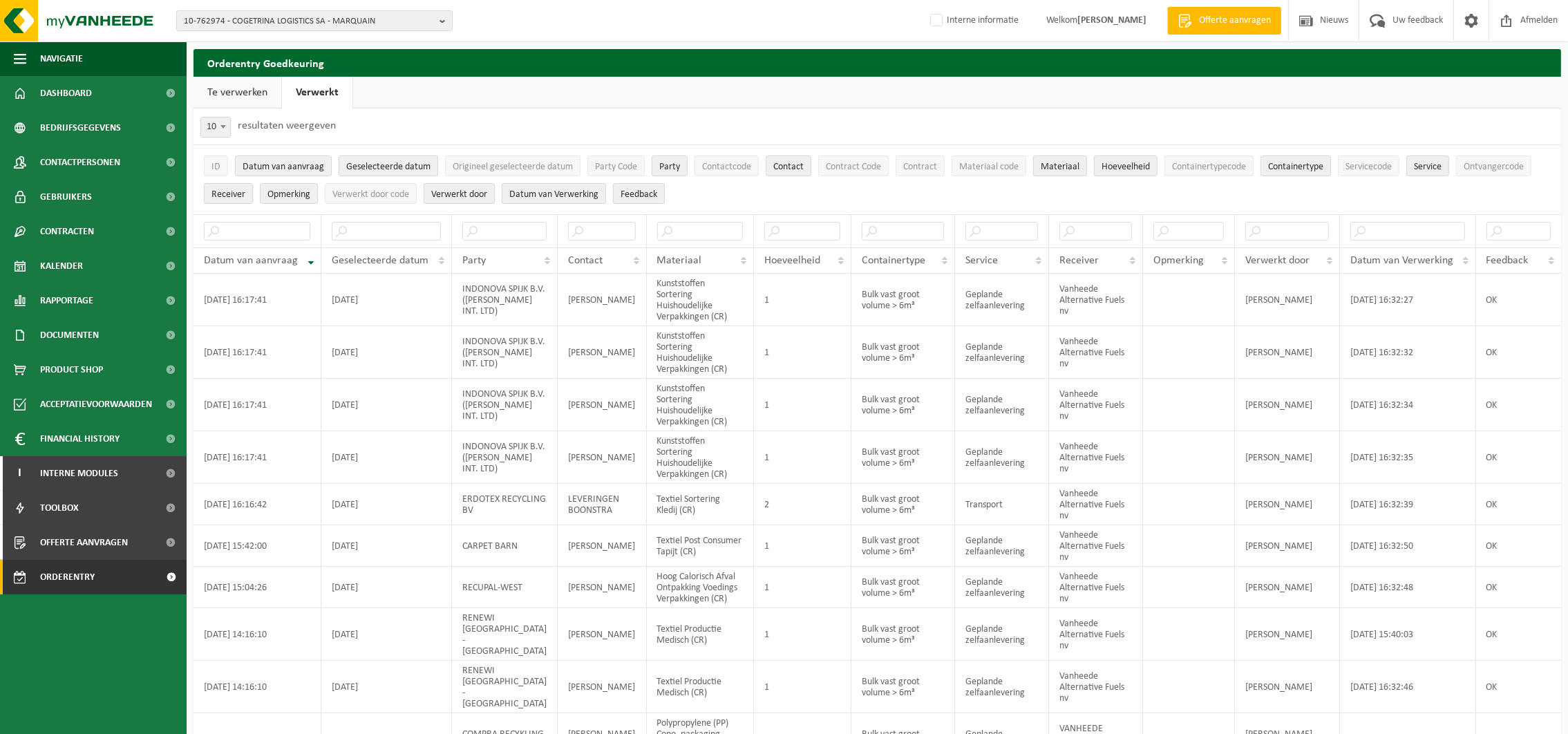
click at [242, 88] on link "Te verwerken" at bounding box center [237, 93] width 88 height 32
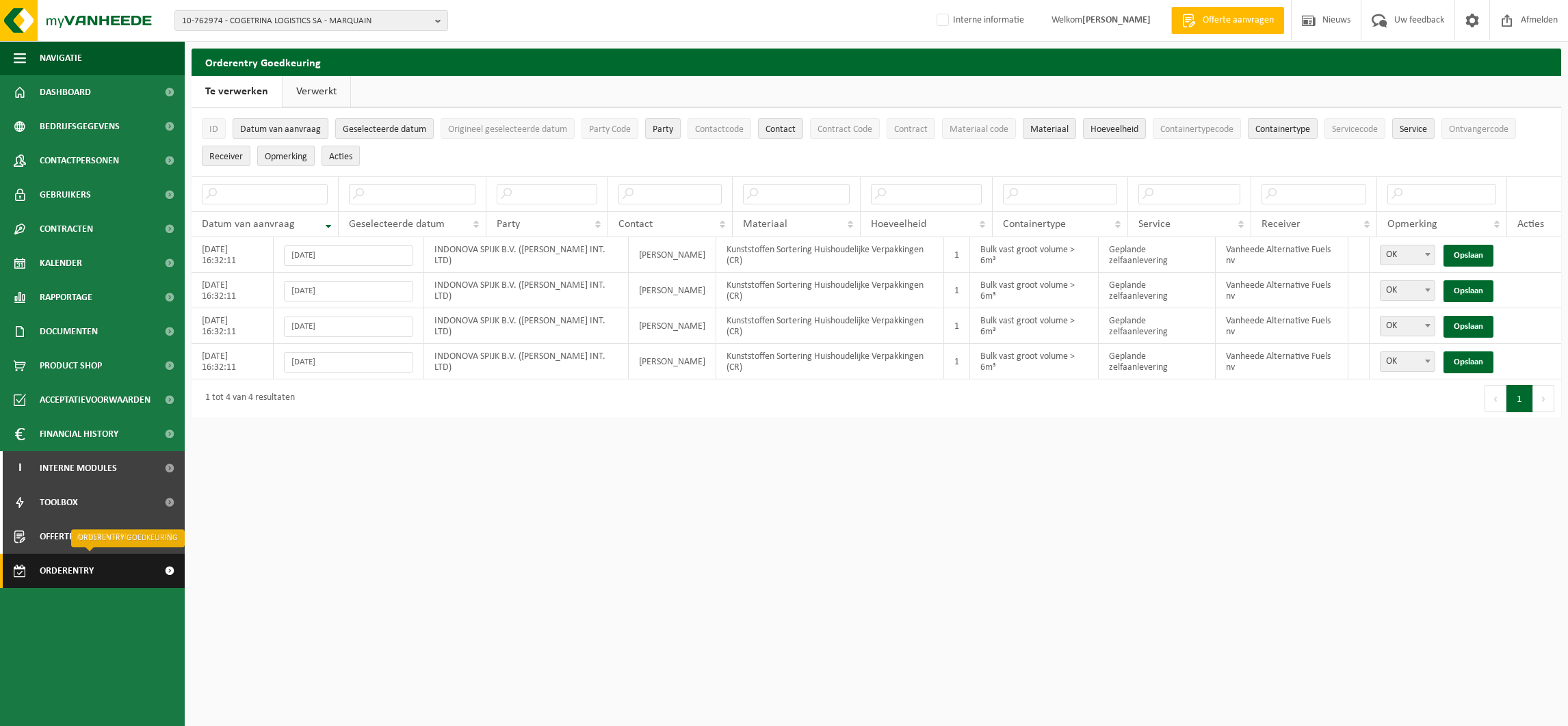
click at [44, 575] on span "Orderentry Goedkeuring" at bounding box center [97, 571] width 115 height 34
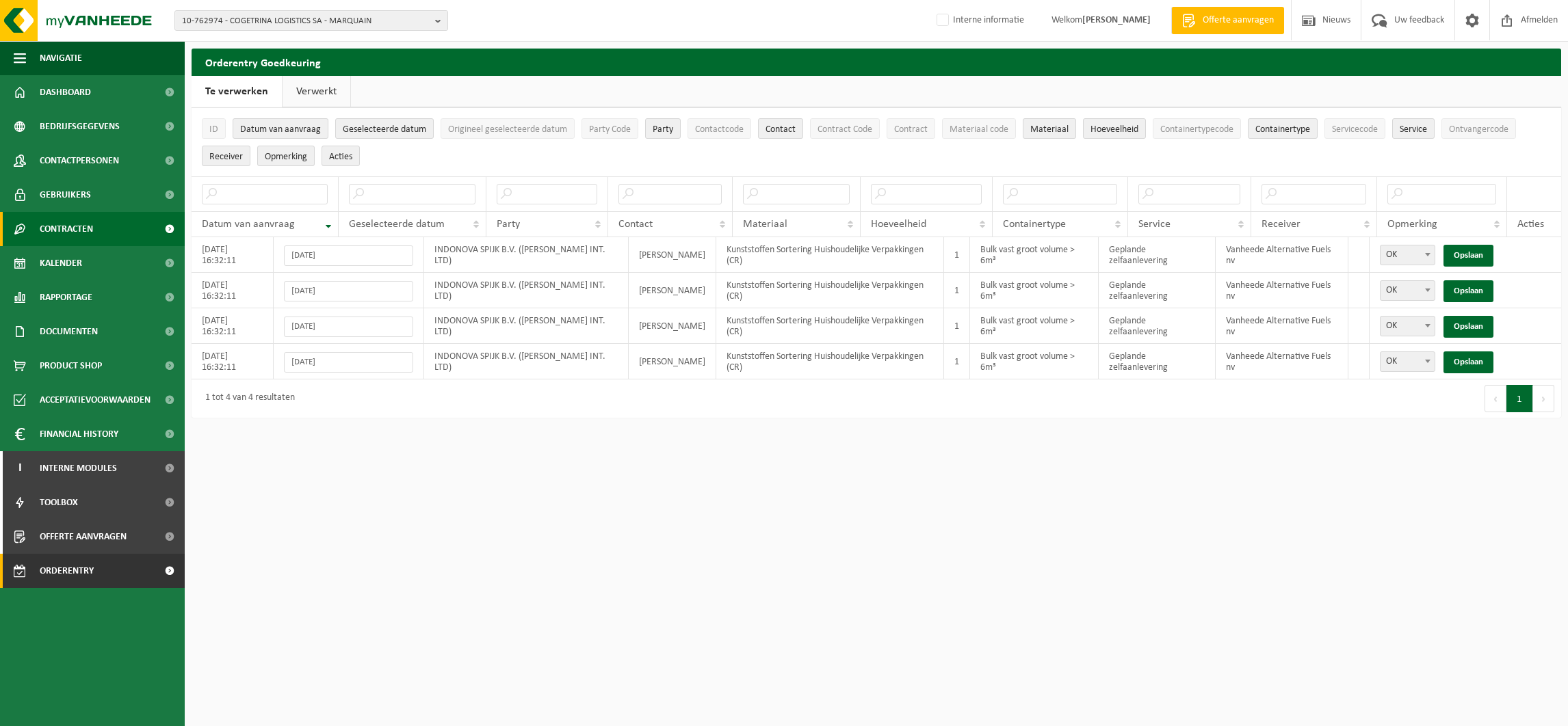
click at [68, 219] on span "Contracten" at bounding box center [66, 229] width 54 height 34
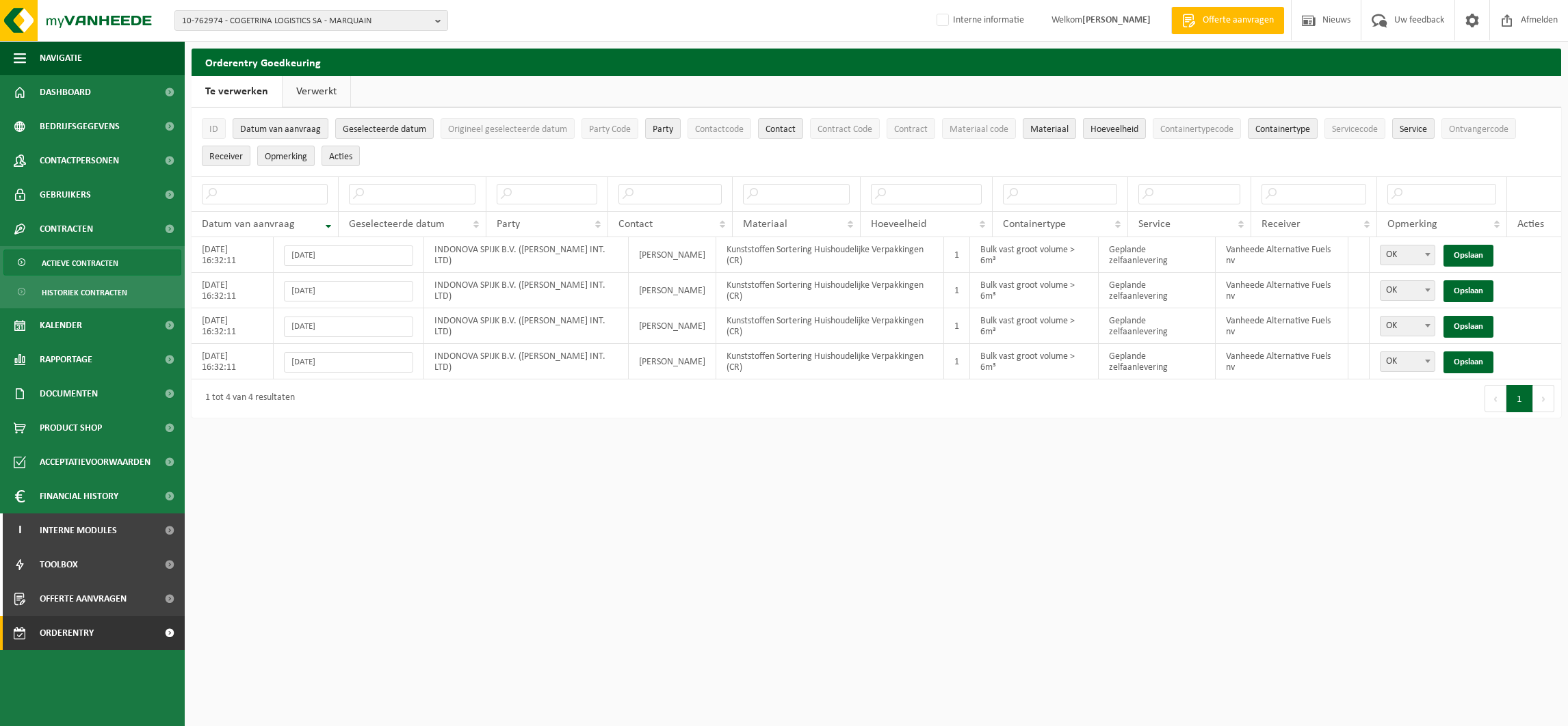
click at [77, 263] on span "Actieve contracten" at bounding box center [79, 263] width 77 height 26
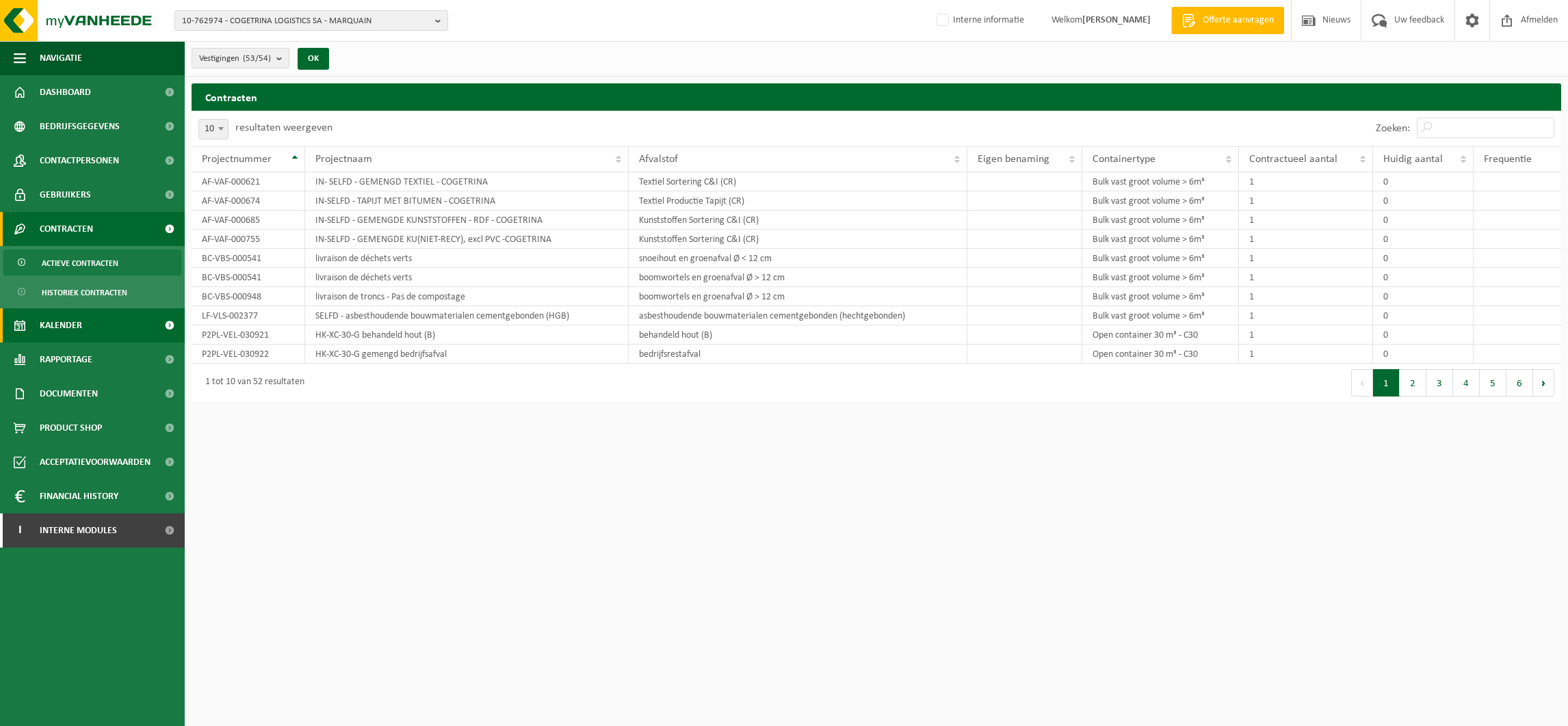
click at [71, 322] on span "Kalender" at bounding box center [61, 325] width 42 height 34
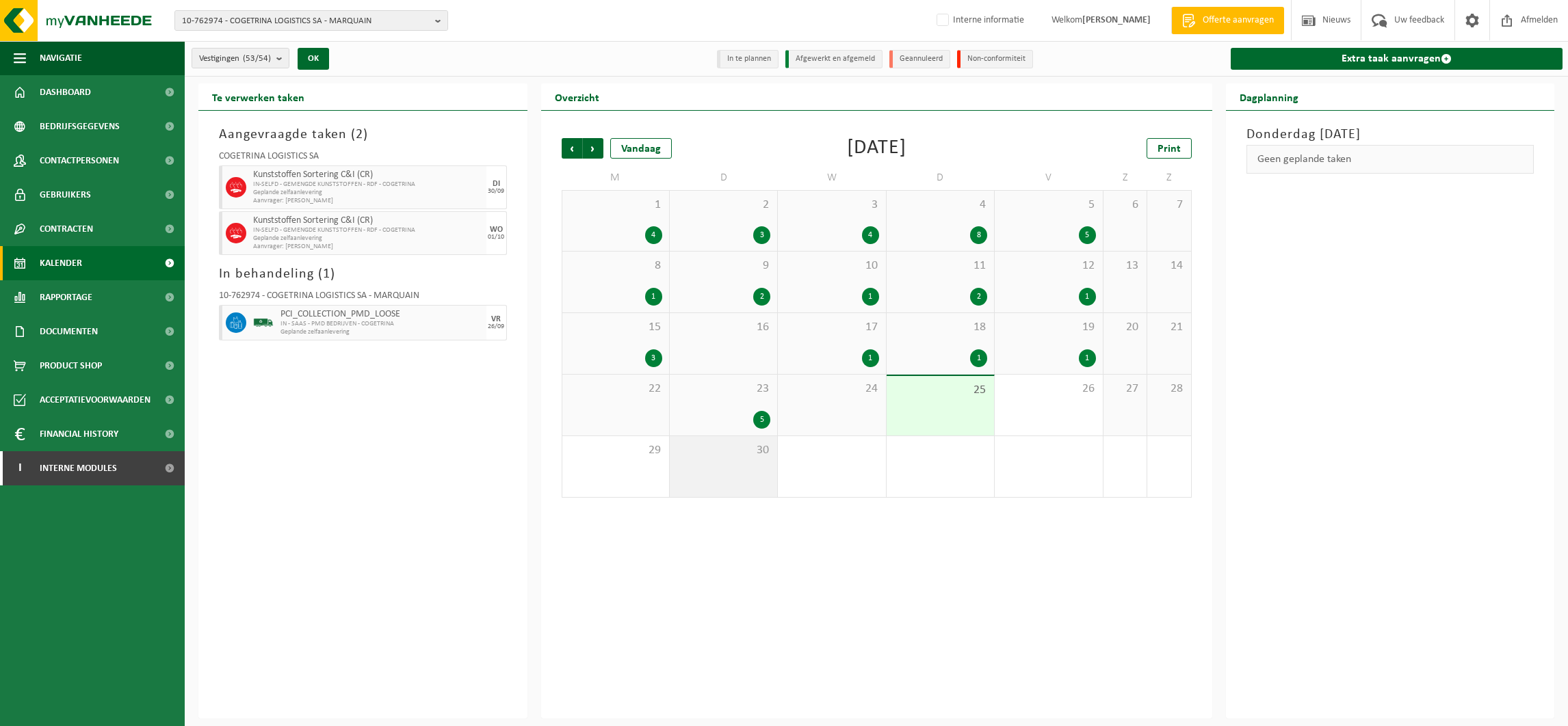
click at [744, 463] on div "30" at bounding box center [724, 466] width 108 height 61
click at [79, 264] on span "Kalender" at bounding box center [61, 263] width 42 height 34
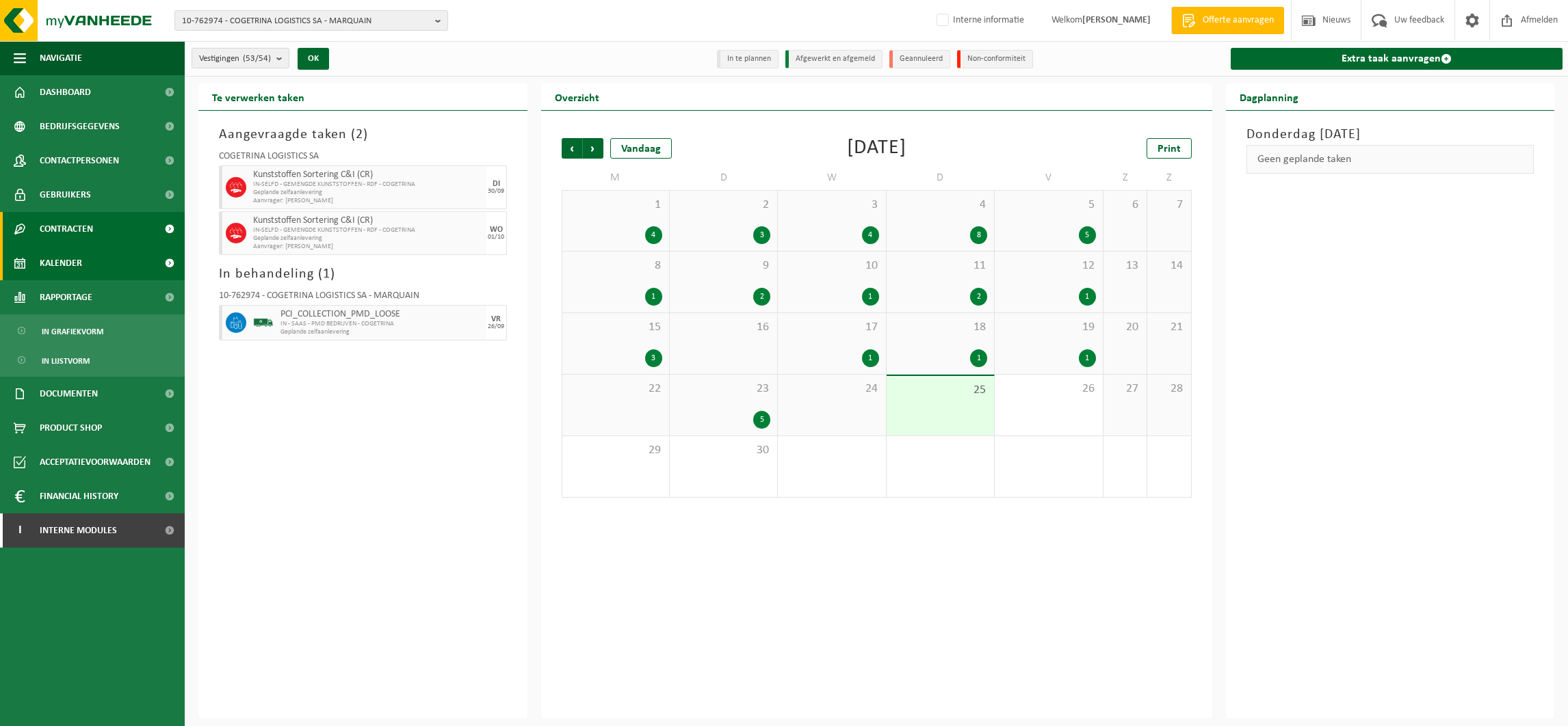
click at [58, 225] on span "Contracten" at bounding box center [66, 229] width 54 height 34
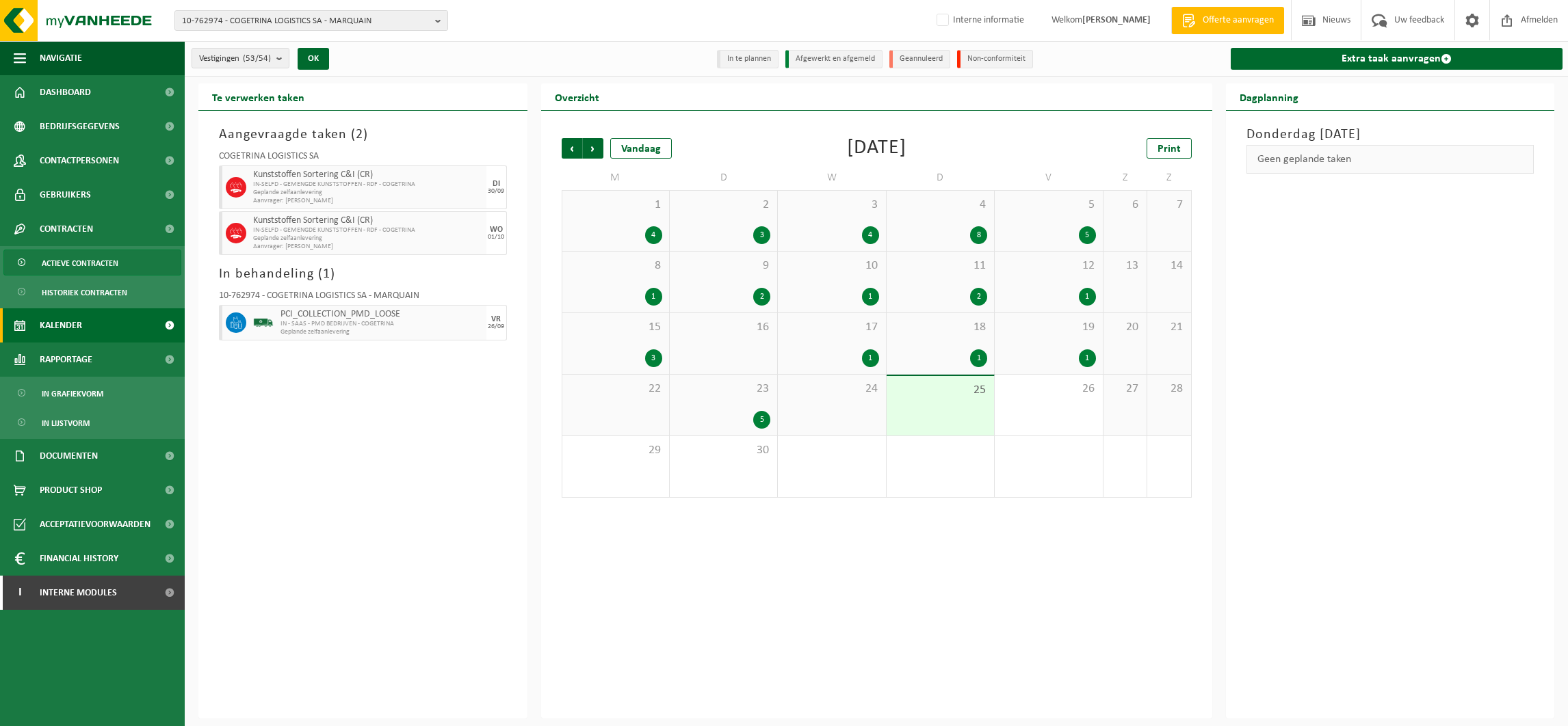
click at [59, 260] on span "Actieve contracten" at bounding box center [79, 263] width 77 height 26
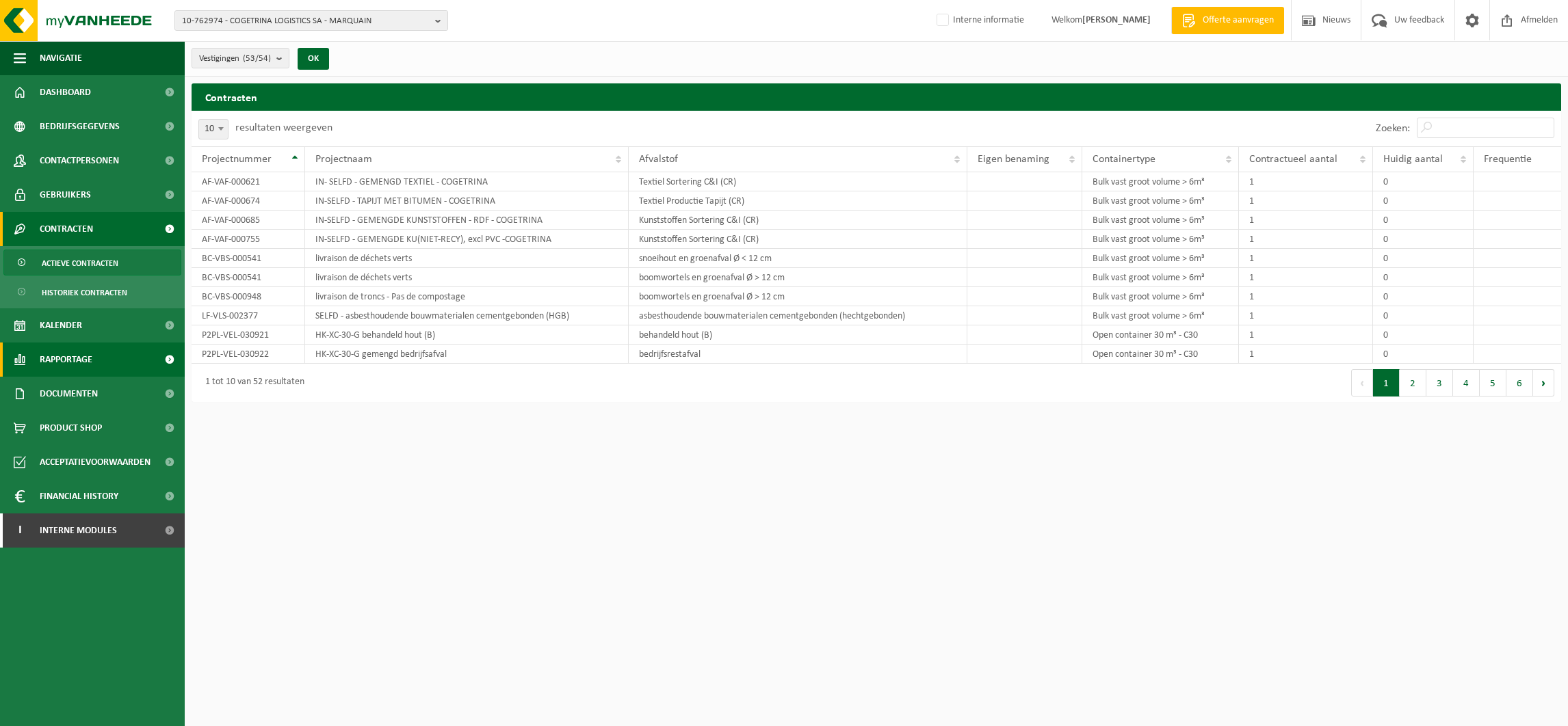
click at [77, 359] on span "Rapportage" at bounding box center [66, 359] width 53 height 34
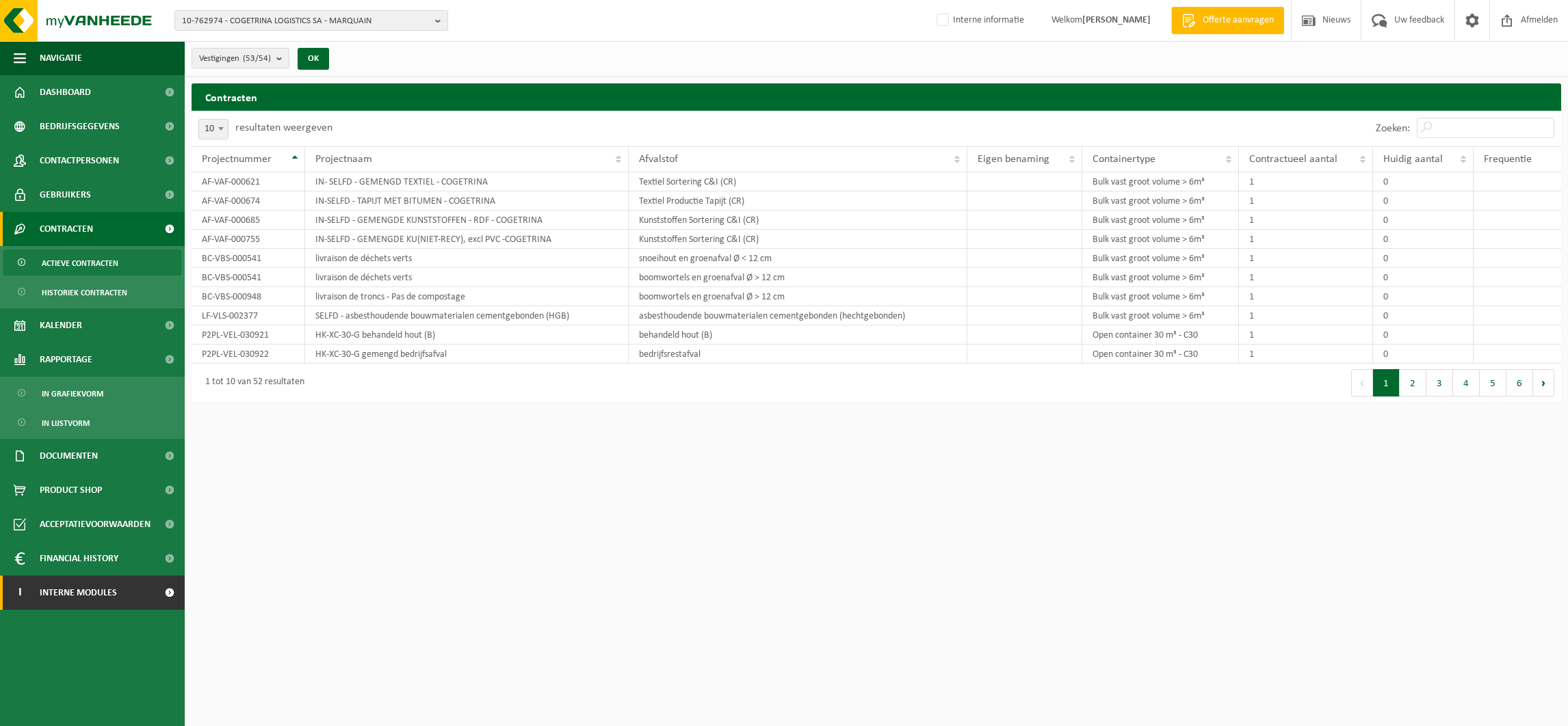
click at [78, 588] on span "Interne modules" at bounding box center [78, 593] width 78 height 34
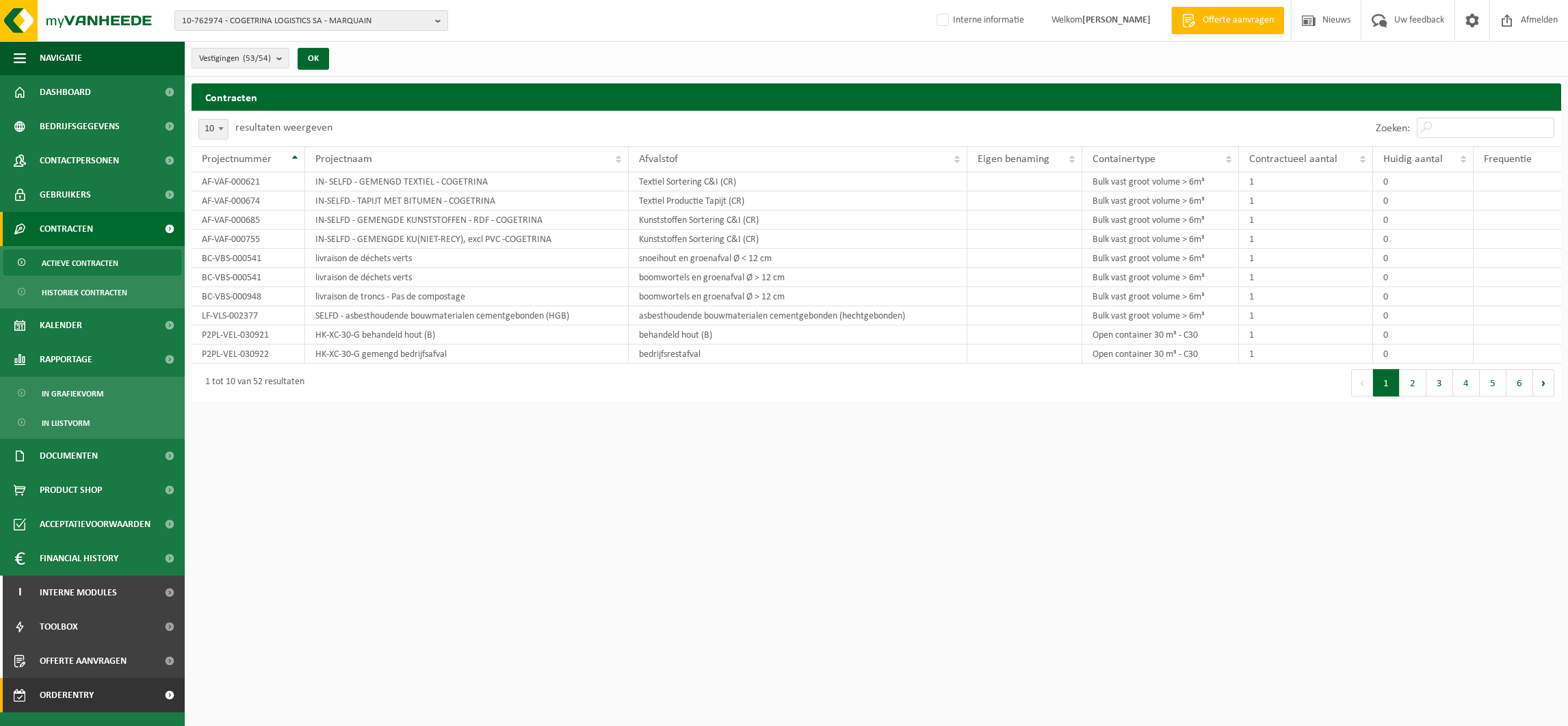
click at [79, 700] on span "Orderentry Goedkeuring" at bounding box center [97, 695] width 115 height 34
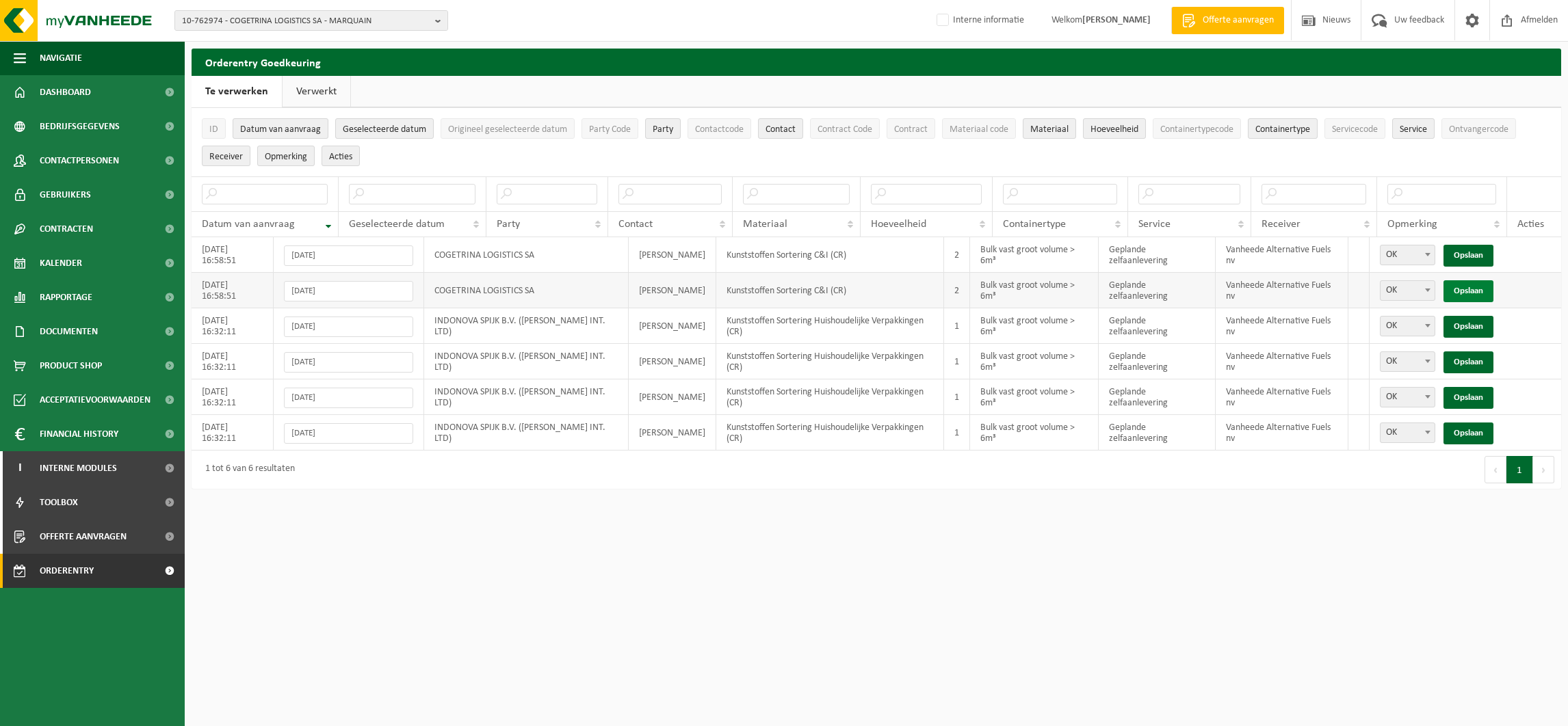
click at [1471, 286] on link "Opslaan" at bounding box center [1468, 291] width 50 height 22
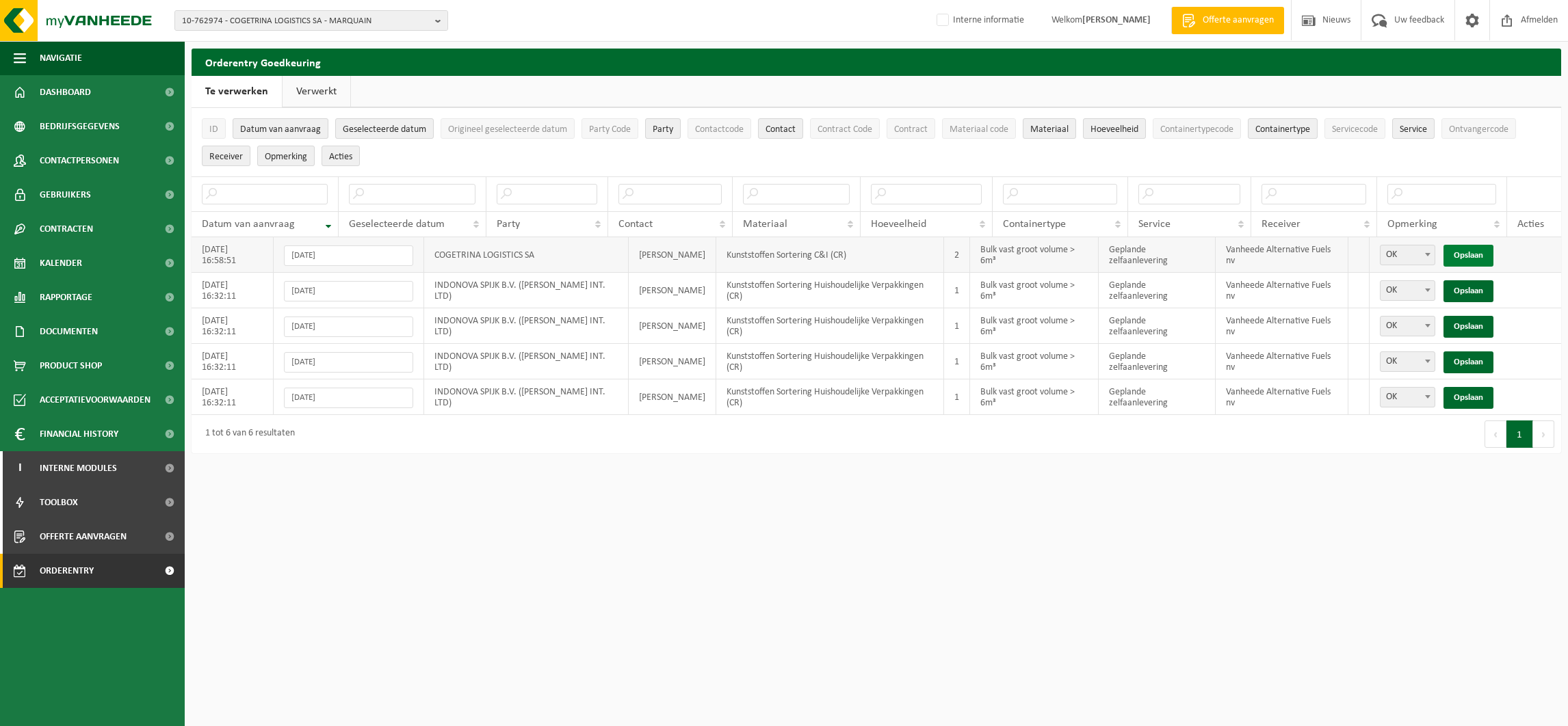
click at [1466, 252] on link "Opslaan" at bounding box center [1468, 256] width 50 height 22
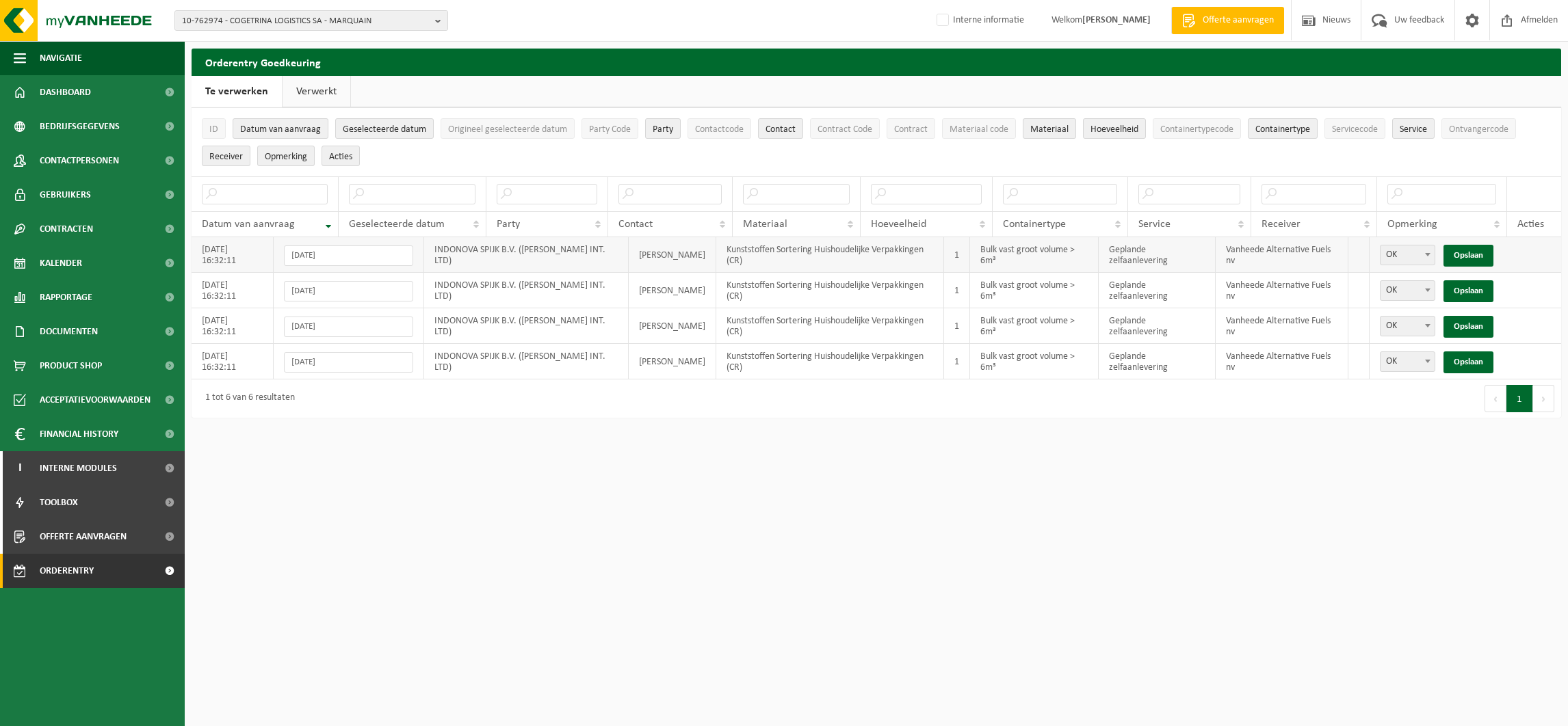
click at [1429, 248] on span at bounding box center [1428, 255] width 14 height 18
select select "Niet OK"
click at [1429, 285] on span at bounding box center [1428, 290] width 14 height 18
select select "Niet OK"
click at [1426, 325] on b at bounding box center [1428, 326] width 5 height 4
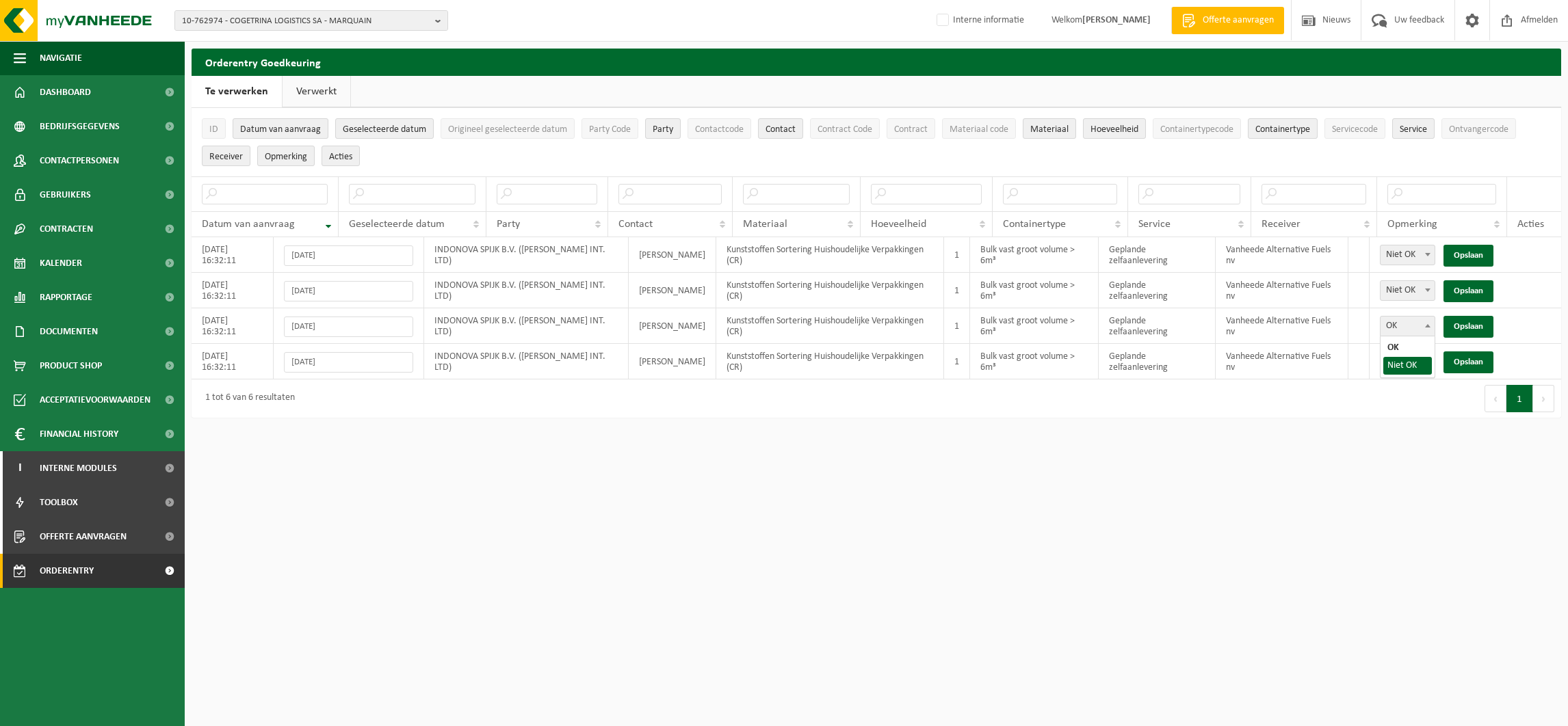
select select "Niet OK"
click at [1423, 360] on span at bounding box center [1428, 361] width 14 height 18
select select "Niet OK"
click at [1468, 249] on link "Opslaan" at bounding box center [1468, 256] width 50 height 22
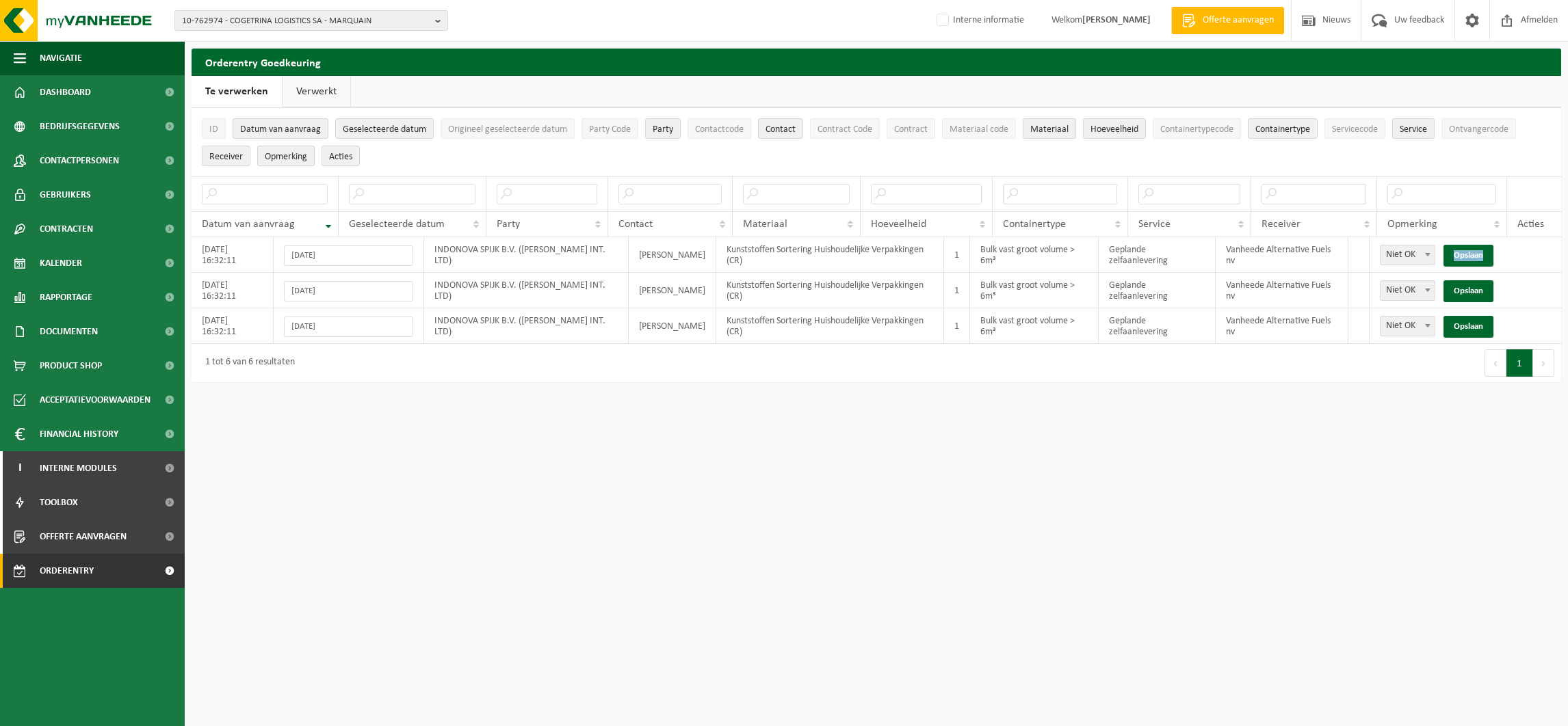
click at [1468, 249] on link "Opslaan" at bounding box center [1468, 256] width 50 height 22
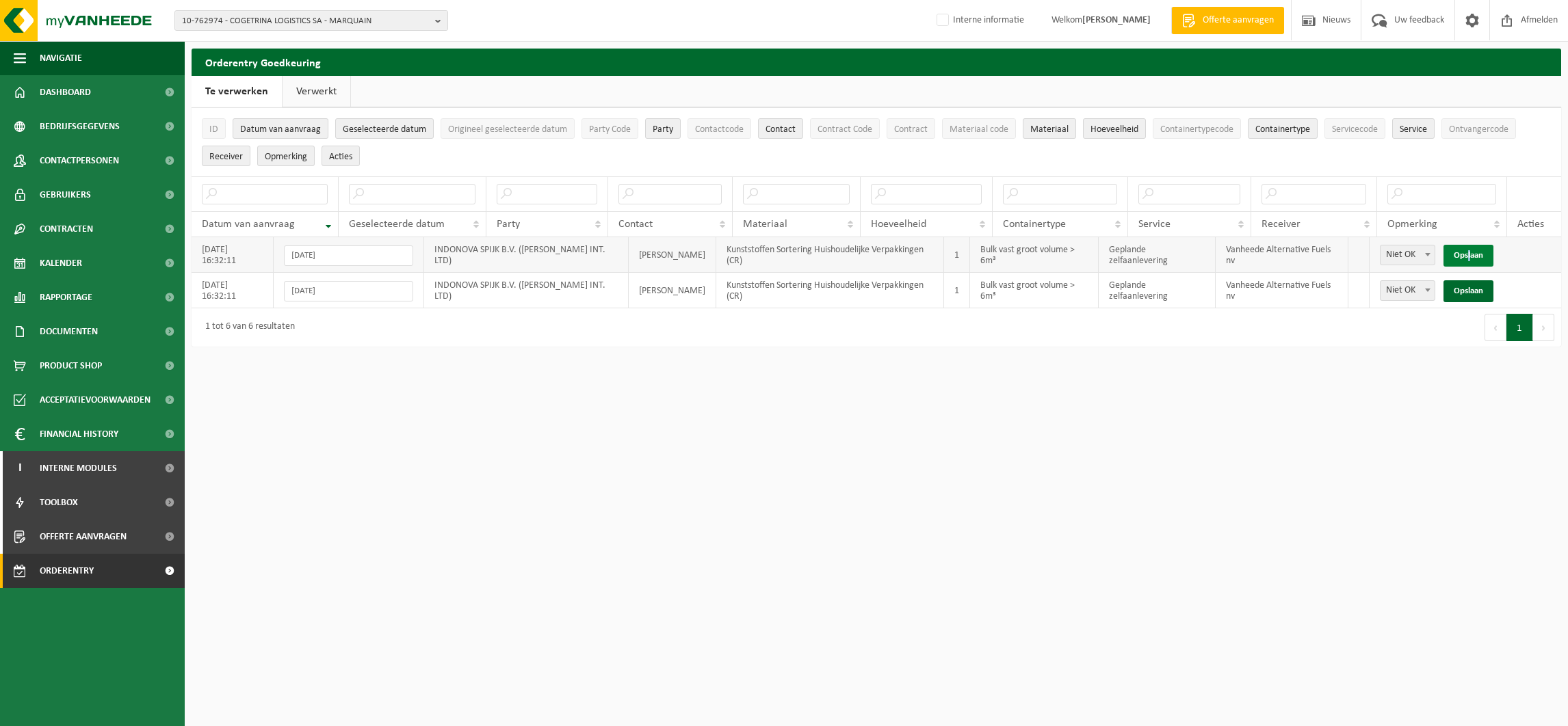
click at [1468, 249] on link "Opslaan" at bounding box center [1468, 256] width 50 height 22
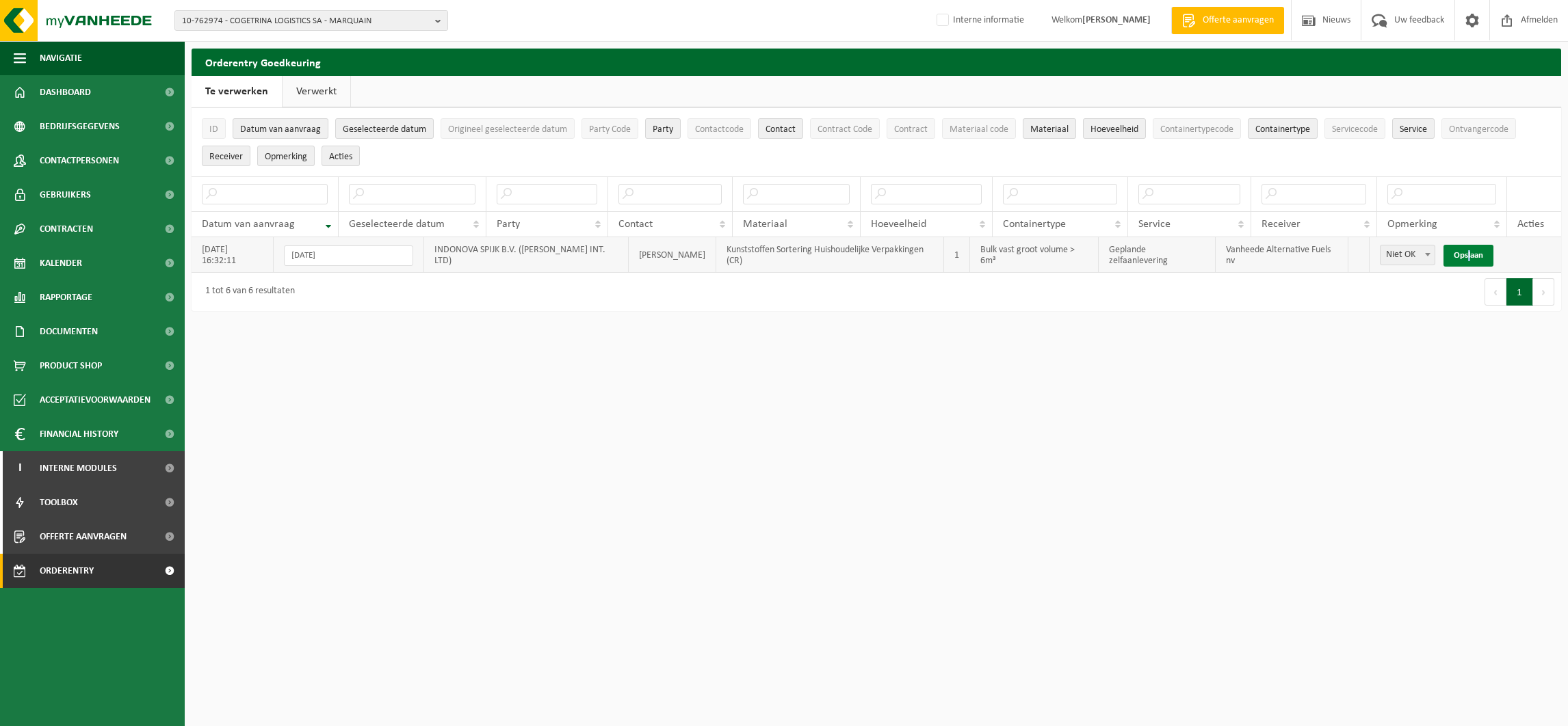
click at [1468, 249] on link "Opslaan" at bounding box center [1468, 256] width 50 height 22
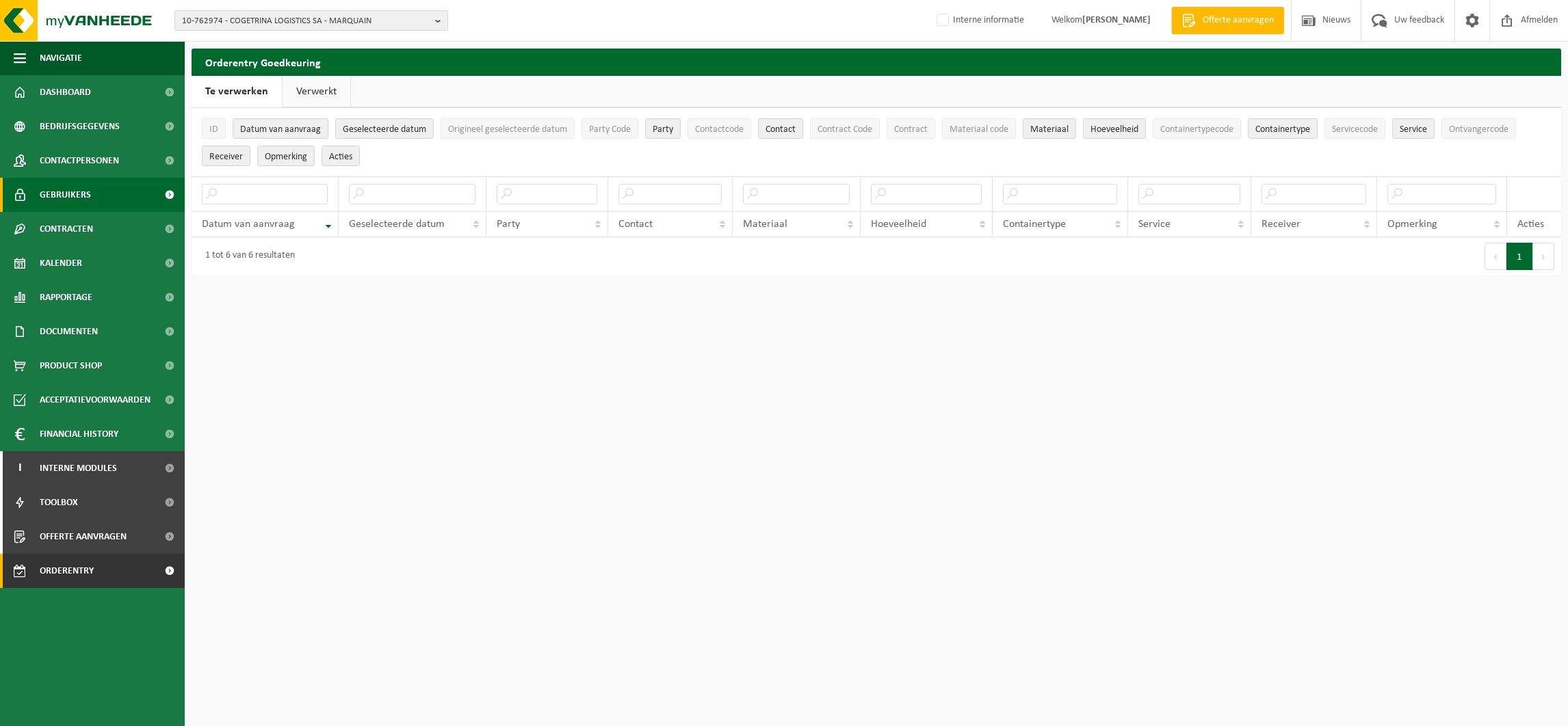
click at [93, 189] on link "Gebruikers" at bounding box center [93, 195] width 185 height 34
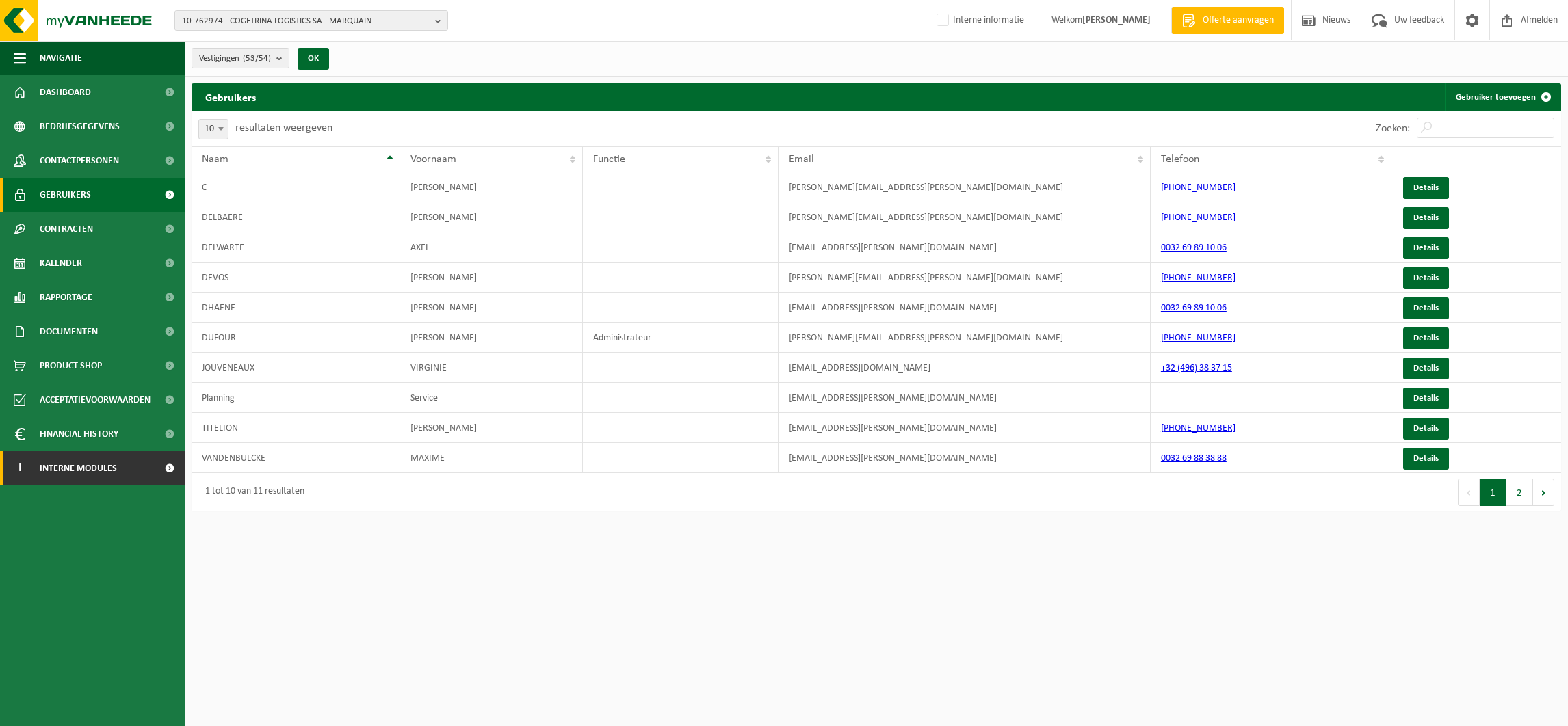
click at [108, 472] on span "Interne modules" at bounding box center [78, 468] width 78 height 34
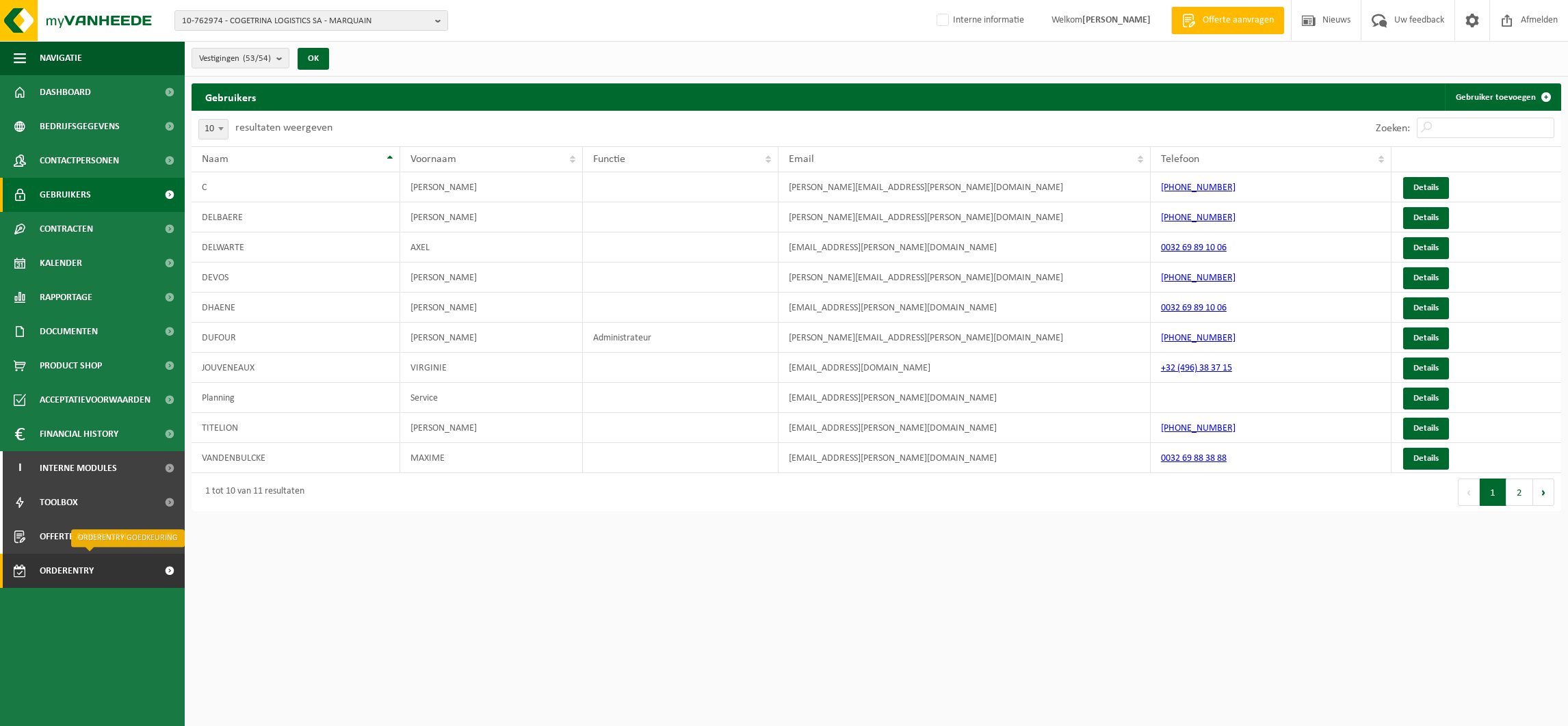
click at [80, 572] on span "Orderentry Goedkeuring" at bounding box center [97, 571] width 115 height 34
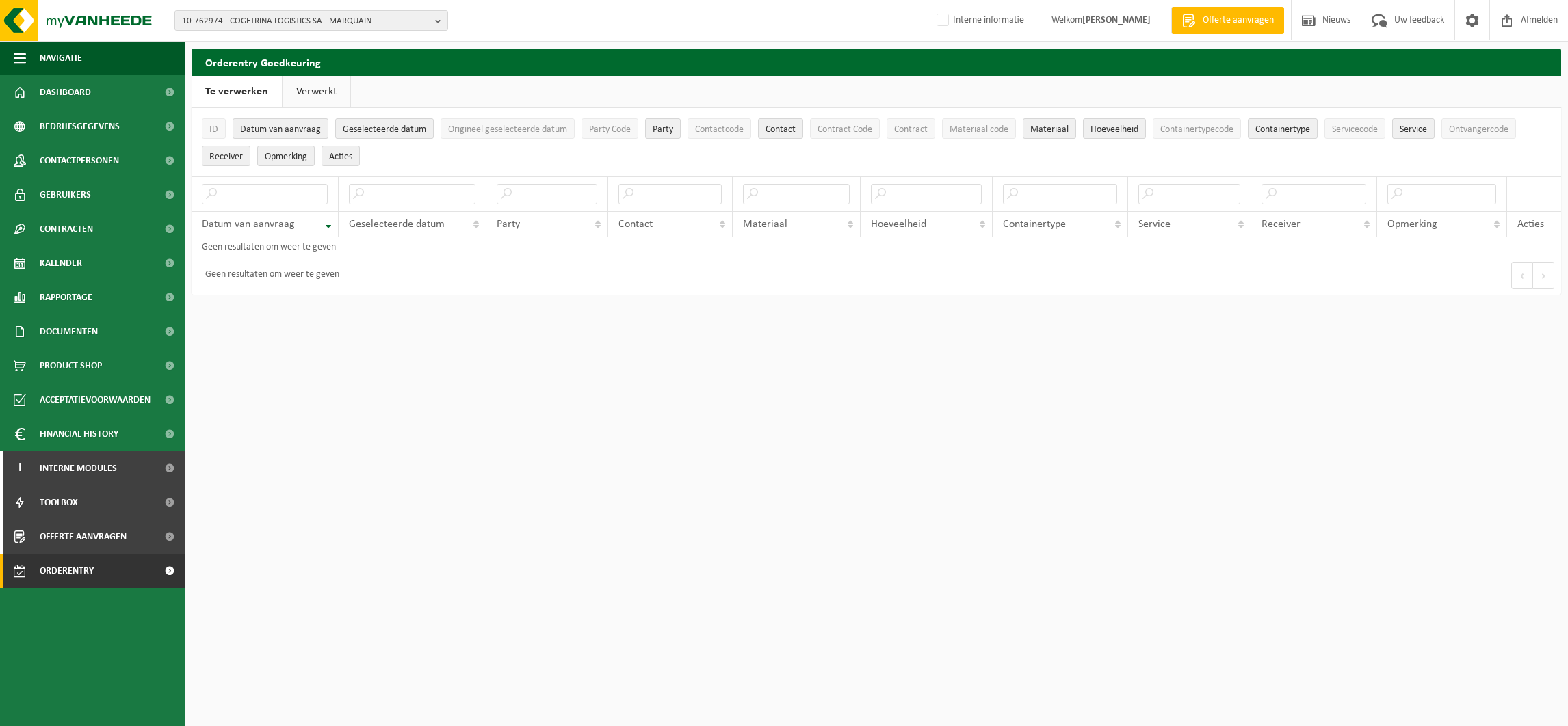
click at [301, 89] on link "Verwerkt" at bounding box center [316, 92] width 68 height 32
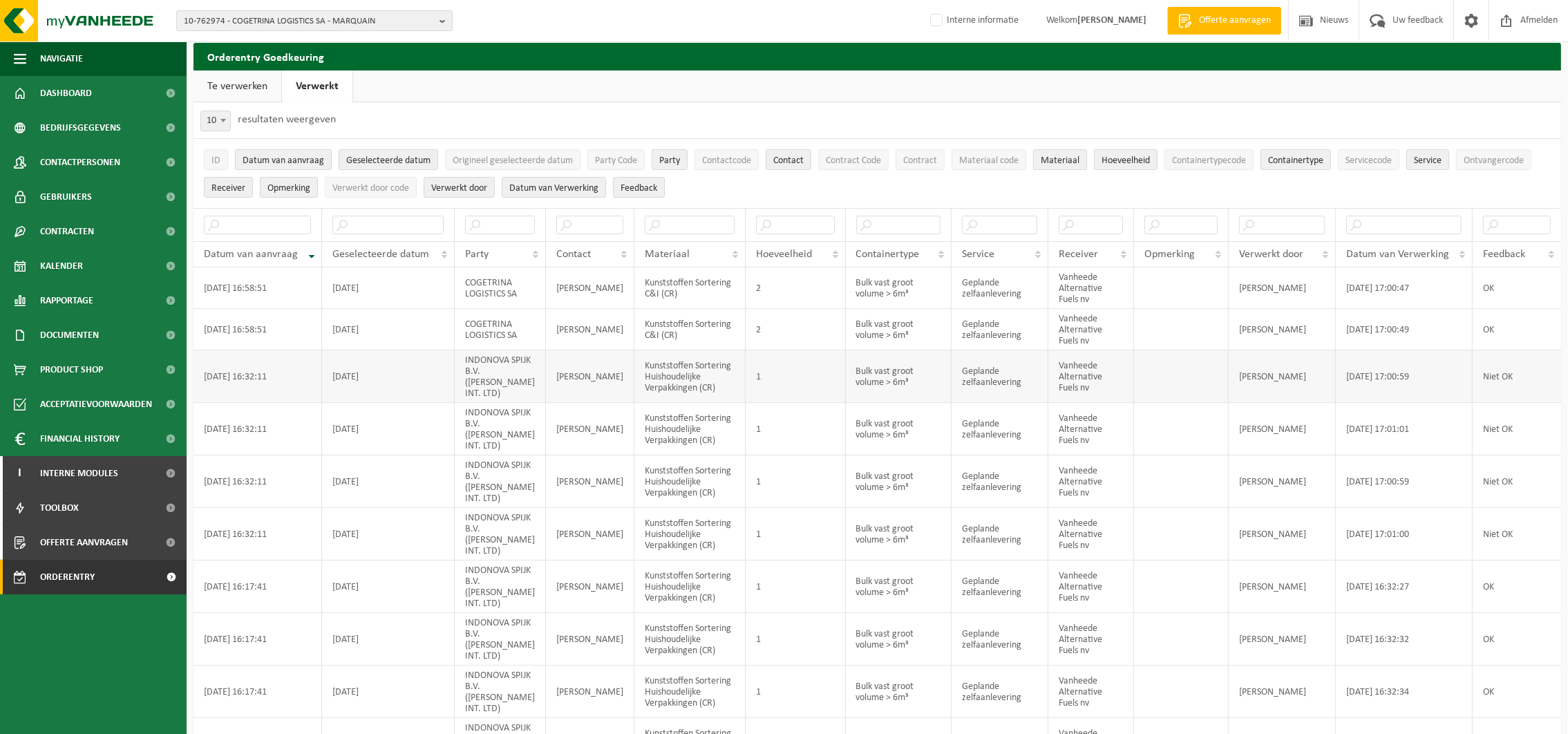
scroll to position [8, 0]
